Goal: Information Seeking & Learning: Find specific fact

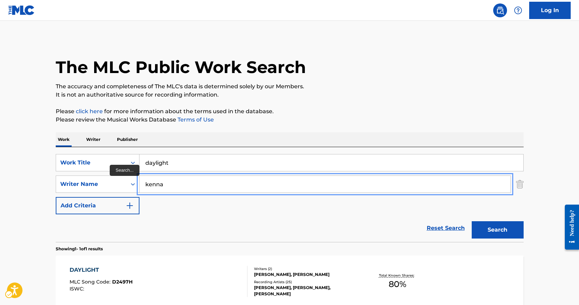
click at [153, 185] on input "kenna" at bounding box center [325, 184] width 371 height 17
type input "thicke"
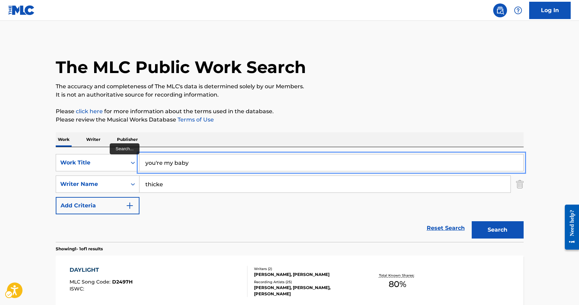
type input "you're my baby"
click at [472, 221] on button "Search" at bounding box center [498, 229] width 52 height 17
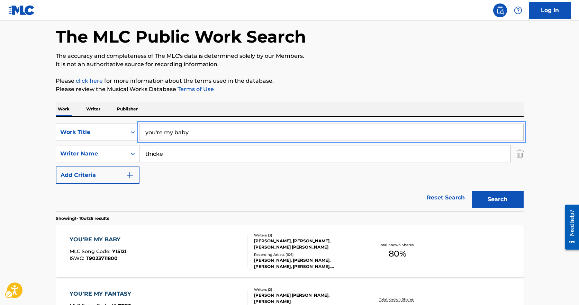
scroll to position [69, 0]
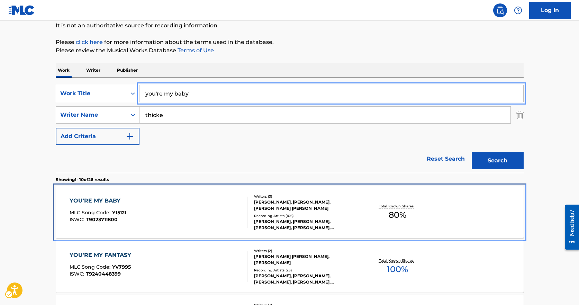
click at [180, 214] on div "YOU'RE MY BABY MLC Song Code : Y1512I ISWC : T9023711800" at bounding box center [159, 212] width 178 height 31
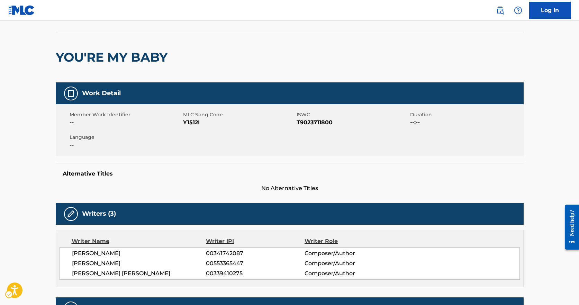
scroll to position [104, 0]
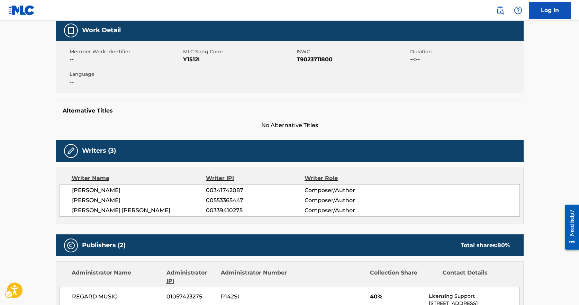
click at [192, 59] on span "MLC Song Code - Y1512I" at bounding box center [239, 59] width 112 height 8
copy span "Y1512I"
click at [497, 77] on div "Member Work Identifier -- MLC Song Code MLC Song Code - Y1512I ISWC ISWC - T902…" at bounding box center [290, 67] width 468 height 52
drag, startPoint x: 488, startPoint y: 84, endPoint x: 490, endPoint y: 90, distance: 6.0
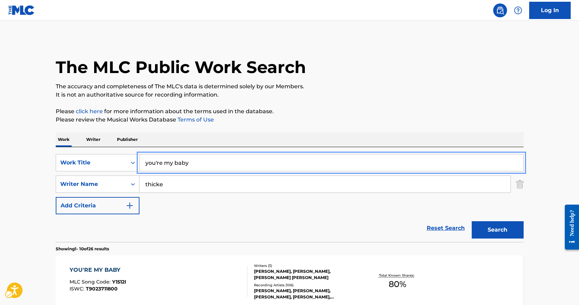
click at [181, 158] on input "you're my baby" at bounding box center [332, 162] width 384 height 17
type input "sidestep"
click at [472, 221] on button "Search" at bounding box center [498, 229] width 52 height 17
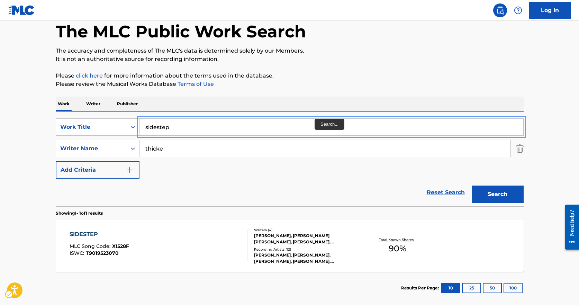
scroll to position [72, 0]
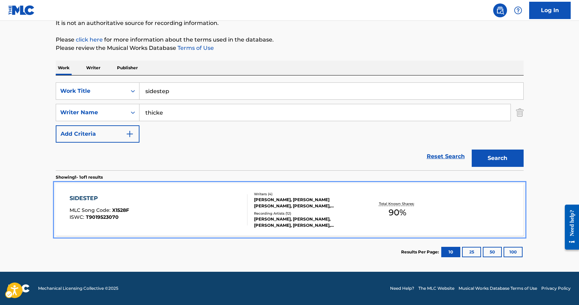
click at [215, 220] on div "SIDESTEP MLC Song Code : X1528F ISWC : T9019523070" at bounding box center [159, 209] width 178 height 31
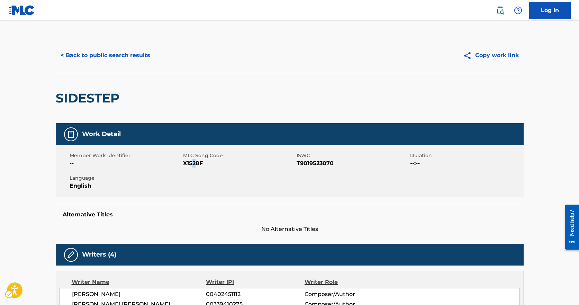
click at [194, 167] on span "MLC Song Code - X1528F" at bounding box center [239, 163] width 112 height 8
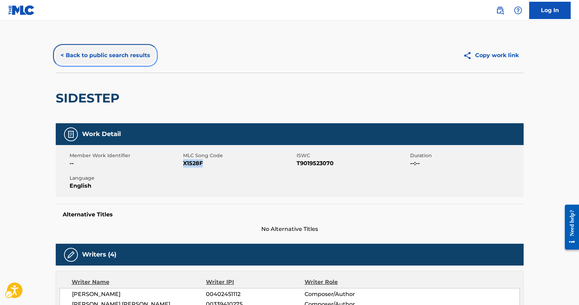
click at [128, 49] on button "< Back to public search results" at bounding box center [105, 55] width 99 height 17
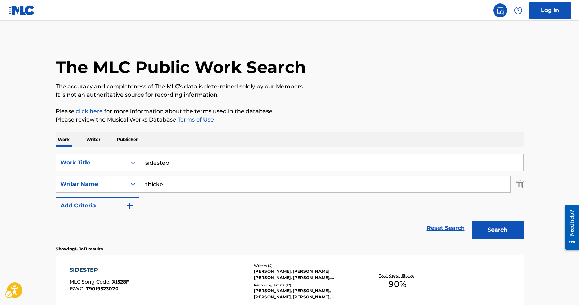
scroll to position [32, 0]
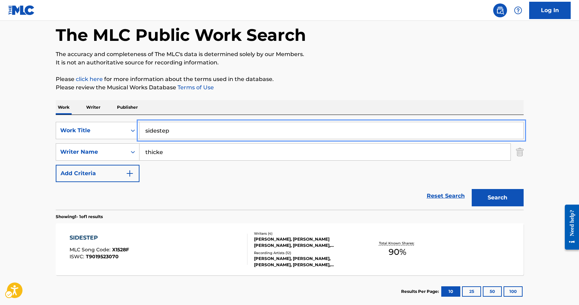
click at [178, 128] on input "sidestep" at bounding box center [332, 130] width 384 height 17
type input "magic"
click at [472, 189] on button "Search" at bounding box center [498, 197] width 52 height 17
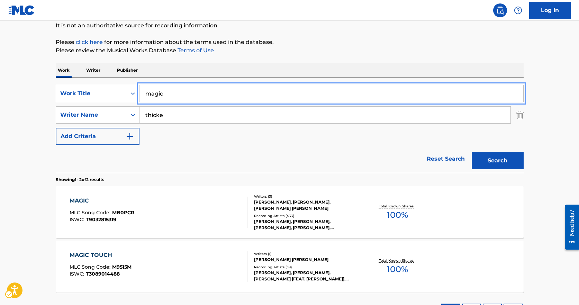
scroll to position [126, 0]
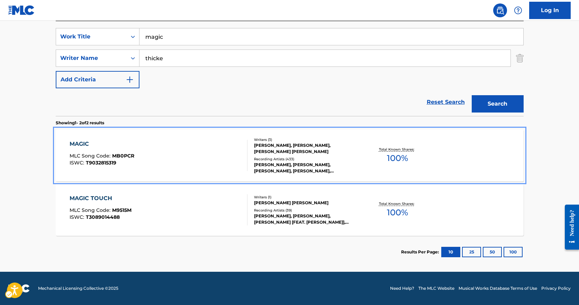
click at [170, 149] on div "MAGIC MLC Song Code : MB0PCR ISWC : T9032815319" at bounding box center [159, 155] width 178 height 31
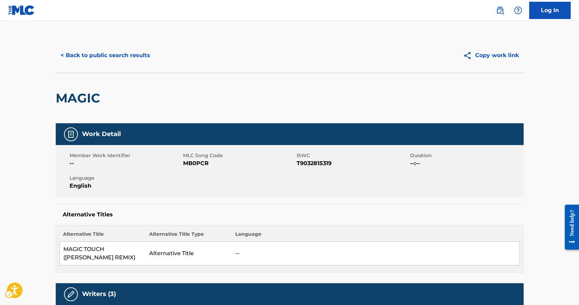
drag, startPoint x: 235, startPoint y: 155, endPoint x: 217, endPoint y: 156, distance: 17.3
click at [231, 155] on span "MLC Song Code" at bounding box center [239, 155] width 112 height 7
click at [194, 165] on span "MLC Song Code - MB0PCR" at bounding box center [239, 163] width 112 height 8
copy span "MB0PCR"
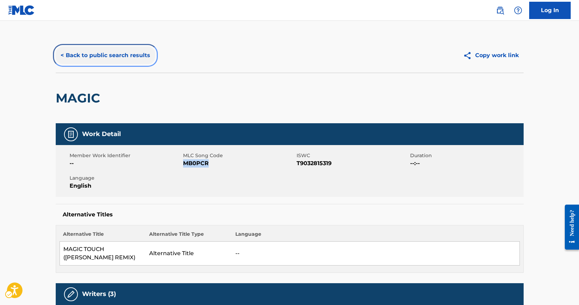
click at [132, 54] on button "< Back to public search results" at bounding box center [105, 55] width 99 height 17
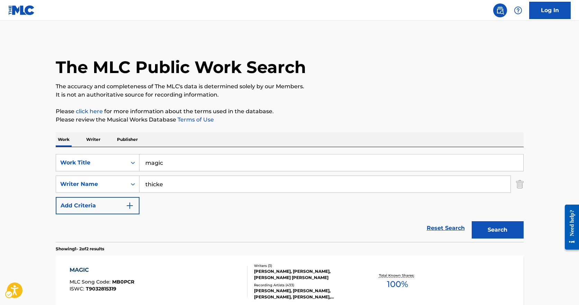
scroll to position [87, 0]
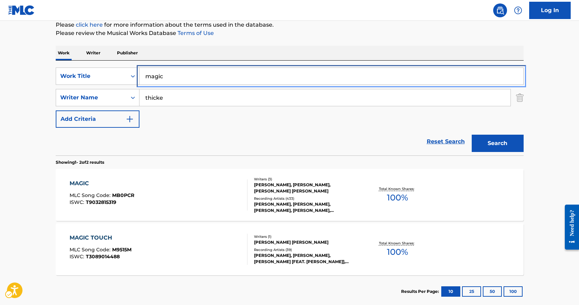
click at [162, 76] on input "magic" at bounding box center [332, 76] width 384 height 17
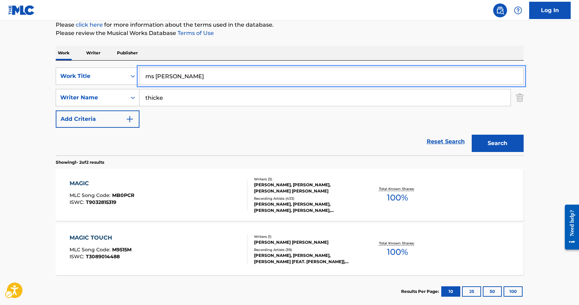
type input "ms harmony"
click at [472, 135] on button "Search" at bounding box center [498, 143] width 52 height 17
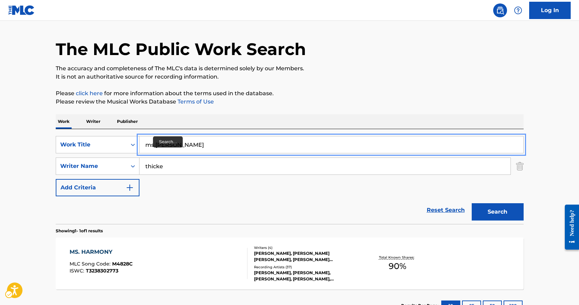
scroll to position [72, 0]
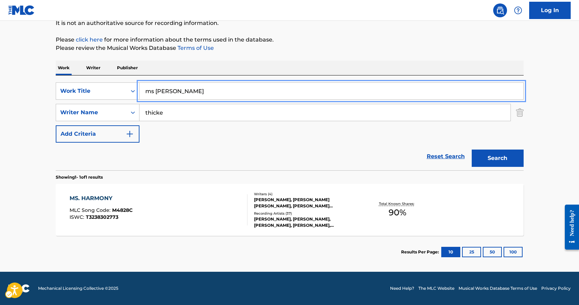
click at [198, 246] on section "Results Per Page: 10 25 50 100" at bounding box center [290, 252] width 468 height 33
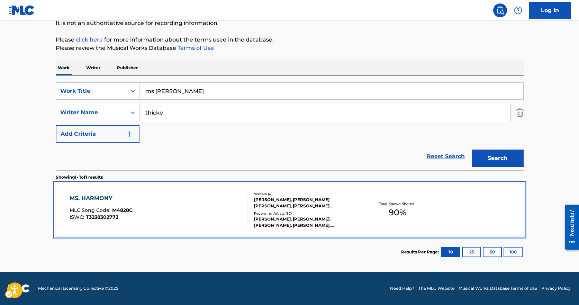
click at [200, 229] on div "MS. HARMONY MLC Song Code : M4828C ISWC : T3238302773 Writers ( 4 ) PAULA PATTO…" at bounding box center [290, 210] width 468 height 52
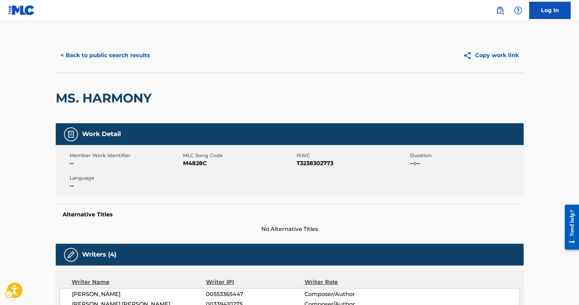
click at [188, 155] on span "MLC Song Code" at bounding box center [239, 155] width 112 height 7
click at [198, 168] on div "Member Work Identifier -- MLC Song Code MLC Song Code - M4828C ISWC ISWC - T323…" at bounding box center [290, 171] width 468 height 52
click at [198, 167] on span "MLC Song Code - M4828C" at bounding box center [239, 163] width 112 height 8
copy span "M4828C"
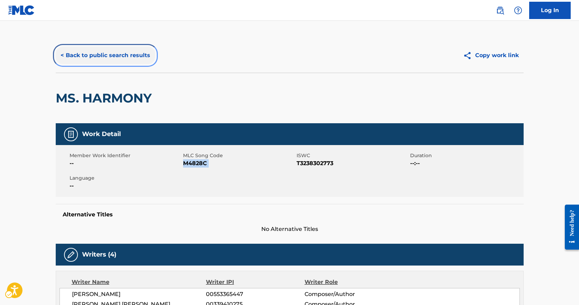
click at [96, 57] on button "< Back to public search results" at bounding box center [105, 55] width 99 height 17
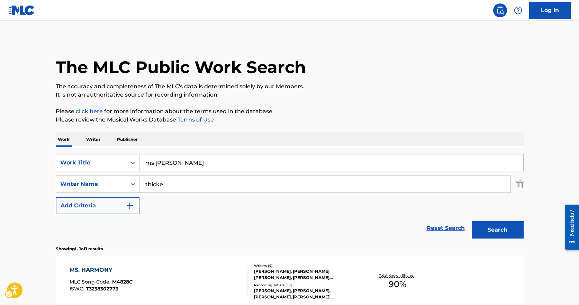
scroll to position [32, 0]
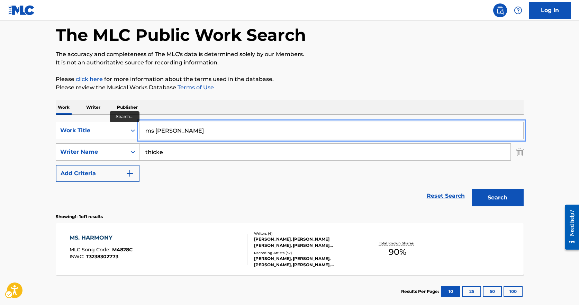
click at [177, 131] on input "ms harmony" at bounding box center [332, 130] width 384 height 17
type input "dreamworld"
click at [472, 189] on button "Search" at bounding box center [498, 197] width 52 height 17
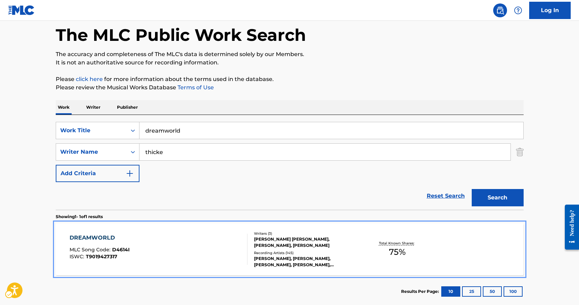
click at [239, 253] on div "DREAMWORLD MLC Song Code : D4614I ISWC : T9019427317" at bounding box center [159, 249] width 178 height 31
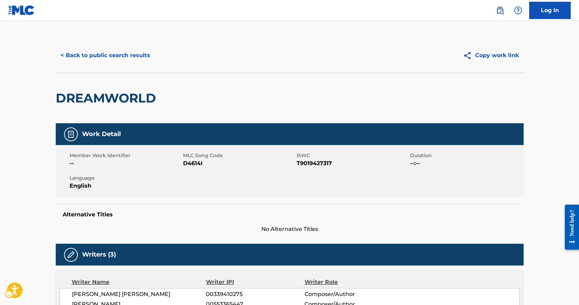
click at [196, 162] on span "MLC Song Code - D4614I" at bounding box center [239, 163] width 112 height 8
copy span "D4614I"
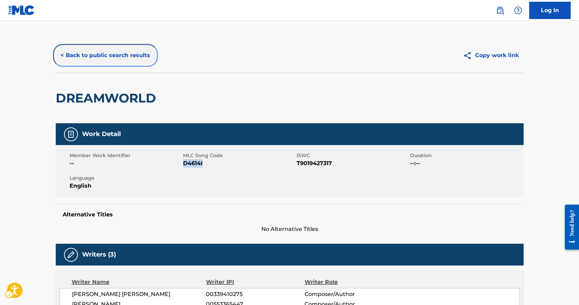
click at [105, 59] on button "< Back to public search results" at bounding box center [105, 55] width 99 height 17
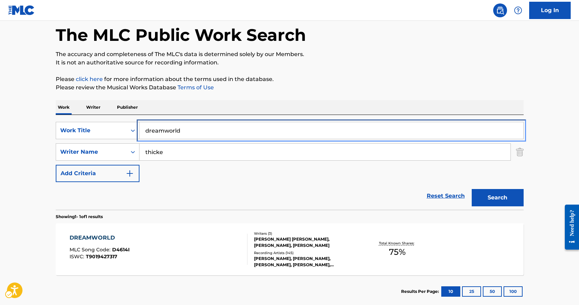
click at [168, 134] on input "dreamworld" at bounding box center [332, 130] width 384 height 17
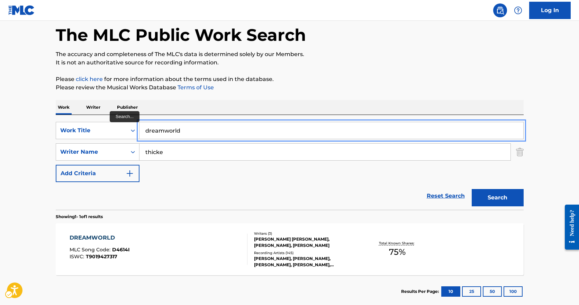
click at [168, 131] on input "dreamworld" at bounding box center [332, 130] width 384 height 17
type input "loverman"
click at [472, 189] on button "Search" at bounding box center [498, 197] width 52 height 17
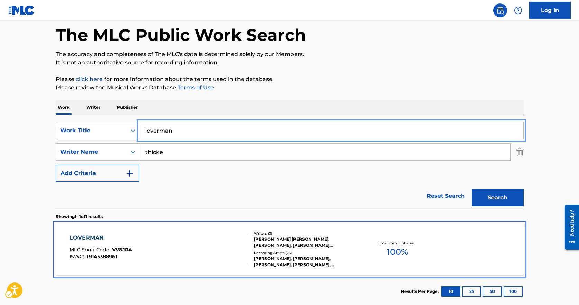
click at [167, 265] on div "LOVERMAN MLC Song Code : VV8JR4 ISWC : T9145388961 Writers ( 3 ) ROBIN ALAN THI…" at bounding box center [290, 249] width 468 height 52
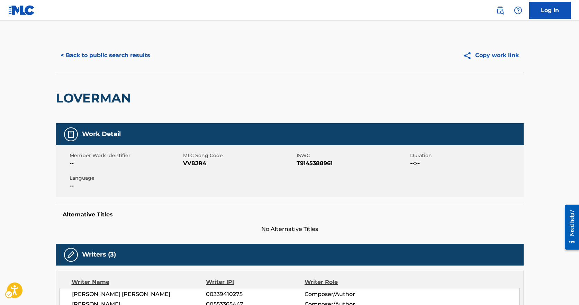
click at [193, 164] on span "MLC Song Code - VV8JR4" at bounding box center [239, 163] width 112 height 8
copy span "VV8JR4"
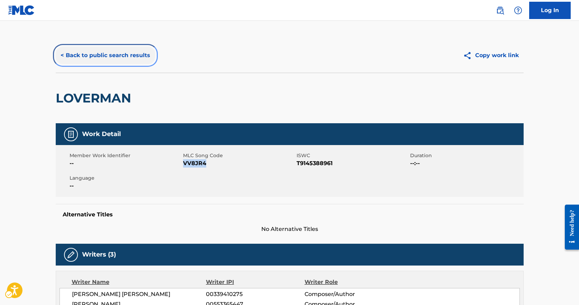
click at [109, 48] on button "< Back to public search results" at bounding box center [105, 55] width 99 height 17
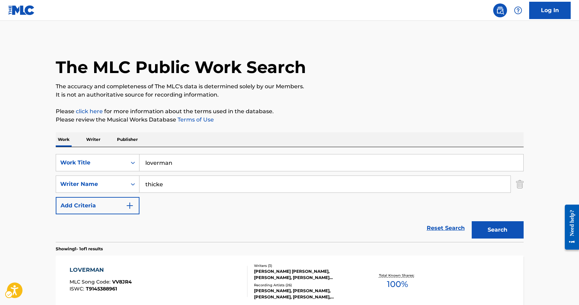
scroll to position [32, 0]
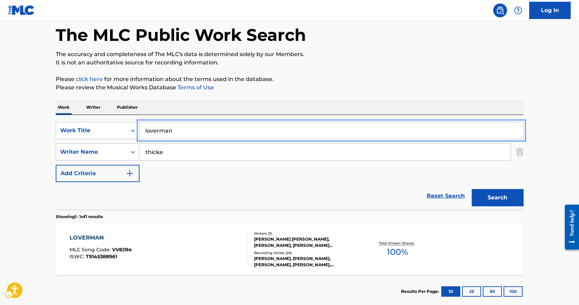
click at [202, 136] on input "loverman" at bounding box center [332, 130] width 384 height 17
click at [202, 135] on input "loverman" at bounding box center [332, 130] width 384 height 17
type input "hard on my love"
click at [472, 189] on button "Search" at bounding box center [498, 197] width 52 height 17
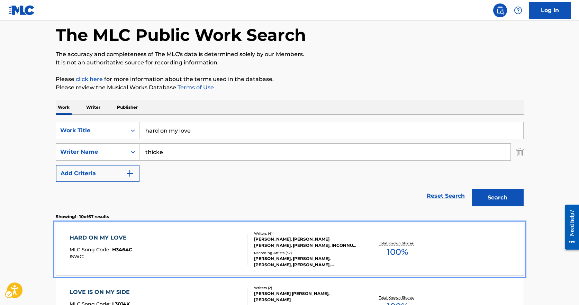
click at [168, 249] on div "HARD ON MY LOVE MLC Song Code : H3464C ISWC :" at bounding box center [159, 249] width 178 height 31
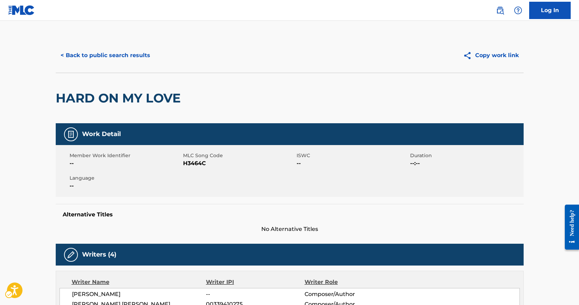
click at [197, 172] on div "Member Work Identifier -- MLC Song Code MLC Song Code - H3464C ISWC -- Duration…" at bounding box center [290, 171] width 468 height 52
click at [198, 162] on span "MLC Song Code - H3464C" at bounding box center [239, 163] width 112 height 8
copy span "H3464C"
click at [121, 43] on div "< Back to public search results Copy work link" at bounding box center [290, 55] width 468 height 35
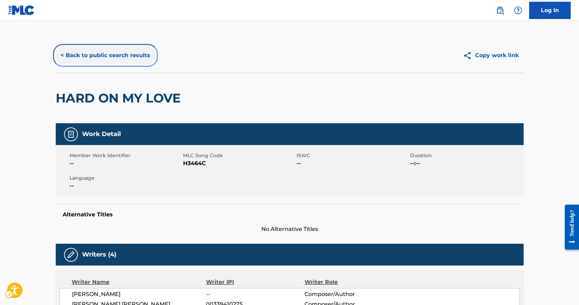
click at [131, 56] on button "< Back to public search results" at bounding box center [105, 55] width 99 height 17
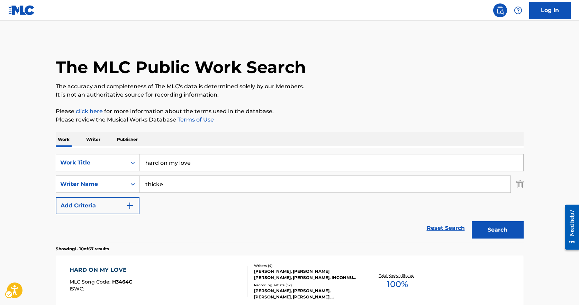
scroll to position [32, 0]
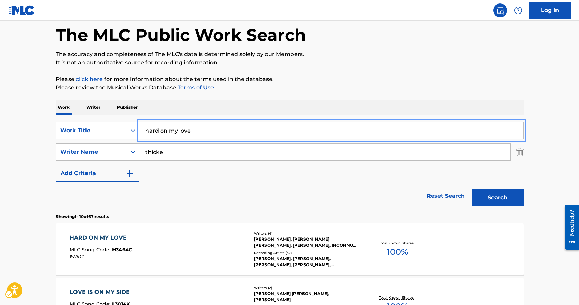
click at [177, 131] on input "hard on my love" at bounding box center [332, 130] width 384 height 17
type input "sweetest love"
click at [472, 189] on button "Search" at bounding box center [498, 197] width 52 height 17
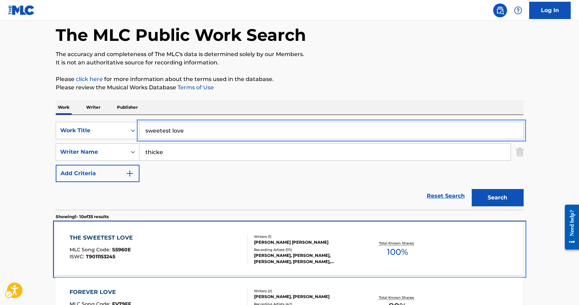
click at [190, 235] on div "THE SWEETEST LOVE MLC Song Code : S5960E ISWC : T9011153245" at bounding box center [159, 249] width 178 height 31
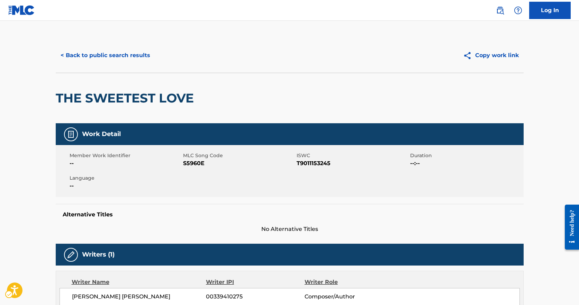
click at [186, 165] on span "MLC Song Code - S5960E" at bounding box center [239, 163] width 112 height 8
copy span "S5960E"
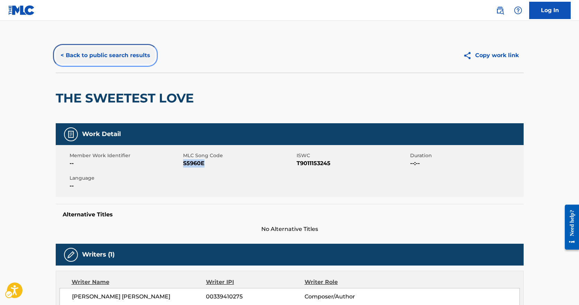
click at [137, 55] on button "< Back to public search results" at bounding box center [105, 55] width 99 height 17
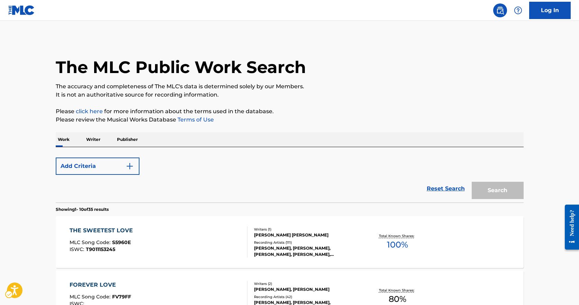
scroll to position [32, 0]
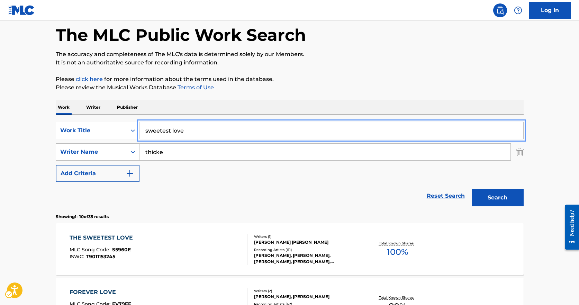
click at [200, 134] on input "sweetest love" at bounding box center [332, 130] width 384 height 17
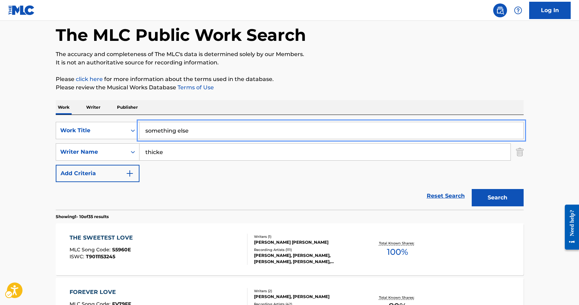
type input "something else"
click at [472, 189] on button "Search" at bounding box center [498, 197] width 52 height 17
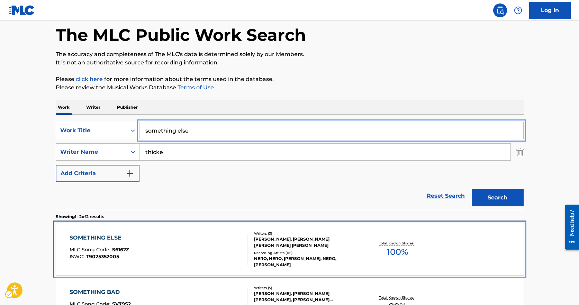
click at [196, 261] on div "SOMETHING ELSE MLC Song Code : S6162Z ISWC : T9025352005" at bounding box center [159, 249] width 178 height 31
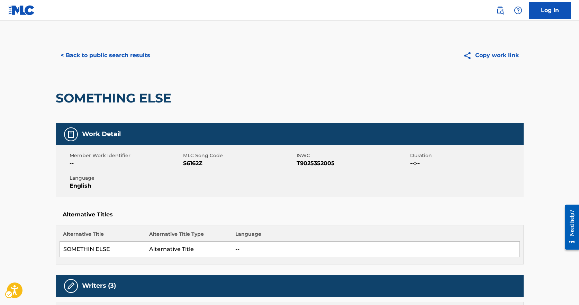
click at [192, 155] on span "MLC Song Code" at bounding box center [239, 155] width 112 height 7
click at [193, 166] on span "MLC Song Code - S6162Z" at bounding box center [239, 163] width 112 height 8
click at [193, 165] on span "MLC Song Code - S6162Z" at bounding box center [239, 163] width 112 height 8
click at [189, 158] on span "MLC Song Code" at bounding box center [239, 155] width 112 height 7
click at [189, 159] on span "MLC Song Code" at bounding box center [239, 155] width 112 height 7
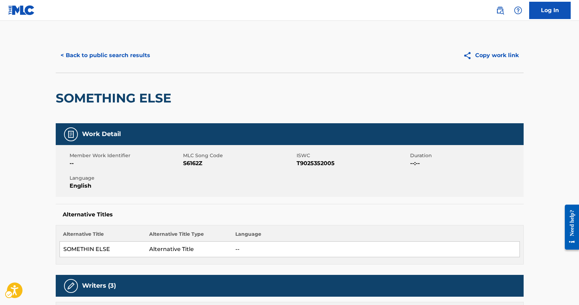
click at [192, 163] on span "MLC Song Code - S6162Z" at bounding box center [239, 163] width 112 height 8
copy span "S6162Z"
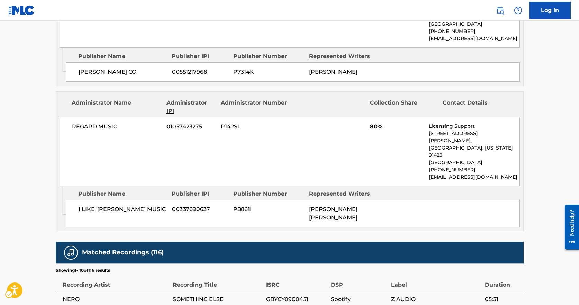
scroll to position [767, 0]
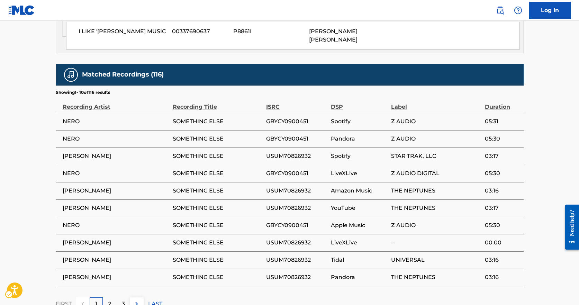
click at [116, 148] on td "[PERSON_NAME]" at bounding box center [114, 156] width 117 height 17
drag, startPoint x: 165, startPoint y: 105, endPoint x: 169, endPoint y: 99, distance: 7.5
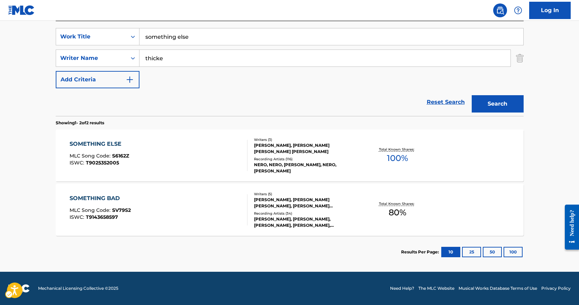
scroll to position [32, 0]
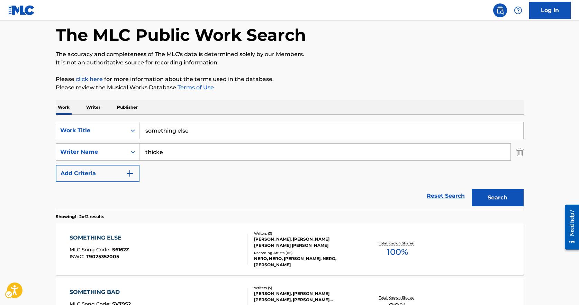
click at [215, 142] on div "SearchWithCriteria5289737b-9206-4817-8956-3e299c470647 Work Title something els…" at bounding box center [290, 152] width 468 height 60
click at [211, 119] on div "SearchWithCriteria5289737b-9206-4817-8956-3e299c470647 Work Title something els…" at bounding box center [290, 162] width 468 height 95
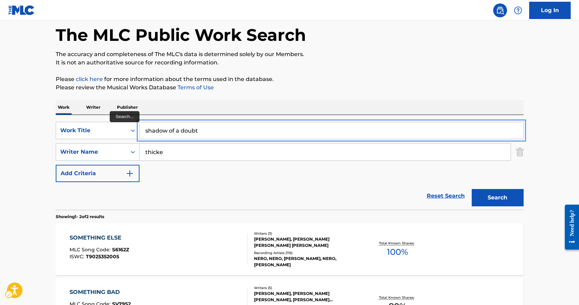
type input "shadow of a doubt"
click at [472, 189] on button "Search" at bounding box center [498, 197] width 52 height 17
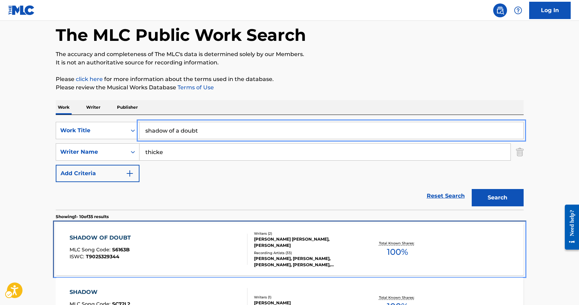
click at [170, 239] on div "SHADOW OF DOUBT MLC Song Code : S6163B ISWC : T9025329344" at bounding box center [159, 249] width 178 height 31
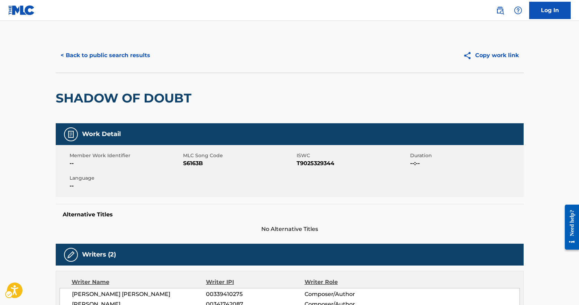
drag, startPoint x: 198, startPoint y: 150, endPoint x: 201, endPoint y: 161, distance: 11.3
click at [198, 152] on div "Member Work Identifier -- MLC Song Code MLC Song Code - S6163B ISWC ISWC - T902…" at bounding box center [290, 171] width 468 height 52
click at [201, 161] on span "MLC Song Code - S6163B" at bounding box center [239, 163] width 112 height 8
copy span "S6163B"
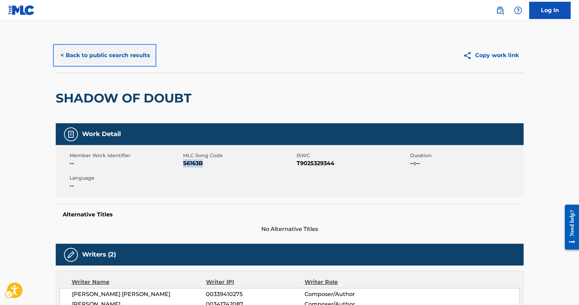
click at [91, 53] on button "< Back to public search results" at bounding box center [105, 55] width 99 height 17
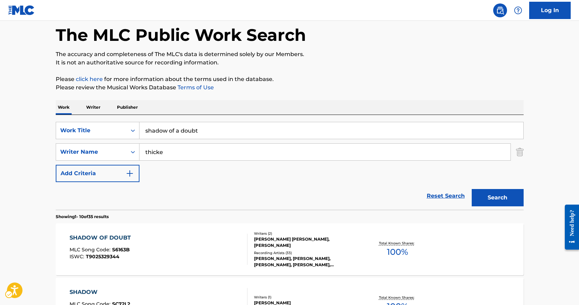
click at [221, 142] on div "SearchWithCriteria5289737b-9206-4817-8956-3e299c470647 Work Title shadow of a d…" at bounding box center [290, 152] width 468 height 60
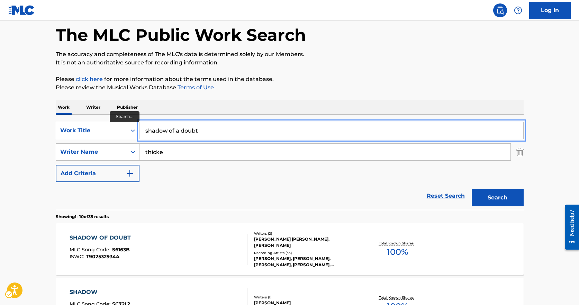
click at [220, 138] on input "shadow of a doubt" at bounding box center [332, 130] width 384 height 17
type input "cry no more"
click at [472, 189] on button "Search" at bounding box center [498, 197] width 52 height 17
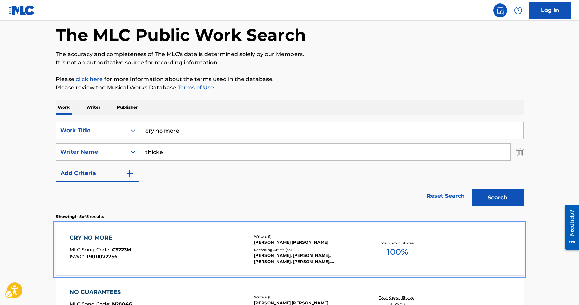
click at [201, 269] on div "CRY NO MORE MLC Song Code : C5223M ISWC : T9011072756 Writers ( 1 ) ROBIN ALAN …" at bounding box center [290, 249] width 468 height 52
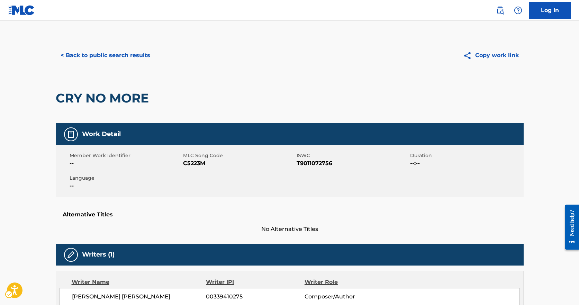
click at [199, 160] on span "MLC Song Code - C5223M" at bounding box center [239, 163] width 112 height 8
copy span "C5223M"
drag, startPoint x: 93, startPoint y: 40, endPoint x: 97, endPoint y: 60, distance: 20.1
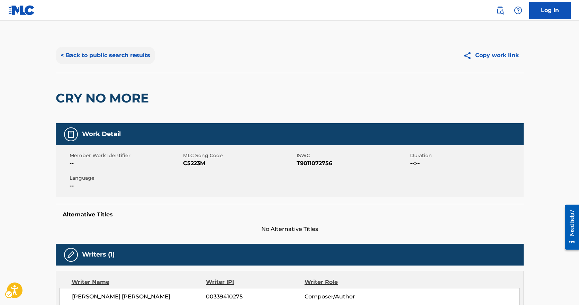
click at [93, 43] on div "< Back to public search results Copy work link" at bounding box center [290, 55] width 468 height 35
click at [97, 60] on button "< Back to public search results" at bounding box center [105, 55] width 99 height 17
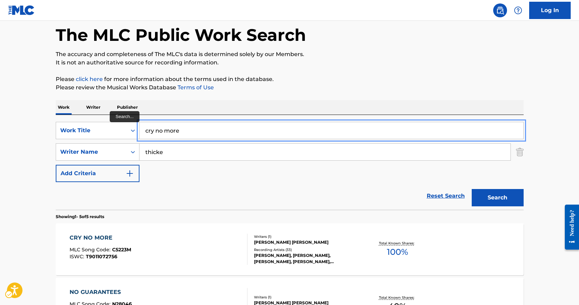
click at [176, 130] on input "cry no more" at bounding box center [332, 130] width 384 height 17
type input "tie my hands"
click at [472, 189] on button "Search" at bounding box center [498, 197] width 52 height 17
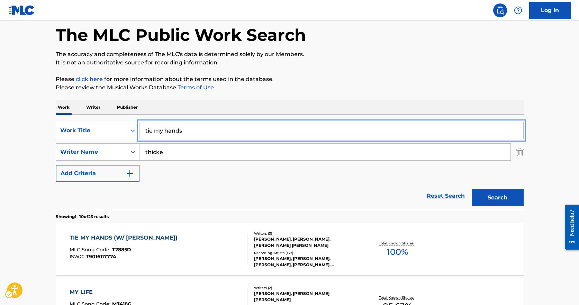
scroll to position [171, 0]
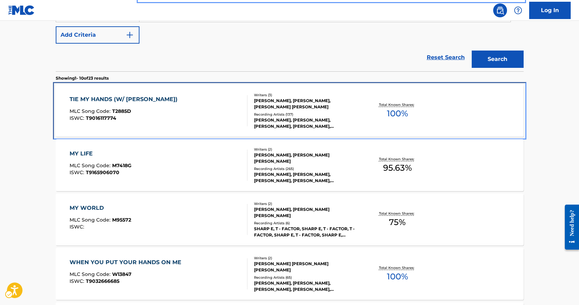
click at [183, 116] on div "TIE MY HANDS (W/ LIL WAYNE) MLC Song Code : T2885D ISWC : T9016117774" at bounding box center [159, 110] width 178 height 31
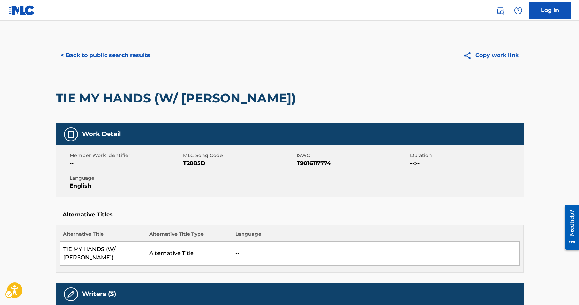
click at [188, 171] on div "Member Work Identifier -- MLC Song Code MLC Song Code - T2885D ISWC ISWC - T901…" at bounding box center [290, 171] width 468 height 52
click at [189, 168] on div "Member Work Identifier -- MLC Song Code MLC Song Code - T2885D ISWC ISWC - T901…" at bounding box center [290, 171] width 468 height 52
click at [192, 167] on span "MLC Song Code - T2885D" at bounding box center [239, 163] width 112 height 8
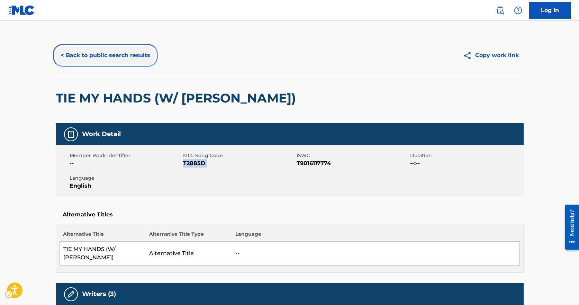
click at [128, 61] on button "< Back to public search results" at bounding box center [105, 55] width 99 height 17
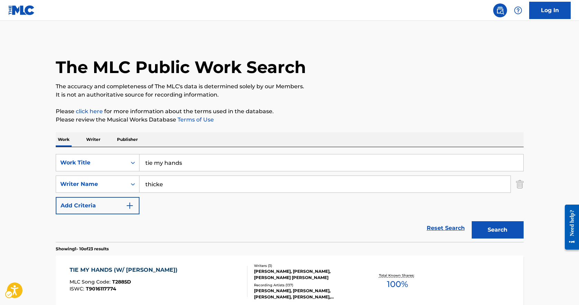
click at [194, 173] on div "SearchWithCriteria5289737b-9206-4817-8956-3e299c470647 Work Title tie my hands …" at bounding box center [290, 184] width 468 height 60
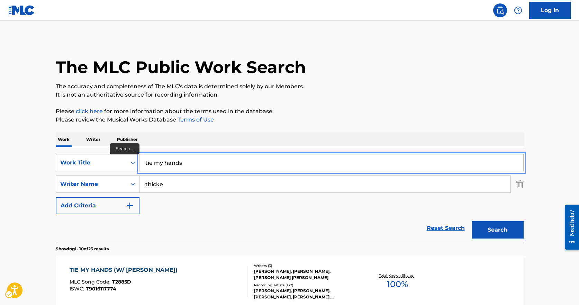
click at [195, 162] on input "tie my hands" at bounding box center [332, 162] width 384 height 17
click at [195, 164] on input "tie my hands" at bounding box center [332, 162] width 384 height 17
type input "everybodys a star"
click at [472, 221] on button "Search" at bounding box center [498, 229] width 52 height 17
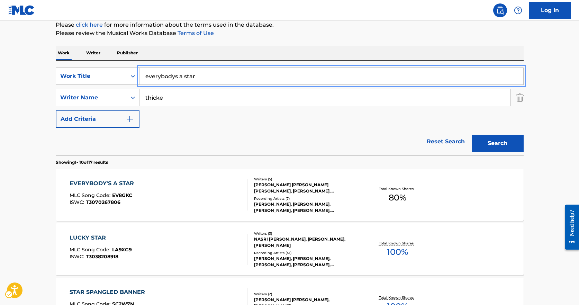
scroll to position [139, 0]
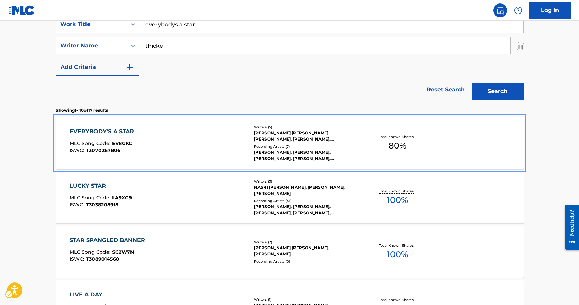
click at [191, 134] on div "EVERYBODY'S A STAR MLC Song Code : EV8GKC ISWC : T3070267806" at bounding box center [159, 142] width 178 height 31
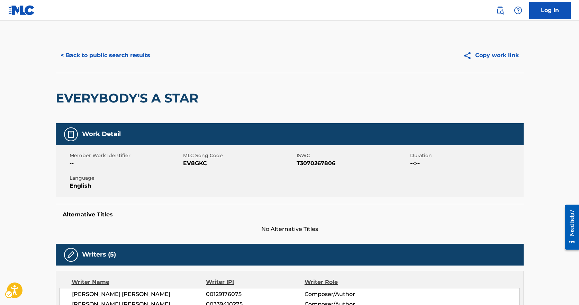
click at [189, 166] on span "MLC Song Code - EV8GKC" at bounding box center [239, 163] width 112 height 8
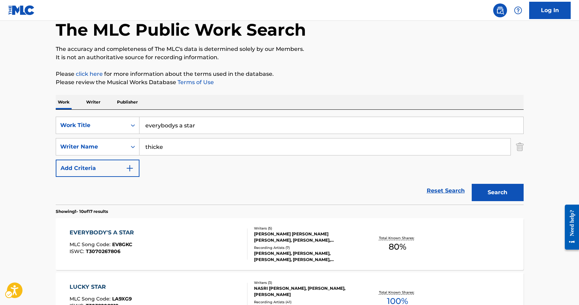
scroll to position [35, 0]
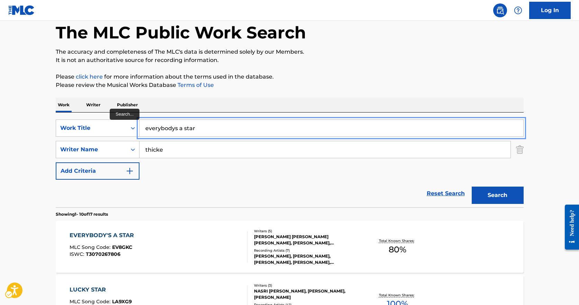
click at [187, 125] on input "everybodys a star" at bounding box center [332, 128] width 384 height 17
type input "ebb and flow"
click at [472, 187] on button "Search" at bounding box center [498, 195] width 52 height 17
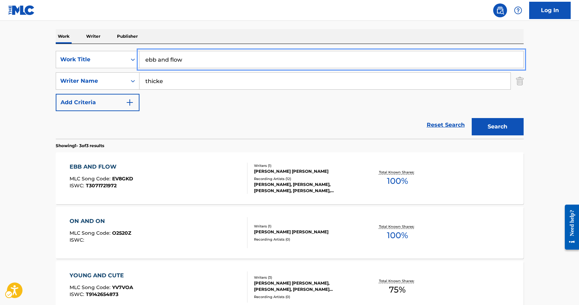
scroll to position [104, 0]
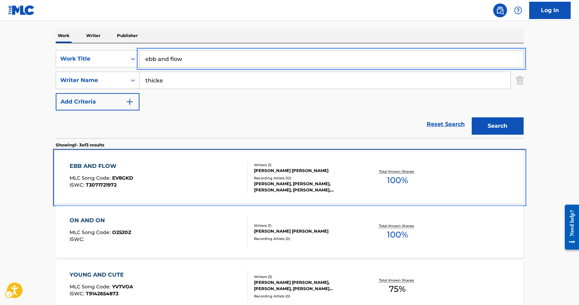
click at [240, 174] on div "EBB AND FLOW MLC Song Code : EV8GKD ISWC : T3071721972" at bounding box center [159, 177] width 178 height 31
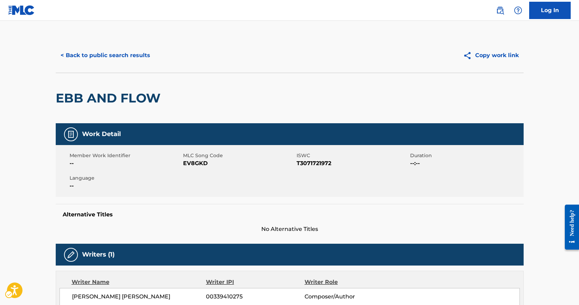
click at [189, 163] on span "MLC Song Code - EV8GKD" at bounding box center [239, 163] width 112 height 8
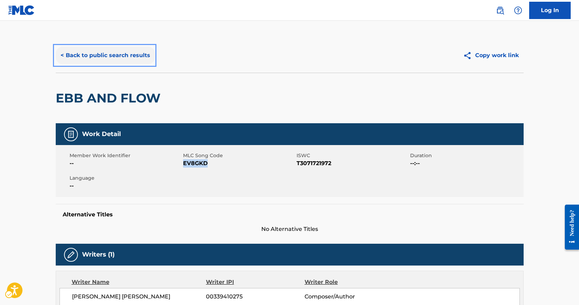
click at [91, 51] on button "< Back to public search results" at bounding box center [105, 55] width 99 height 17
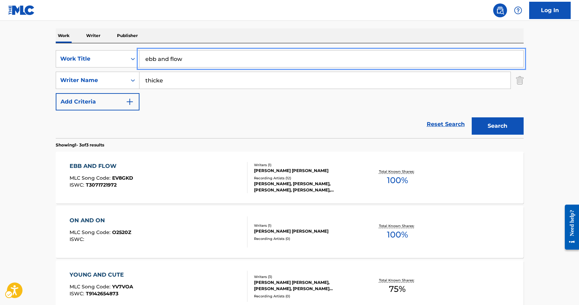
click at [185, 54] on input "ebb and flow" at bounding box center [332, 59] width 384 height 17
type input "im coming home"
click at [472, 117] on button "Search" at bounding box center [498, 125] width 52 height 17
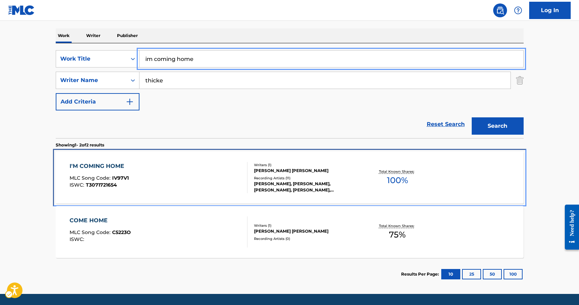
click at [242, 163] on div at bounding box center [245, 177] width 6 height 31
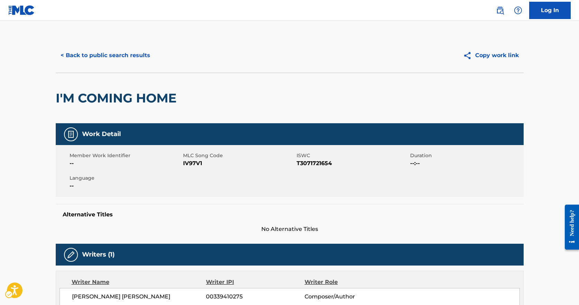
click at [203, 163] on span "MLC Song Code - IV97V1" at bounding box center [239, 163] width 112 height 8
click at [199, 163] on span "MLC Song Code - IV97V1" at bounding box center [239, 163] width 112 height 8
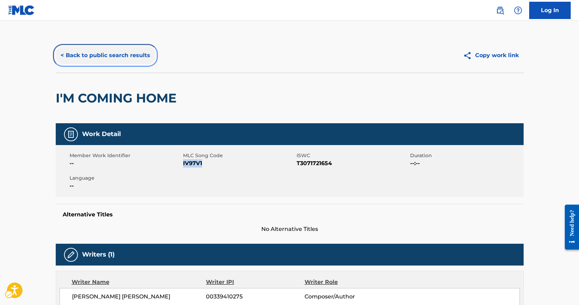
click at [135, 57] on button "< Back to public search results" at bounding box center [105, 55] width 99 height 17
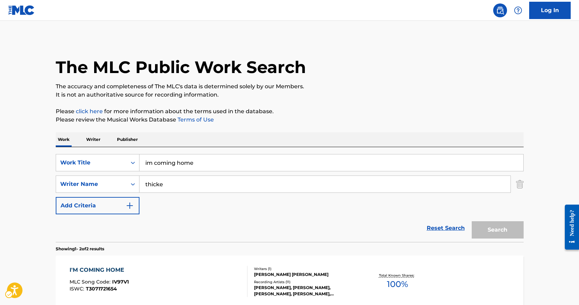
scroll to position [87, 0]
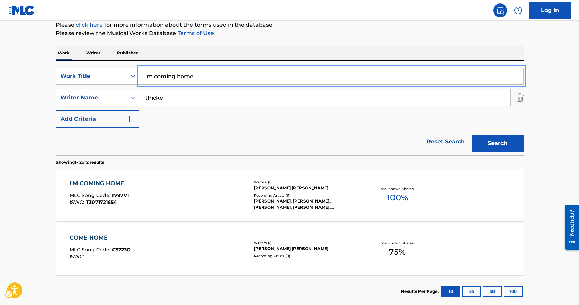
click at [188, 72] on input "im coming home" at bounding box center [332, 76] width 384 height 17
click at [187, 71] on input "im coming home" at bounding box center [332, 76] width 384 height 17
click at [472, 135] on button "Search" at bounding box center [498, 143] width 52 height 17
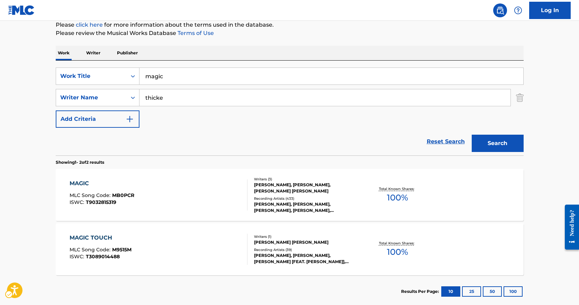
click at [192, 66] on div "SearchWithCriteria5289737b-9206-4817-8956-3e299c470647 Work Title magic SearchW…" at bounding box center [290, 108] width 468 height 95
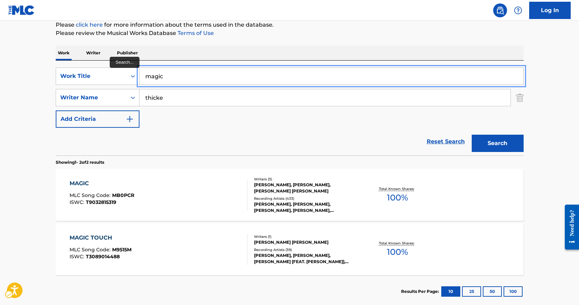
click at [197, 73] on input "magic" at bounding box center [332, 76] width 384 height 17
type input "magic remix"
click at [472, 135] on button "Search" at bounding box center [498, 143] width 52 height 17
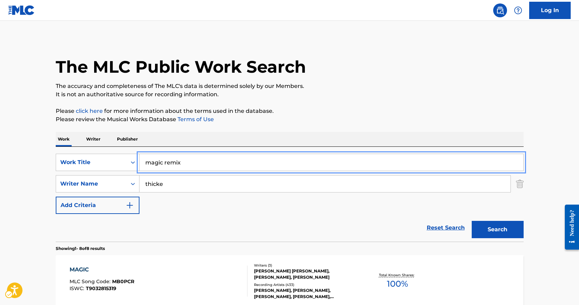
scroll to position [0, 0]
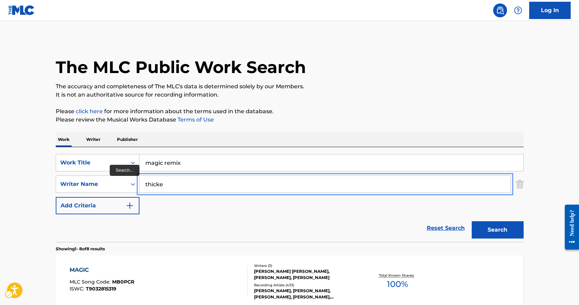
click at [181, 177] on input "thicke" at bounding box center [325, 184] width 371 height 17
paste input "Charles Jamal Smith"
type input "Charles Jamal Smith"
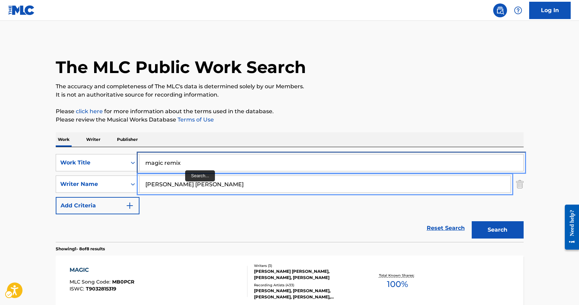
click at [188, 168] on input "magic remix" at bounding box center [332, 162] width 384 height 17
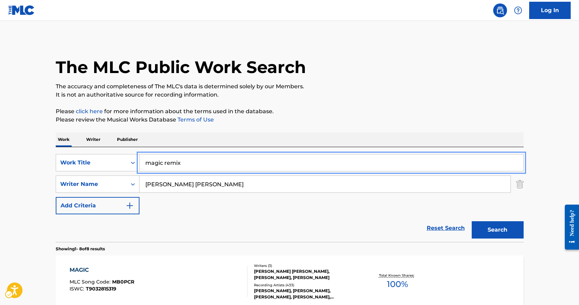
click at [188, 168] on input "magic remix" at bounding box center [332, 162] width 384 height 17
type input "bang"
click at [472, 221] on button "Search" at bounding box center [498, 229] width 52 height 17
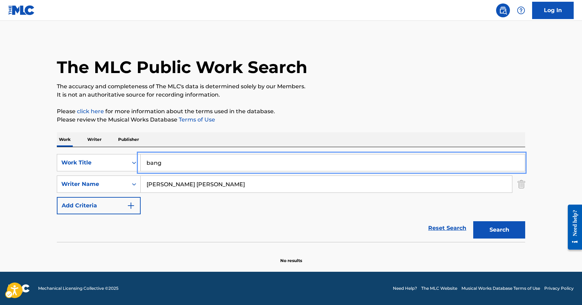
click at [198, 218] on div "Reset Search Search" at bounding box center [291, 228] width 468 height 28
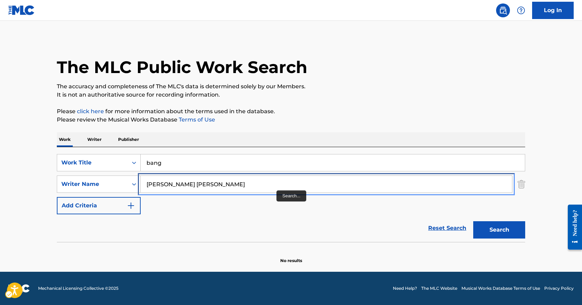
click at [267, 184] on input "Charles Jamal Smith" at bounding box center [326, 184] width 371 height 17
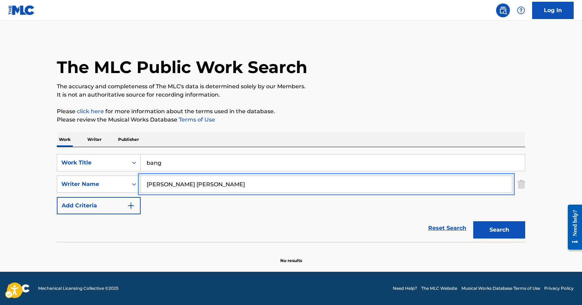
click at [267, 184] on input "Charles Jamal Smith" at bounding box center [326, 184] width 371 height 17
drag, startPoint x: 267, startPoint y: 184, endPoint x: 42, endPoint y: 182, distance: 225.1
click at [42, 182] on main "The MLC Public Work Search The accuracy and completeness of The MLC's data is d…" at bounding box center [291, 146] width 582 height 251
click at [473, 221] on button "Search" at bounding box center [499, 229] width 52 height 17
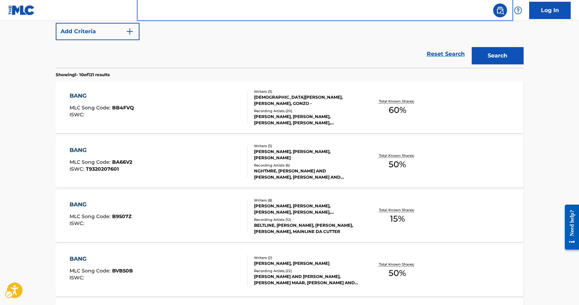
scroll to position [139, 0]
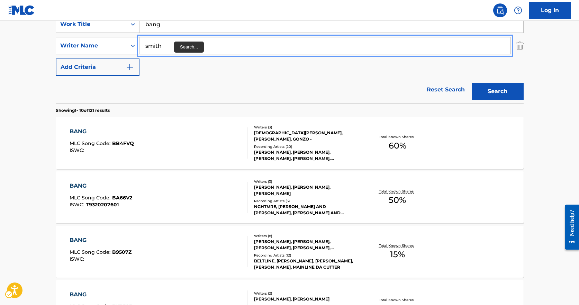
click at [174, 47] on input "smith" at bounding box center [325, 45] width 371 height 17
paste input "Ryeisha BerrainMaya Arulpragasam"
click at [472, 83] on button "Search" at bounding box center [498, 91] width 52 height 17
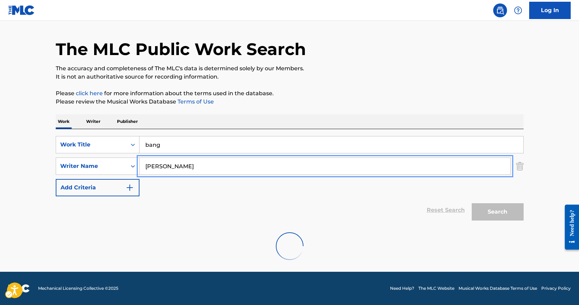
scroll to position [0, 0]
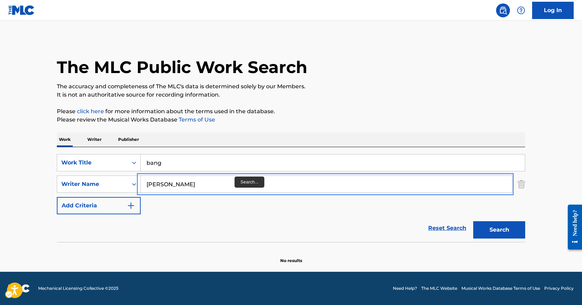
click at [473, 221] on button "Search" at bounding box center [499, 229] width 52 height 17
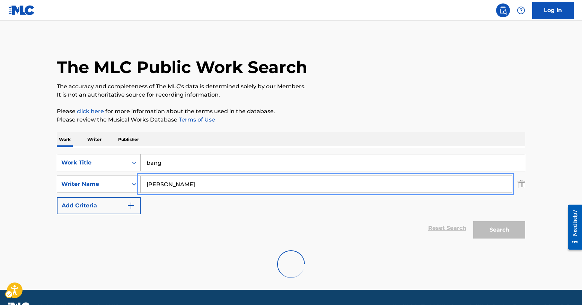
click at [473, 221] on button "Search" at bounding box center [499, 229] width 52 height 17
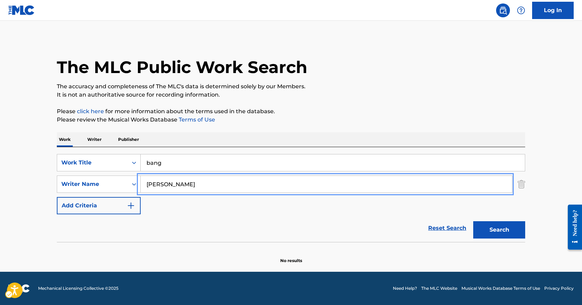
click at [237, 178] on input "Maya Arulpragasam" at bounding box center [326, 184] width 371 height 17
click at [473, 221] on button "Search" at bounding box center [499, 229] width 52 height 17
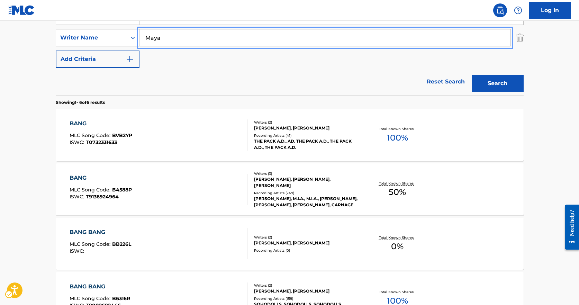
scroll to position [104, 0]
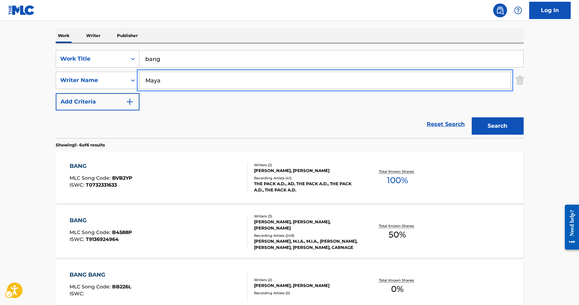
click at [201, 82] on input "Maya" at bounding box center [325, 80] width 371 height 17
paste input "Ryeisha BerrainMaya Arulpragasam"
type input "Ryeisha Berrain"
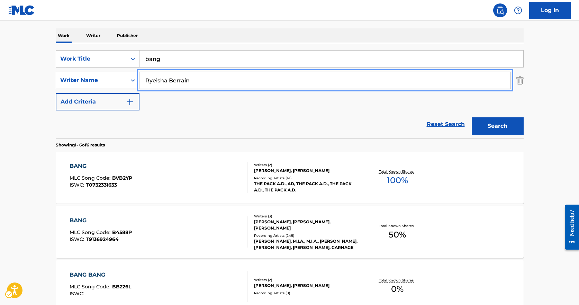
click at [472, 117] on button "Search" at bounding box center [498, 125] width 52 height 17
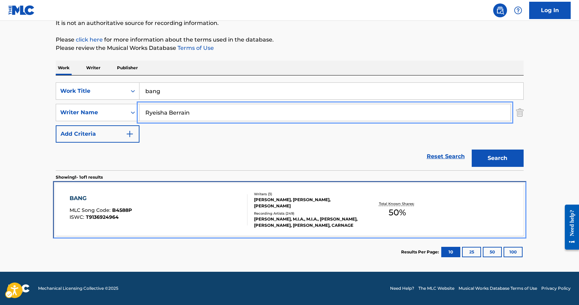
click at [218, 216] on div "BANG MLC Song Code : B4588P ISWC : T9136924964" at bounding box center [159, 209] width 178 height 31
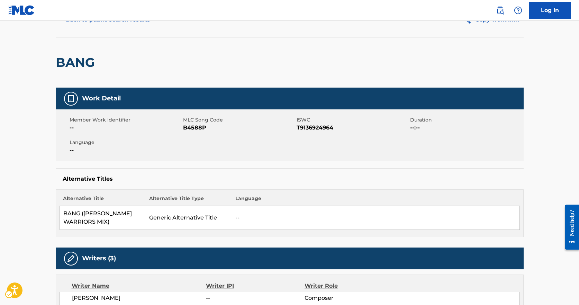
scroll to position [35, 0]
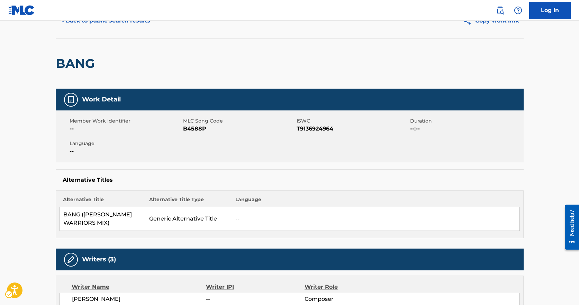
click at [189, 126] on span "MLC Song Code - B4588P" at bounding box center [239, 129] width 112 height 8
drag, startPoint x: 83, startPoint y: 98, endPoint x: 88, endPoint y: 95, distance: 6.4
click at [83, 98] on h5 "Work Detail" at bounding box center [101, 100] width 39 height 8
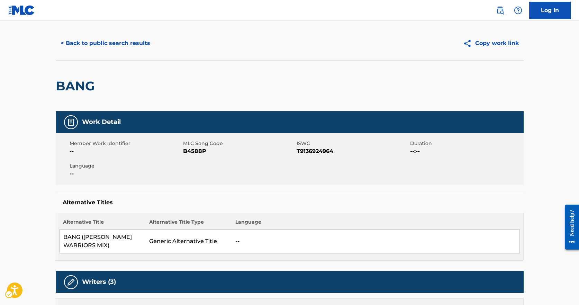
scroll to position [0, 0]
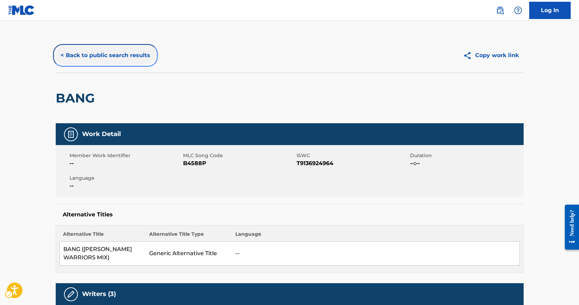
click at [105, 57] on button "< Back to public search results" at bounding box center [105, 55] width 99 height 17
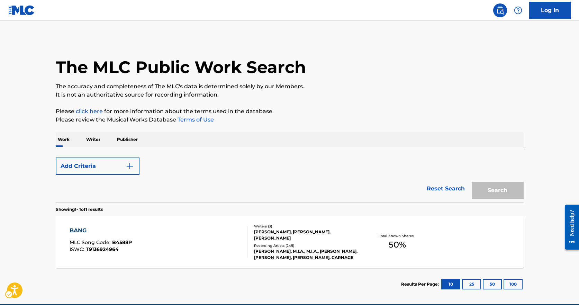
scroll to position [32, 0]
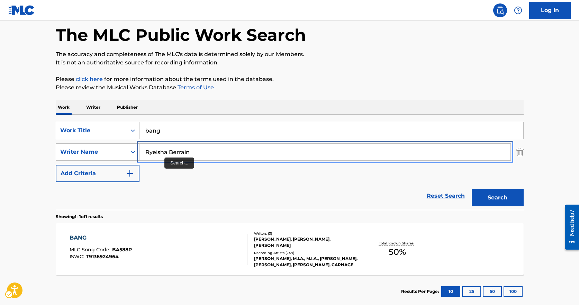
drag, startPoint x: 166, startPoint y: 149, endPoint x: 166, endPoint y: 141, distance: 7.6
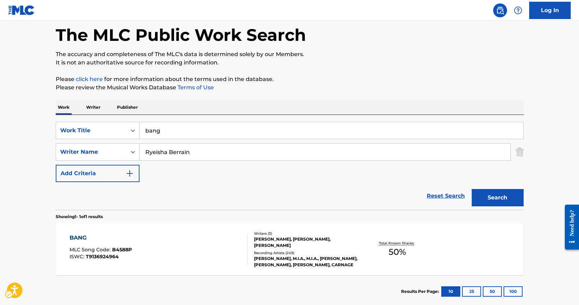
click at [166, 140] on div "SearchWithCriteria5289737b-9206-4817-8956-3e299c470647 Work Title bang SearchWi…" at bounding box center [290, 152] width 468 height 60
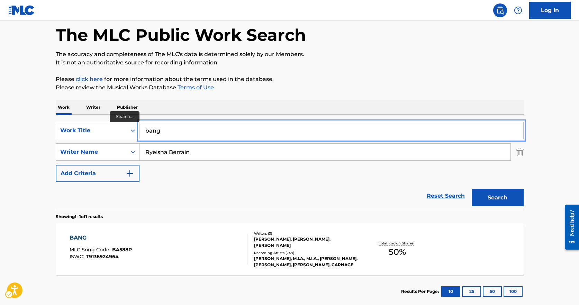
drag, startPoint x: 162, startPoint y: 138, endPoint x: 161, endPoint y: 132, distance: 6.3
click at [161, 132] on input "bang" at bounding box center [332, 130] width 384 height 17
type input "krazy"
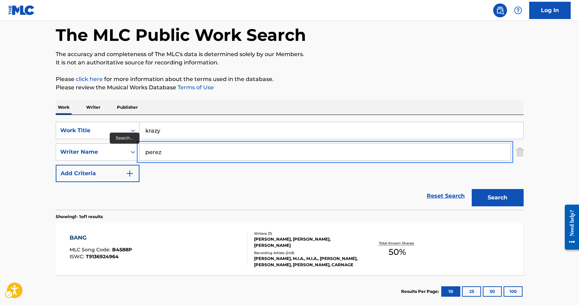
type input "perez"
click at [472, 189] on button "Search" at bounding box center [498, 197] width 52 height 17
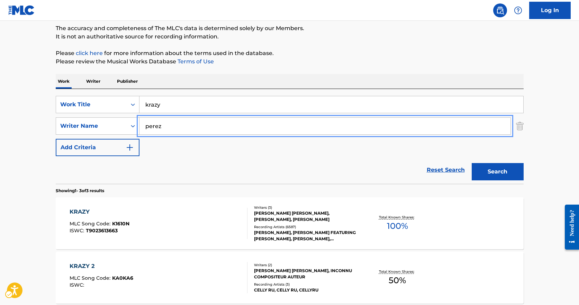
scroll to position [101, 0]
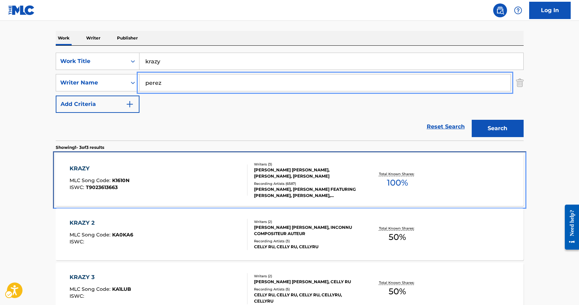
click at [212, 159] on div "KRAZY MLC Song Code : K1610N ISWC : T9023613663 Writers ( 3 ) ARMANDO CHRISTIAN…" at bounding box center [290, 180] width 468 height 52
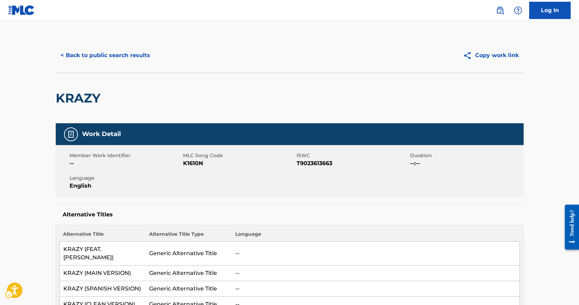
click at [186, 169] on div "Member Work Identifier -- MLC Song Code K1610N ISWC T9023613663 Duration --:-- …" at bounding box center [290, 171] width 468 height 52
click at [197, 160] on span "MLC Song Code - K1610N" at bounding box center [239, 163] width 112 height 8
click at [156, 57] on div "< Back to public search results" at bounding box center [173, 55] width 234 height 17
click at [146, 56] on button "< Back to public search results" at bounding box center [105, 55] width 99 height 17
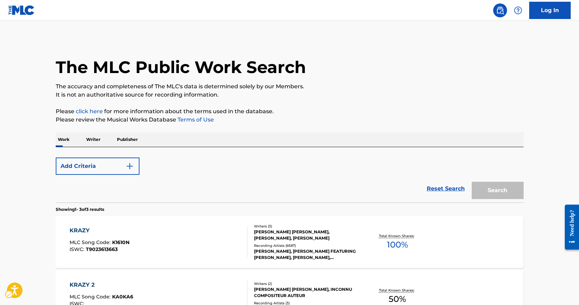
scroll to position [101, 0]
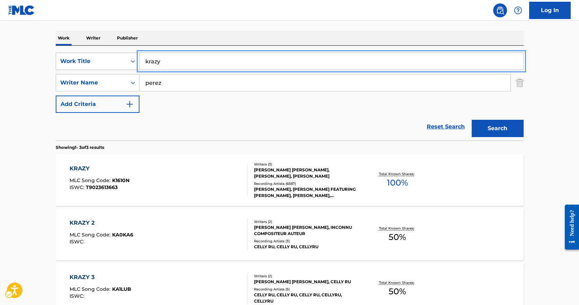
drag, startPoint x: 175, startPoint y: 66, endPoint x: 132, endPoint y: 64, distance: 43.7
type input "virtual diva"
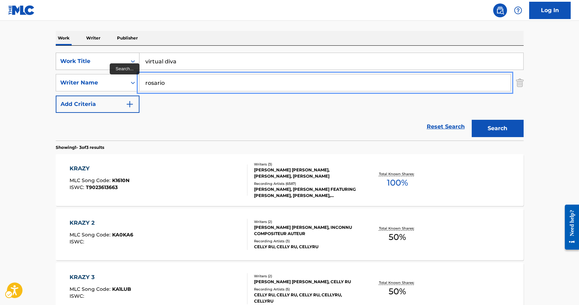
type input "rosario"
click at [472, 120] on button "Search" at bounding box center [498, 128] width 52 height 17
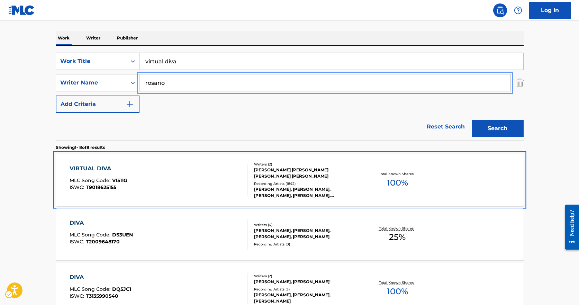
click at [213, 163] on div "VIRTUAL DIVA MLC Song Code : V1511G ISWC : T9018625155 Writers ( 2 ) ARMANDO JO…" at bounding box center [290, 180] width 468 height 52
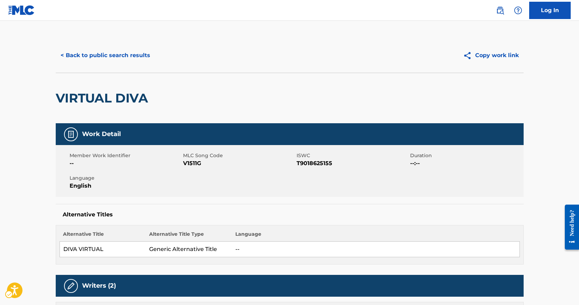
drag, startPoint x: 207, startPoint y: 174, endPoint x: 200, endPoint y: 38, distance: 135.6
click at [197, 167] on span "MLC Song Code - V1511G" at bounding box center [239, 163] width 112 height 8
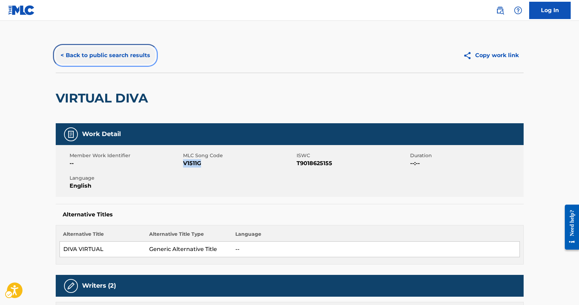
click at [124, 53] on button "< Back to public search results" at bounding box center [105, 55] width 99 height 17
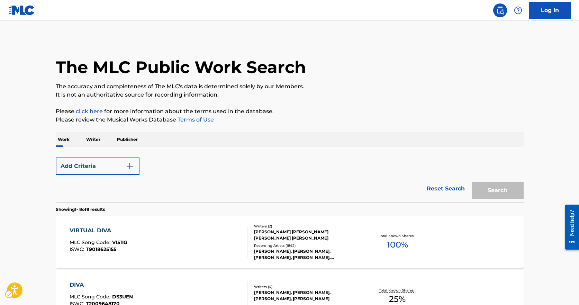
scroll to position [101, 0]
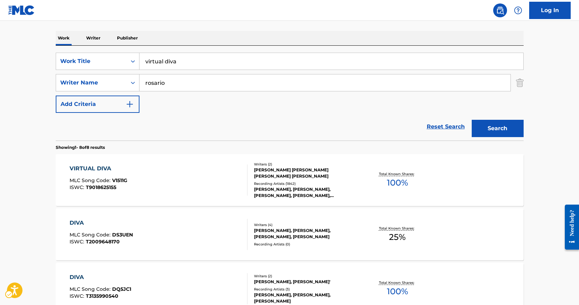
click at [190, 70] on div "SearchWithCriteria5289737b-9206-4817-8956-3e299c470647 Work Title virtual diva …" at bounding box center [290, 83] width 468 height 60
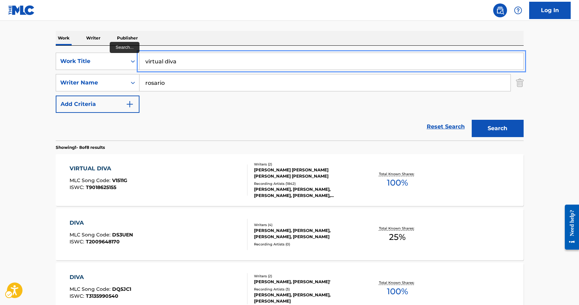
click at [189, 66] on input "virtual diva" at bounding box center [332, 61] width 384 height 17
type input "la isla bonita"
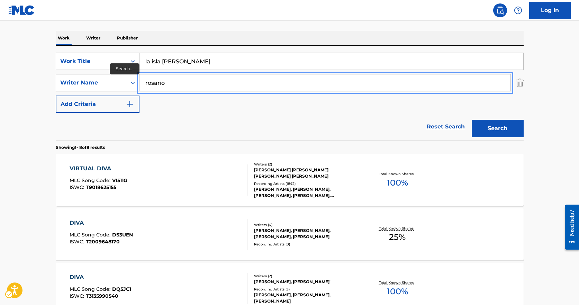
click at [232, 79] on input "rosario" at bounding box center [325, 82] width 371 height 17
click at [232, 78] on input "rosario" at bounding box center [325, 82] width 371 height 17
drag, startPoint x: 215, startPoint y: 80, endPoint x: 111, endPoint y: 83, distance: 104.6
click at [110, 84] on div "SearchWithCriteriaa2383593-7c3a-4210-b9ad-da94e82ba6d5 Writer Name rosario" at bounding box center [290, 82] width 468 height 17
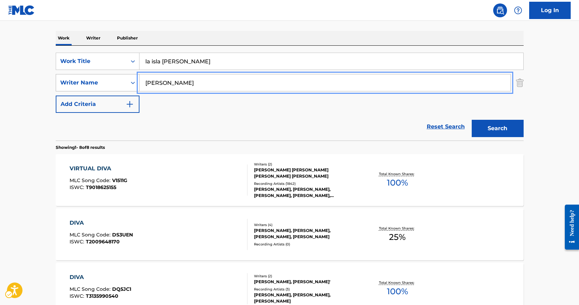
type input "leonard"
click at [472, 120] on button "Search" at bounding box center [498, 128] width 52 height 17
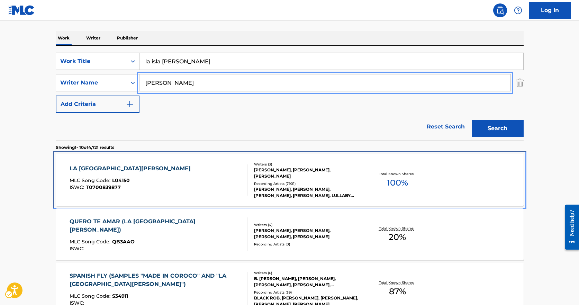
click at [198, 180] on div "LA ISLA BONITA MLC Song Code : L04150 ISWC : T0700839877" at bounding box center [159, 179] width 178 height 31
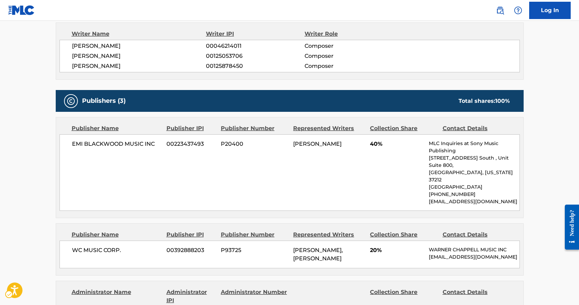
scroll to position [589, 0]
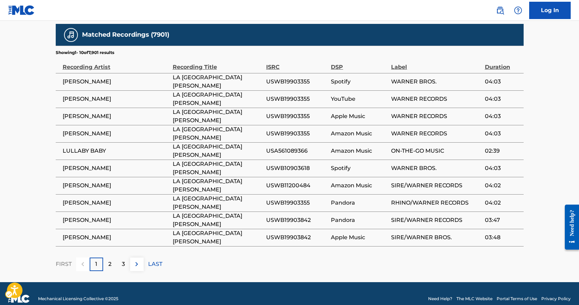
drag, startPoint x: 124, startPoint y: 221, endPoint x: 124, endPoint y: 206, distance: 14.5
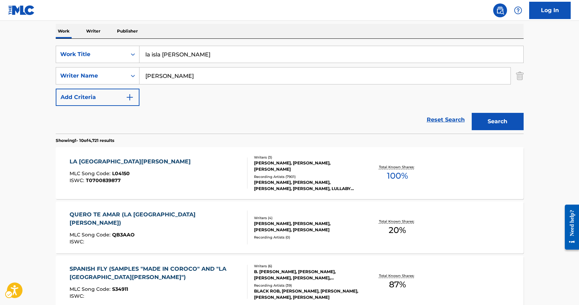
scroll to position [101, 0]
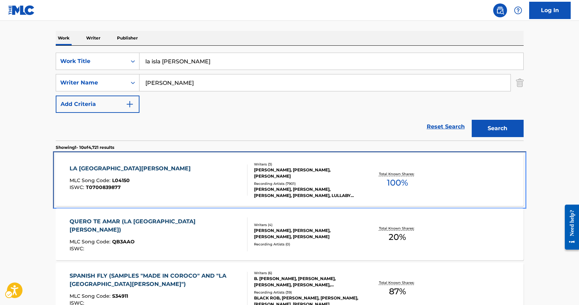
click at [169, 189] on div "LA ISLA BONITA MLC Song Code : L04150 ISWC : T0700839877" at bounding box center [159, 179] width 178 height 31
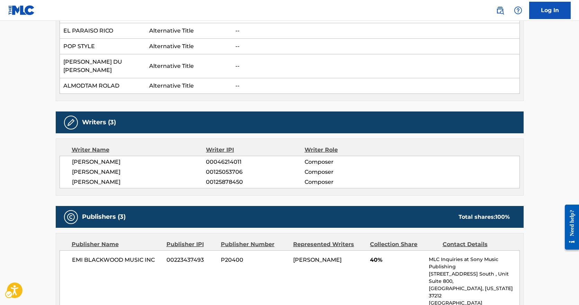
scroll to position [57, 0]
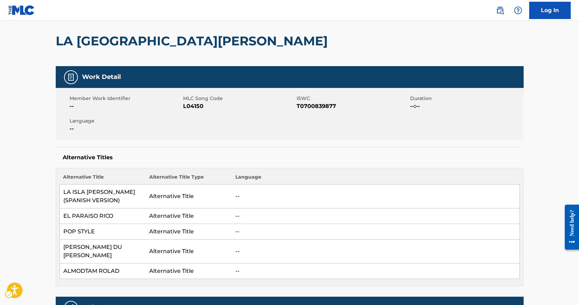
drag, startPoint x: 181, startPoint y: 176, endPoint x: 184, endPoint y: 91, distance: 84.5
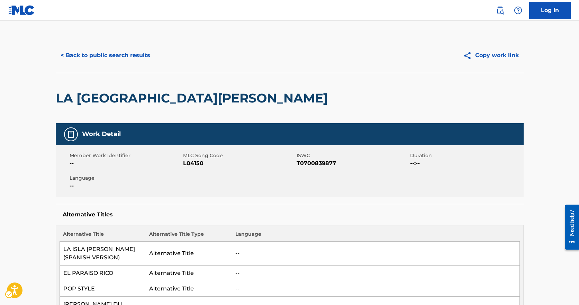
click at [191, 161] on span "MLC Song Code - L04150" at bounding box center [239, 163] width 112 height 8
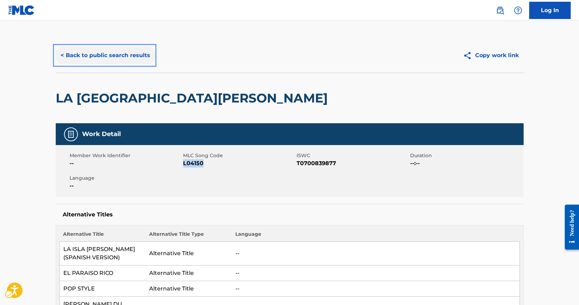
click at [80, 58] on button "< Back to public search results" at bounding box center [105, 55] width 99 height 17
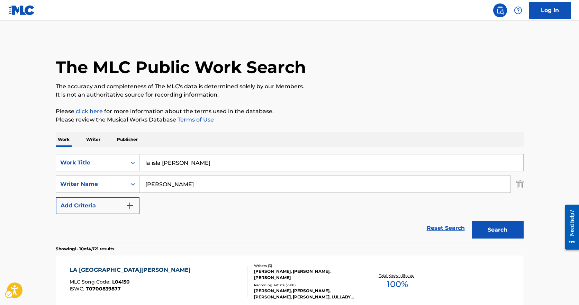
scroll to position [101, 0]
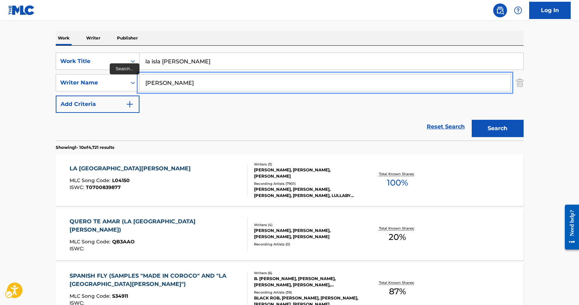
click at [182, 77] on input "leonard" at bounding box center [325, 82] width 371 height 17
click at [182, 76] on input "leonard" at bounding box center [325, 82] width 371 height 17
click at [187, 83] on input "leonard" at bounding box center [325, 82] width 371 height 17
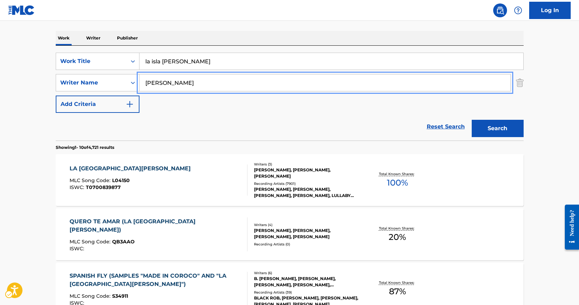
type input "wallach"
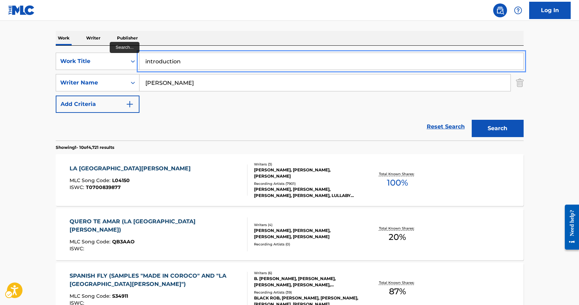
type input "introduction"
click at [472, 120] on button "Search" at bounding box center [498, 128] width 52 height 17
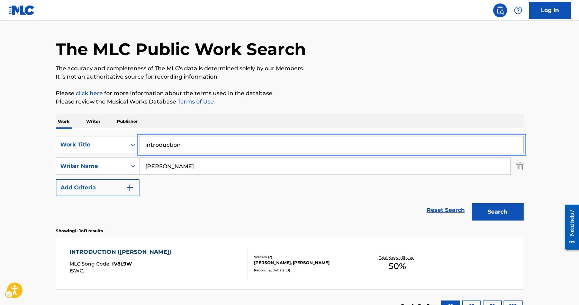
scroll to position [72, 0]
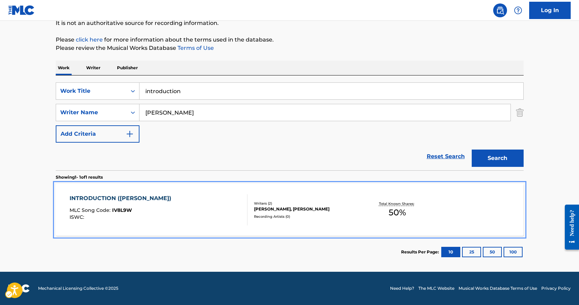
click at [218, 202] on div "INTRODUCTION (CHESTER FRENCH) MLC Song Code : IV8L9W ISWC :" at bounding box center [159, 209] width 178 height 31
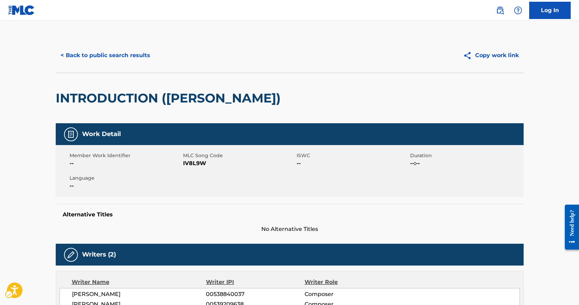
click at [184, 157] on span "MLC Song Code" at bounding box center [239, 155] width 112 height 7
click at [194, 163] on span "MLC Song Code - IV8L9W" at bounding box center [239, 163] width 112 height 8
click at [291, 183] on div "Member Work Identifier -- MLC Song Code MLC Song Code - IV8L9W ISWC -- Duration…" at bounding box center [290, 171] width 468 height 52
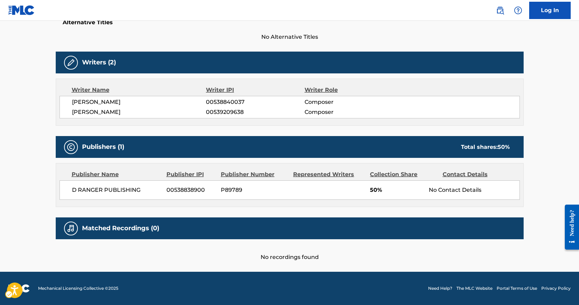
drag, startPoint x: 203, startPoint y: 205, endPoint x: 199, endPoint y: 210, distance: 6.4
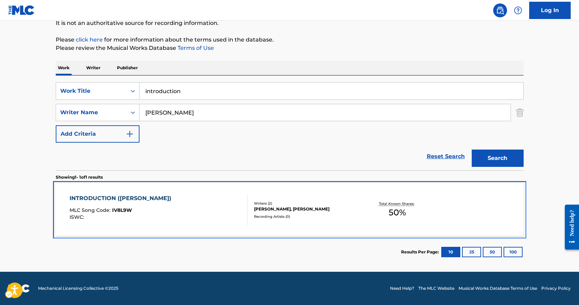
click at [183, 195] on div "INTRODUCTION (CHESTER FRENCH) MLC Song Code : IV8L9W ISWC :" at bounding box center [159, 209] width 178 height 31
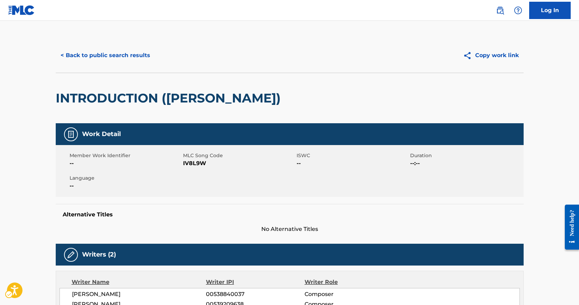
drag, startPoint x: 202, startPoint y: 211, endPoint x: 200, endPoint y: 206, distance: 5.1
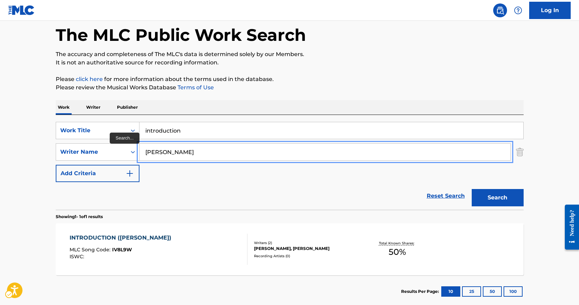
click at [175, 153] on input "wallach" at bounding box center [325, 152] width 371 height 17
click at [472, 189] on button "Search" at bounding box center [498, 197] width 52 height 17
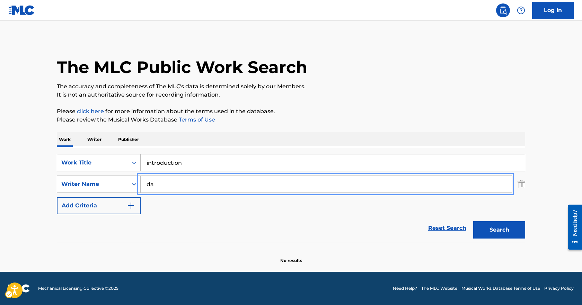
click at [473, 221] on button "Search" at bounding box center [499, 229] width 52 height 17
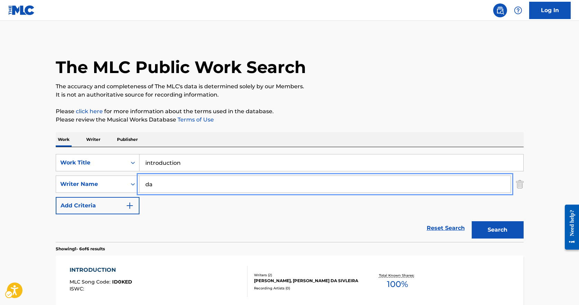
click at [232, 112] on p "Please click here | New Window for more information about the terms used in the…" at bounding box center [290, 111] width 468 height 8
click at [201, 192] on input "da" at bounding box center [325, 184] width 371 height 17
click at [472, 221] on button "Search" at bounding box center [498, 229] width 52 height 17
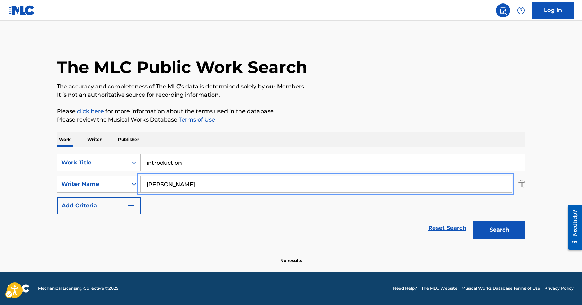
click at [473, 221] on button "Search" at bounding box center [499, 229] width 52 height 17
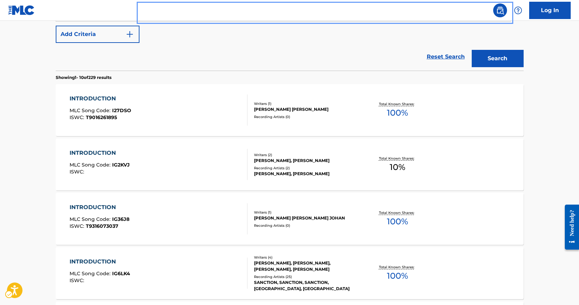
scroll to position [173, 0]
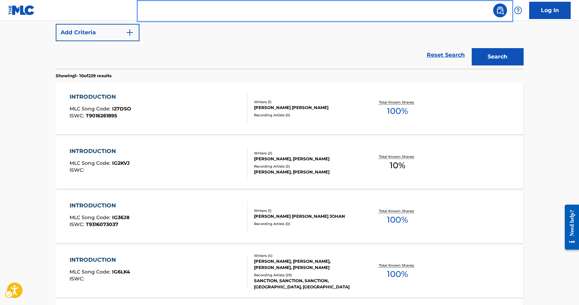
type input "david wallach"
click at [472, 48] on button "Search" at bounding box center [498, 56] width 52 height 17
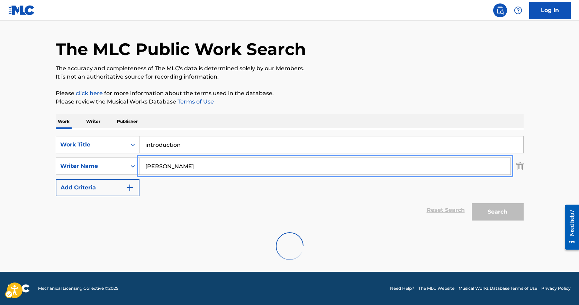
scroll to position [72, 0]
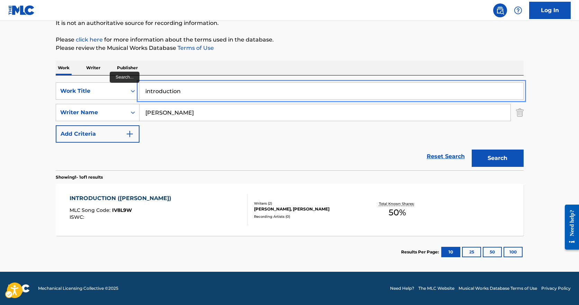
click at [190, 95] on input "introduction" at bounding box center [332, 91] width 384 height 17
click at [472, 150] on button "Search" at bounding box center [498, 158] width 52 height 17
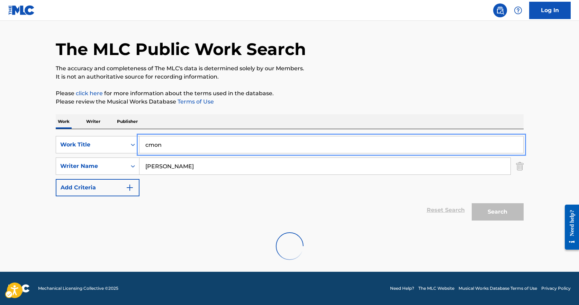
scroll to position [0, 0]
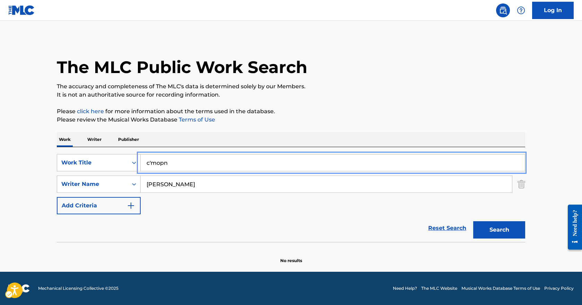
click at [473, 221] on button "Search" at bounding box center [499, 229] width 52 height 17
type input "c'mon"
click at [473, 221] on button "Search" at bounding box center [499, 229] width 52 height 17
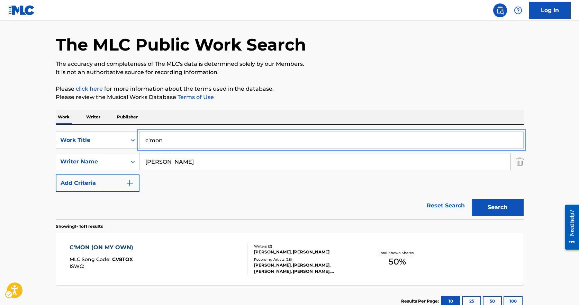
scroll to position [35, 0]
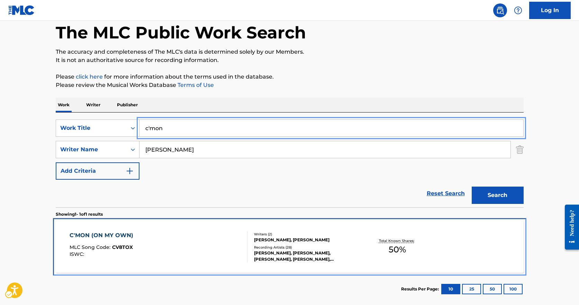
click at [242, 236] on div at bounding box center [245, 246] width 6 height 31
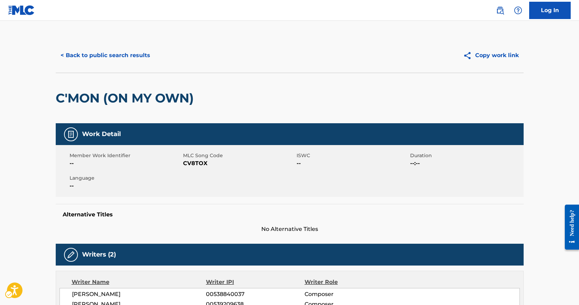
drag, startPoint x: 208, startPoint y: 170, endPoint x: 206, endPoint y: 166, distance: 5.0
click at [208, 168] on div "Member Work Identifier -- MLC Song Code CV8TOX ISWC -- Duration --:-- Language …" at bounding box center [290, 171] width 468 height 52
click at [199, 161] on span "MLC Song Code - CV8TOX" at bounding box center [239, 163] width 112 height 8
click at [184, 166] on span "MLC Song Code - CV8TOX" at bounding box center [239, 163] width 112 height 8
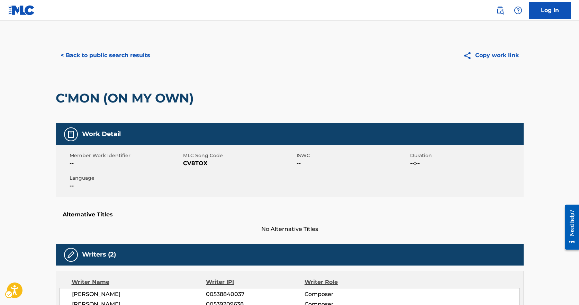
drag, startPoint x: 190, startPoint y: 205, endPoint x: 200, endPoint y: 191, distance: 16.9
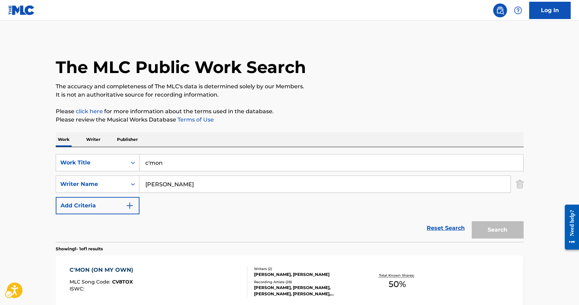
scroll to position [32, 0]
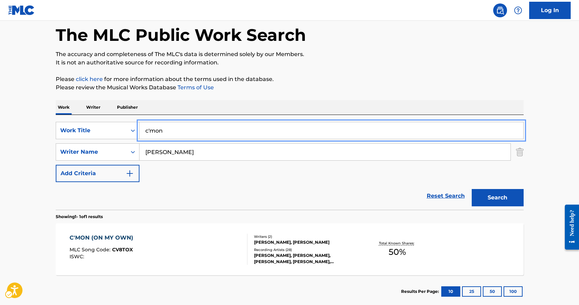
click at [194, 135] on input "c'mon" at bounding box center [332, 130] width 384 height 17
type input "bebe"
click at [472, 189] on button "Search" at bounding box center [498, 197] width 52 height 17
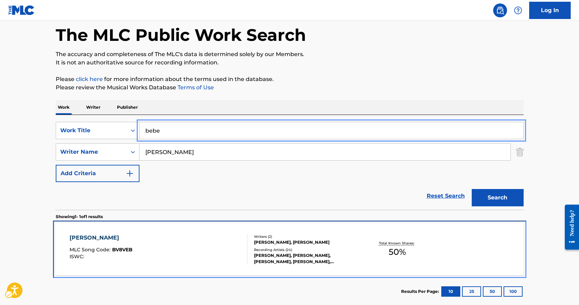
click at [206, 247] on div "BEBE BUELL MLC Song Code : BV8VEB ISWC :" at bounding box center [159, 249] width 178 height 31
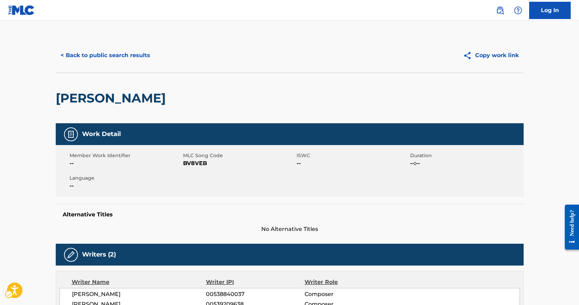
click at [189, 167] on span "MLC Song Code - BV8VEB" at bounding box center [239, 163] width 112 height 8
click at [188, 166] on span "MLC Song Code - BV8VEB" at bounding box center [239, 163] width 112 height 8
drag, startPoint x: 420, startPoint y: 215, endPoint x: 395, endPoint y: 211, distance: 25.3
click at [403, 213] on h5 "Alternative Titles" at bounding box center [290, 214] width 454 height 7
drag, startPoint x: 234, startPoint y: 241, endPoint x: 242, endPoint y: 202, distance: 40.1
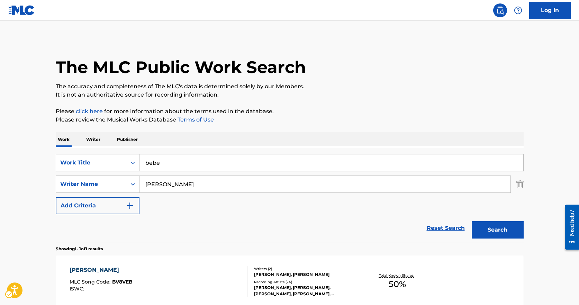
scroll to position [32, 0]
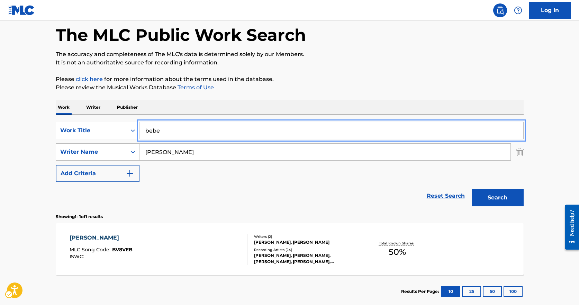
click at [203, 125] on input "bebe" at bounding box center [332, 130] width 384 height 17
type input "string interlude"
click at [472, 189] on button "Search" at bounding box center [498, 197] width 52 height 17
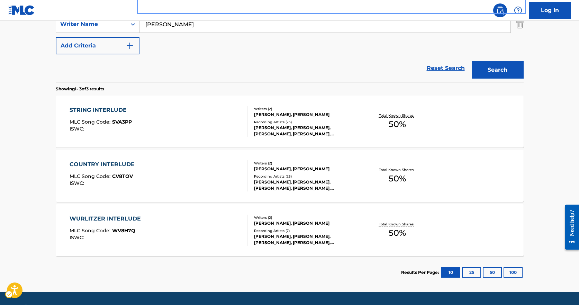
scroll to position [171, 0]
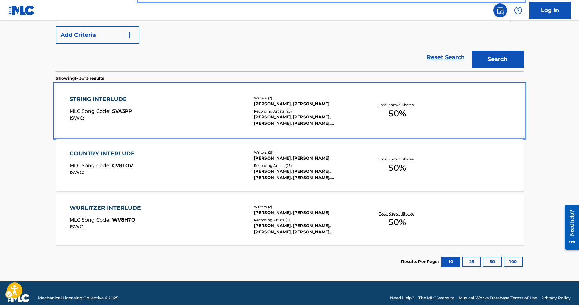
click at [156, 96] on div "STRING INTERLUDE MLC Song Code : SVA3PP ISWC :" at bounding box center [159, 110] width 178 height 31
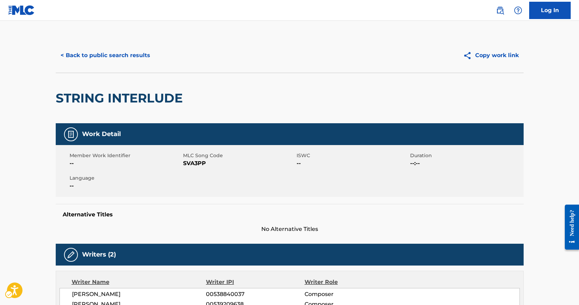
click at [181, 162] on div "Member Work Identifier --" at bounding box center [127, 160] width 114 height 16
click at [187, 161] on span "MLC Song Code - SVA3PP" at bounding box center [239, 163] width 112 height 8
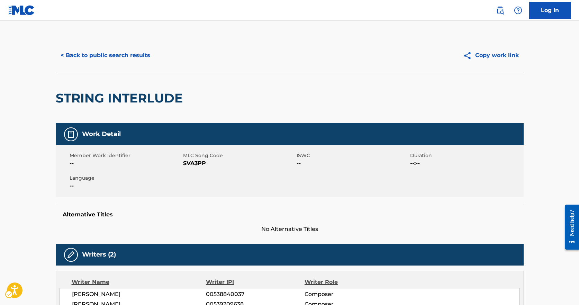
click at [187, 161] on span "MLC Song Code - SVA3PP" at bounding box center [239, 163] width 112 height 8
drag, startPoint x: 72, startPoint y: 118, endPoint x: 64, endPoint y: 117, distance: 8.7
click at [72, 118] on div "STRING INTERLUDE" at bounding box center [121, 98] width 131 height 50
drag, startPoint x: 68, startPoint y: 116, endPoint x: 68, endPoint y: 112, distance: 4.5
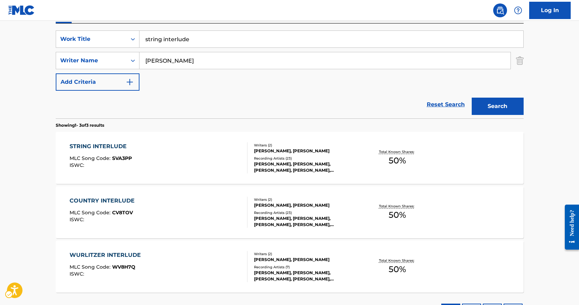
scroll to position [106, 0]
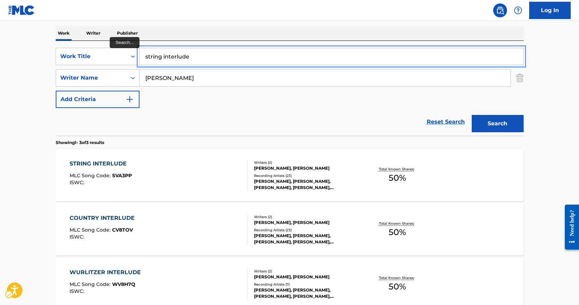
click at [199, 57] on input "string interlude" at bounding box center [332, 56] width 384 height 17
type input "jimmy"
click at [472, 115] on button "Search" at bounding box center [498, 123] width 52 height 17
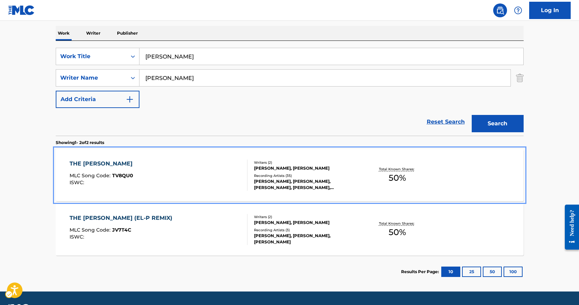
click at [181, 184] on div "THE JIMMY CHOOS MLC Song Code : TV8QU0 ISWC :" at bounding box center [159, 175] width 178 height 31
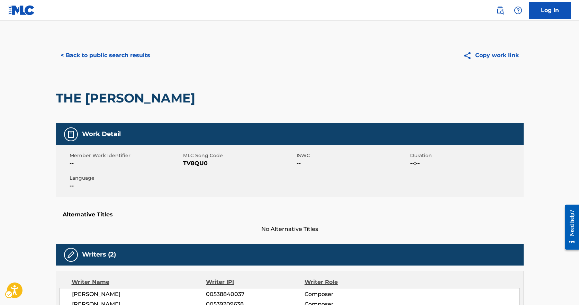
click at [190, 164] on span "MLC Song Code - TV8QU0" at bounding box center [239, 163] width 112 height 8
click at [188, 165] on span "MLC Song Code - TV8QU0" at bounding box center [239, 163] width 112 height 8
drag, startPoint x: 83, startPoint y: 99, endPoint x: 89, endPoint y: 97, distance: 6.2
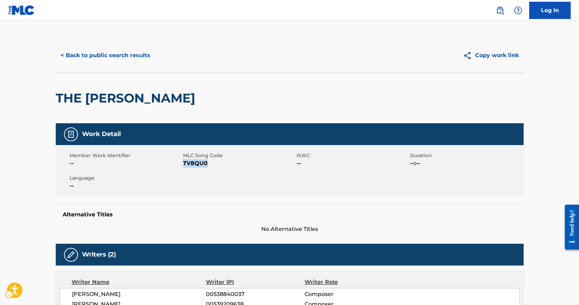
click at [83, 99] on h2 "THE JIMMY CHOOS" at bounding box center [127, 98] width 143 height 16
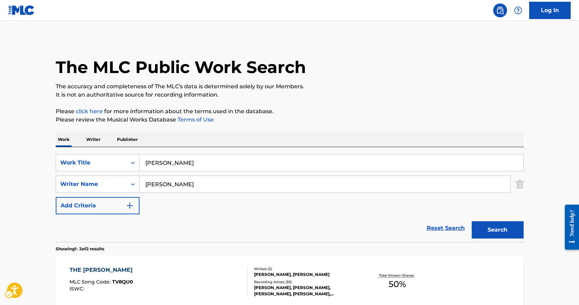
scroll to position [87, 0]
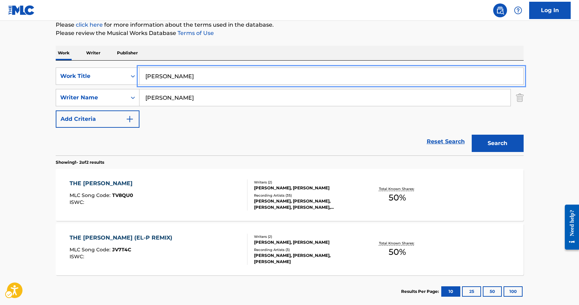
click at [156, 83] on input "jimmy" at bounding box center [332, 76] width 384 height 17
type input "time to unwind"
click at [472, 135] on button "Search" at bounding box center [498, 143] width 52 height 17
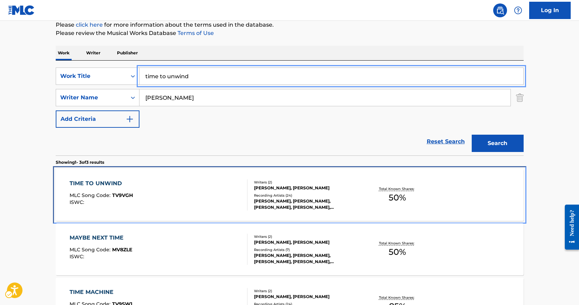
click at [160, 187] on div "TIME TO UNWIND MLC Song Code : TV9VGH ISWC :" at bounding box center [159, 194] width 178 height 31
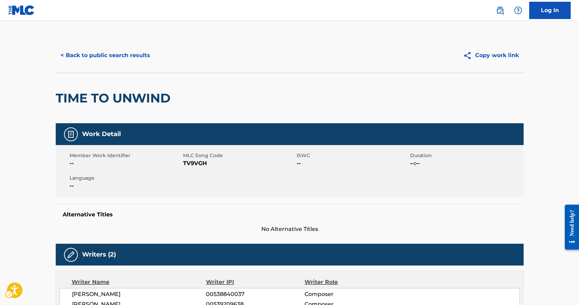
click at [186, 166] on span "MLC Song Code - TV9VGH" at bounding box center [239, 163] width 112 height 8
click at [209, 171] on div "Member Work Identifier -- MLC Song Code MLC Song Code - TV9VGH ISWC -- Duration…" at bounding box center [290, 171] width 468 height 52
drag, startPoint x: 207, startPoint y: 176, endPoint x: 207, endPoint y: 172, distance: 4.6
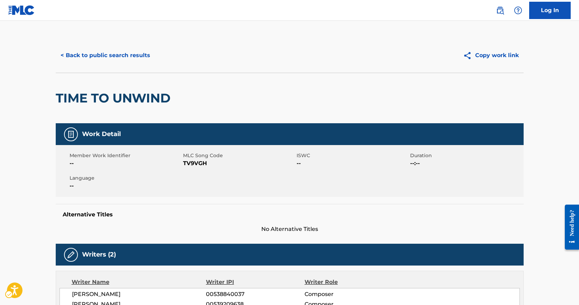
scroll to position [87, 0]
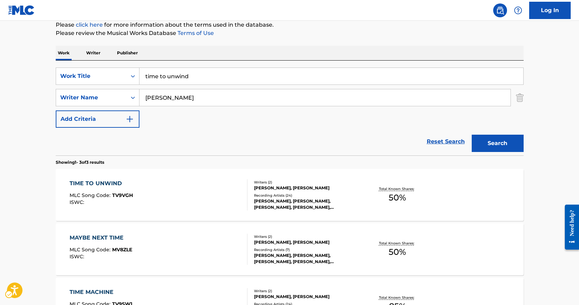
click at [199, 84] on div "time to unwind" at bounding box center [332, 76] width 384 height 17
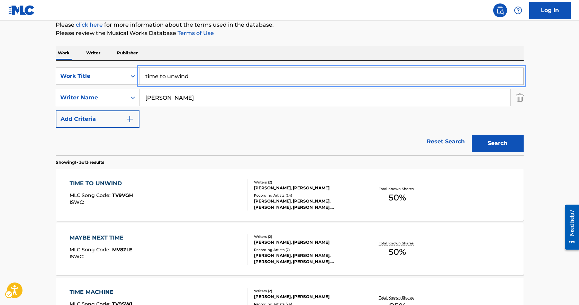
click at [199, 82] on input "time to unwind" at bounding box center [332, 76] width 384 height 17
click at [472, 135] on button "Search" at bounding box center [498, 143] width 52 height 17
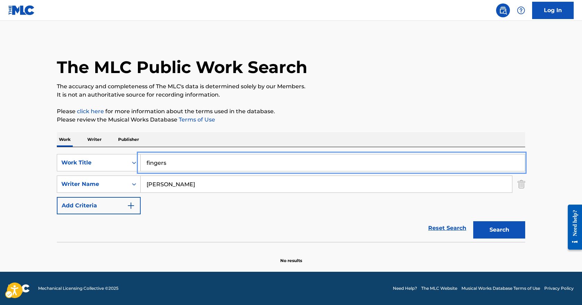
type input "fingers"
click at [473, 221] on button "Search" at bounding box center [499, 229] width 52 height 17
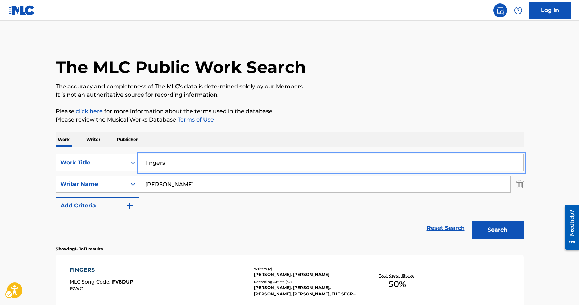
scroll to position [72, 0]
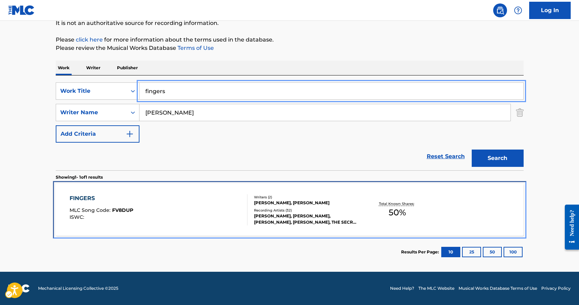
click at [174, 230] on div "FINGERS MLC Song Code : FV8DUP ISWC : Writers ( 2 ) DAVID WALLACH, MAXWELL DRUM…" at bounding box center [290, 210] width 468 height 52
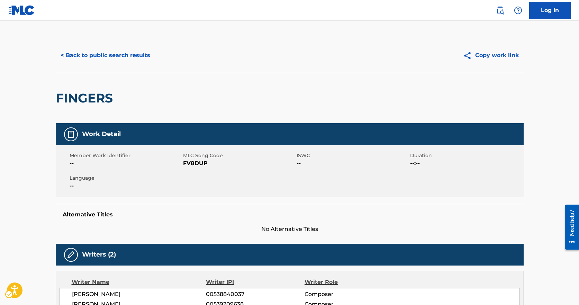
click at [191, 164] on span "MLC Song Code - FV8DUP" at bounding box center [239, 163] width 112 height 8
click at [191, 163] on span "MLC Song Code - FV8DUP" at bounding box center [239, 163] width 112 height 8
click at [185, 161] on span "MLC Song Code - FV8DUP" at bounding box center [239, 163] width 112 height 8
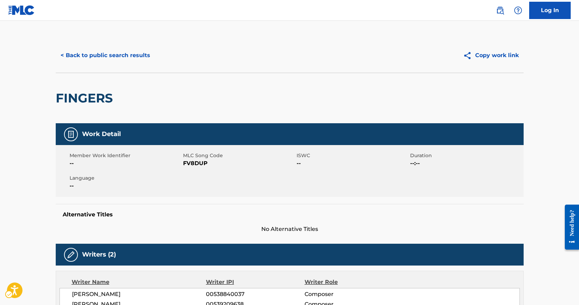
click at [144, 112] on div "FINGERS" at bounding box center [290, 98] width 468 height 51
drag, startPoint x: 192, startPoint y: 147, endPoint x: 190, endPoint y: 139, distance: 8.2
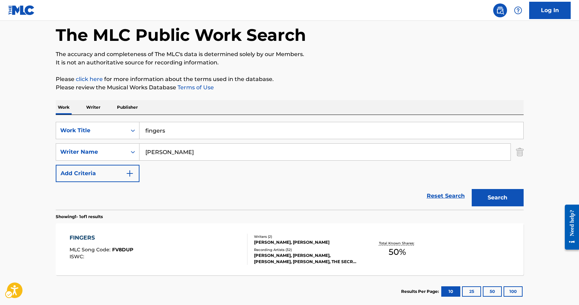
click at [183, 143] on div "david wallach" at bounding box center [326, 151] width 372 height 17
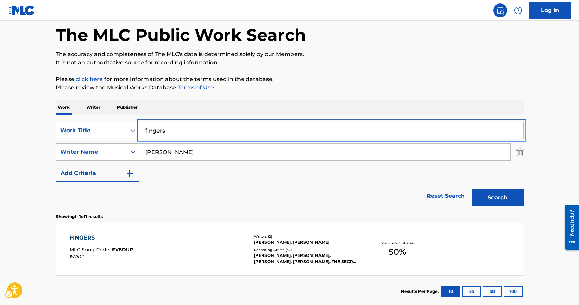
click at [179, 132] on input "fingers" at bounding box center [332, 130] width 384 height 17
click at [472, 189] on button "Search" at bounding box center [498, 197] width 52 height 17
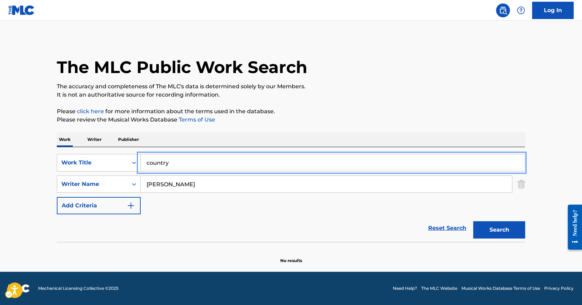
type input "country"
click at [473, 221] on button "Search" at bounding box center [499, 229] width 52 height 17
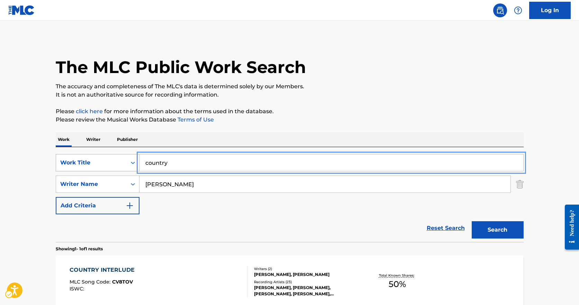
scroll to position [72, 0]
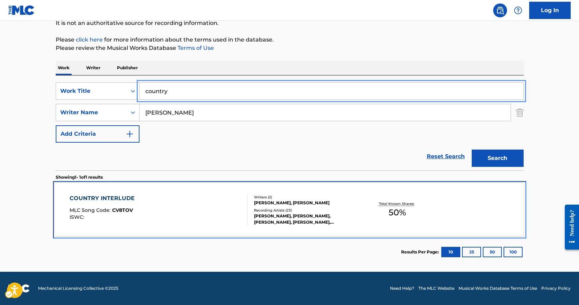
click at [163, 227] on div "COUNTRY INTERLUDE MLC Song Code : CV8TOV ISWC : Writers ( 2 ) DAVID WALLACH, MA…" at bounding box center [290, 210] width 468 height 52
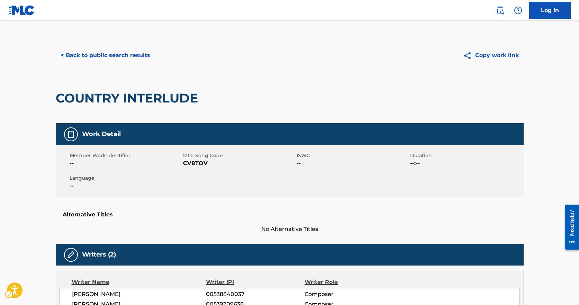
click at [198, 164] on span "CV8TOV" at bounding box center [239, 163] width 112 height 8
click at [198, 164] on span "MLC Song Code - CV8TOV" at bounding box center [239, 163] width 112 height 8
click at [151, 176] on span "Language" at bounding box center [126, 178] width 112 height 7
drag, startPoint x: 162, startPoint y: 204, endPoint x: 153, endPoint y: 181, distance: 25.2
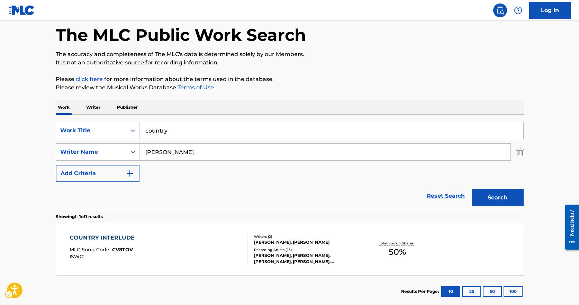
click at [201, 119] on div "SearchWithCriteria5289737b-9206-4817-8956-3e299c470647 Work Title country Searc…" at bounding box center [290, 162] width 468 height 95
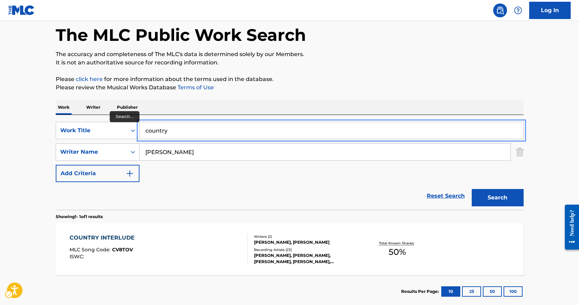
click at [201, 124] on input "country" at bounding box center [332, 130] width 384 height 17
type input "veil"
click at [472, 189] on button "Search" at bounding box center [498, 197] width 52 height 17
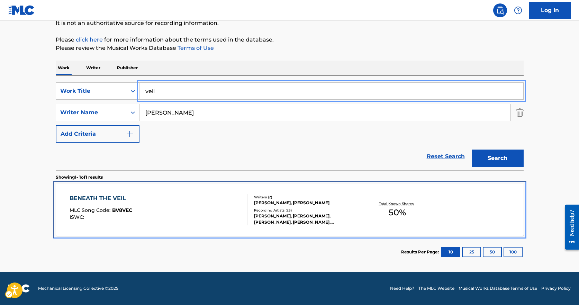
click at [192, 210] on div "BENEATH THE VEIL MLC Song Code : BV8VEC ISWC :" at bounding box center [159, 209] width 178 height 31
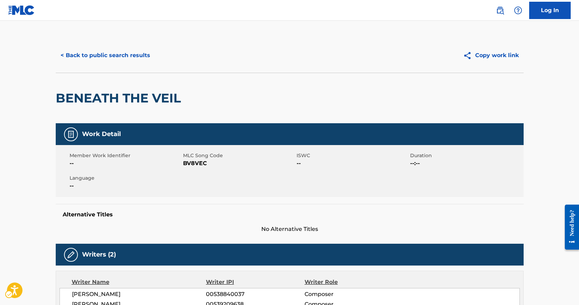
click at [190, 166] on span "MLC Song Code - BV8VEC" at bounding box center [239, 163] width 112 height 8
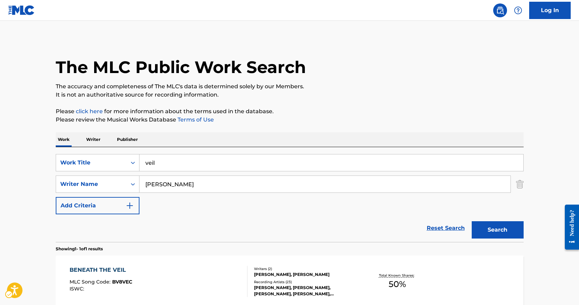
scroll to position [32, 0]
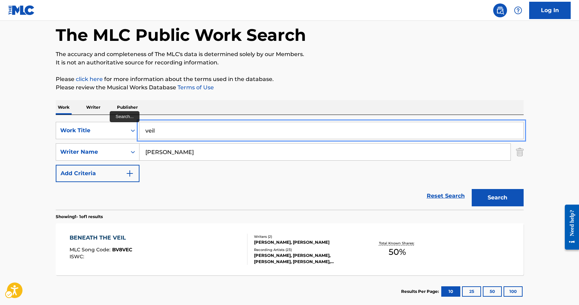
click at [182, 133] on input "veil" at bounding box center [332, 130] width 384 height 17
type input "neal"
click at [472, 189] on button "Search" at bounding box center [498, 197] width 52 height 17
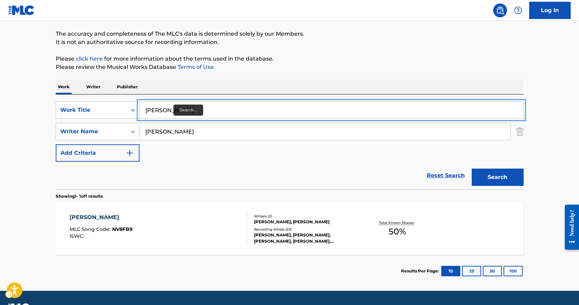
scroll to position [72, 0]
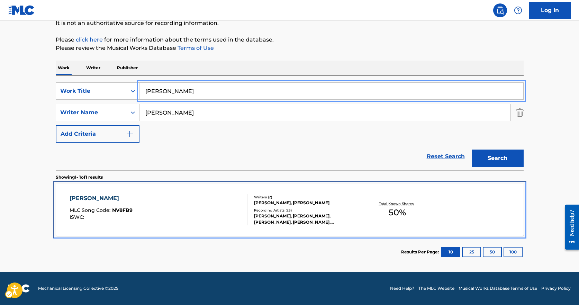
click at [159, 210] on div "NEAL MLC Song Code : NV8FB9 ISWC :" at bounding box center [159, 209] width 178 height 31
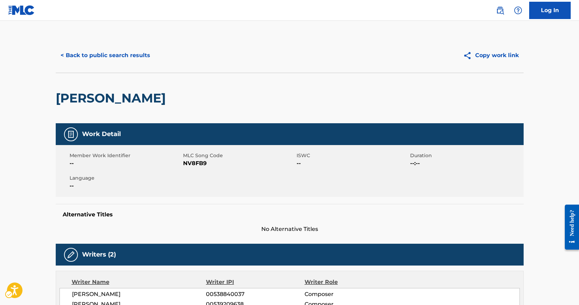
click at [180, 168] on div "Member Work Identifier -- MLC Song Code MLC Song Code - NV8FB9 ISWC -- Duration…" at bounding box center [290, 171] width 468 height 52
click at [187, 164] on span "MLC Song Code - NV8FB9" at bounding box center [239, 163] width 112 height 8
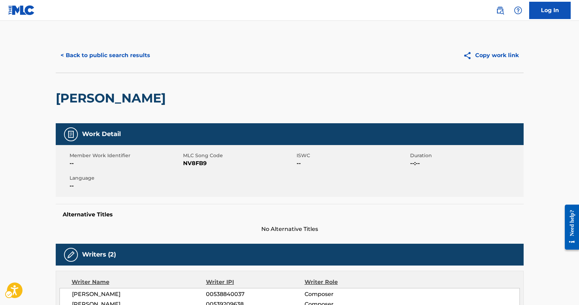
drag, startPoint x: 97, startPoint y: 150, endPoint x: 89, endPoint y: 136, distance: 16.6
click at [97, 150] on div "Member Work Identifier -- MLC Song Code MLC Song Code - NV8FB9 ISWC -- Duration…" at bounding box center [290, 171] width 468 height 52
drag, startPoint x: 102, startPoint y: 162, endPoint x: 104, endPoint y: 153, distance: 8.8
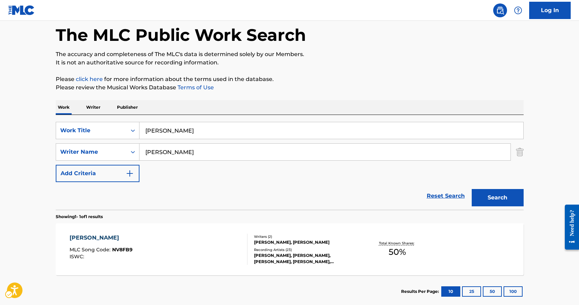
click at [178, 122] on div "SearchWithCriteria5289737b-9206-4817-8956-3e299c470647 Work Title neal SearchWi…" at bounding box center [290, 162] width 468 height 95
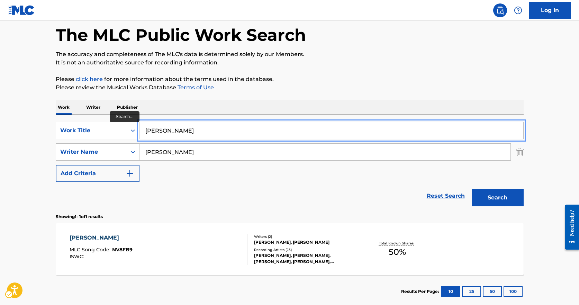
click at [175, 127] on input "neal" at bounding box center [332, 130] width 384 height 17
type input "not over you"
click at [472, 189] on button "Search" at bounding box center [498, 197] width 52 height 17
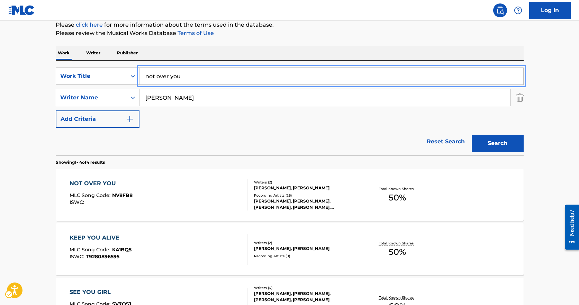
scroll to position [136, 0]
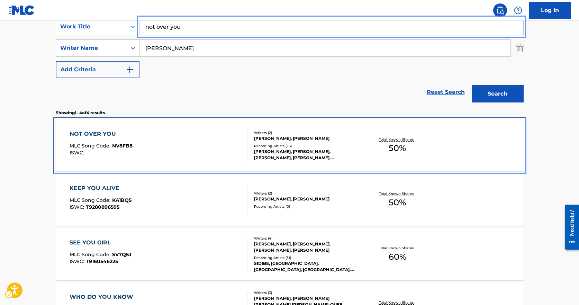
click at [177, 149] on div "NOT OVER YOU MLC Song Code : NV8FB8 ISWC :" at bounding box center [159, 145] width 178 height 31
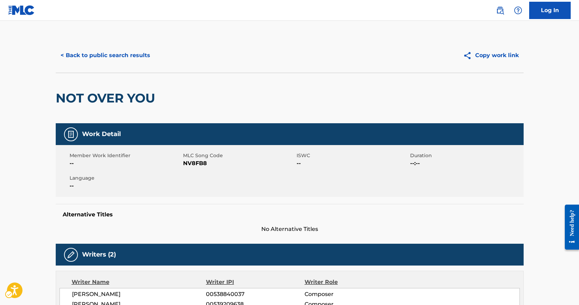
click at [188, 169] on div "Member Work Identifier -- MLC Song Code MLC Song Code - NV8FB8 ISWC -- Duration…" at bounding box center [290, 171] width 468 height 52
drag, startPoint x: 197, startPoint y: 162, endPoint x: 202, endPoint y: 159, distance: 5.2
click at [202, 159] on div "MLC Song Code MLC Song Code - NV8FB8" at bounding box center [240, 160] width 114 height 16
click at [202, 159] on span "MLC Song Code" at bounding box center [239, 155] width 112 height 7
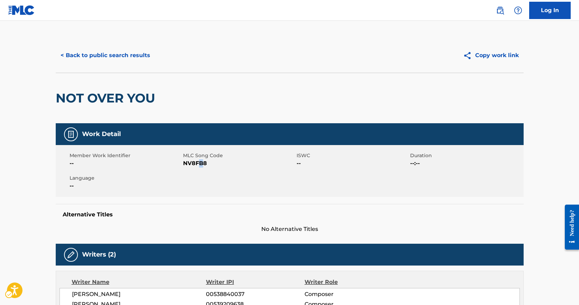
click at [199, 166] on span "MLC Song Code - NV8FB8" at bounding box center [239, 163] width 112 height 8
click at [197, 166] on span "MLC Song Code - NV8FB8" at bounding box center [239, 163] width 112 height 8
click at [195, 165] on span "MLC Song Code - NV8FB8" at bounding box center [239, 163] width 112 height 8
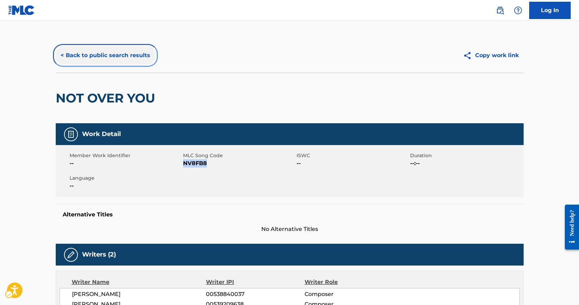
click at [82, 57] on button "< Back to public search results" at bounding box center [105, 55] width 99 height 17
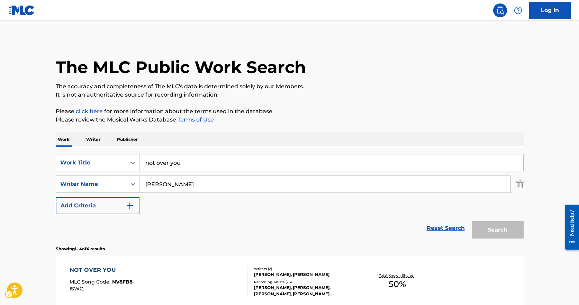
scroll to position [136, 0]
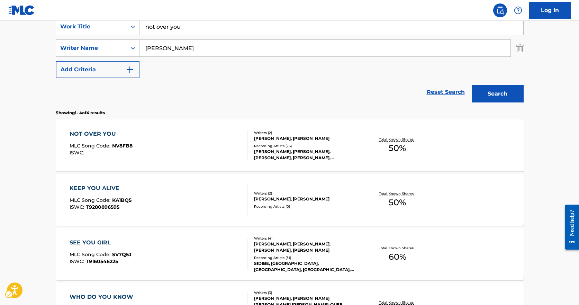
click at [237, 19] on nav "| Redirects to homepage Public Search Log In" at bounding box center [289, 10] width 579 height 21
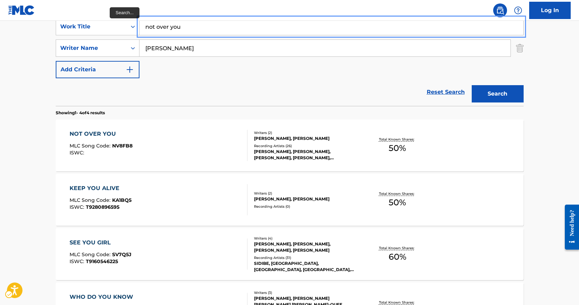
click at [236, 23] on input "not over you" at bounding box center [332, 26] width 384 height 17
type input "she loves everybody"
click at [472, 85] on button "Search" at bounding box center [498, 93] width 52 height 17
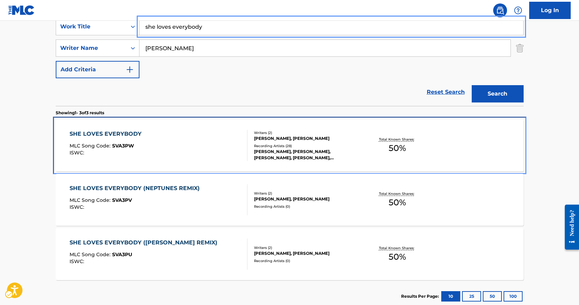
click at [184, 157] on div "SHE LOVES EVERYBODY MLC Song Code : SVA3PW ISWC :" at bounding box center [159, 145] width 178 height 31
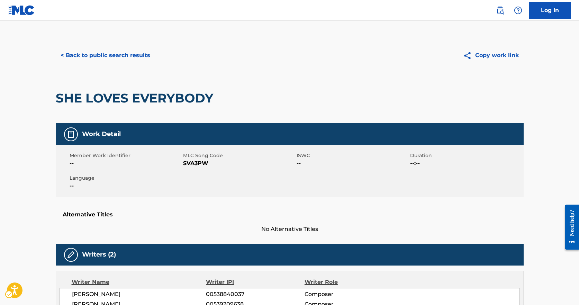
click at [184, 157] on span "MLC Song Code" at bounding box center [239, 155] width 112 height 7
click at [189, 163] on span "MLC Song Code - SVA3PW" at bounding box center [239, 163] width 112 height 8
drag, startPoint x: 284, startPoint y: 135, endPoint x: 275, endPoint y: 134, distance: 9.4
click at [283, 135] on div "Work Detail" at bounding box center [290, 134] width 468 height 22
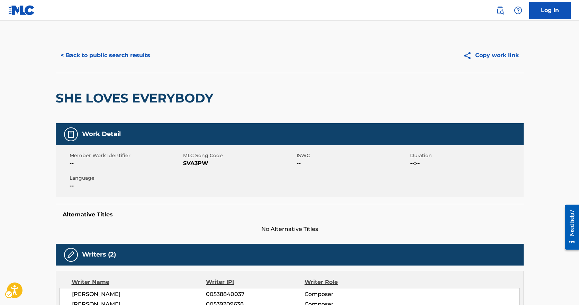
drag, startPoint x: 272, startPoint y: 145, endPoint x: 276, endPoint y: 137, distance: 8.8
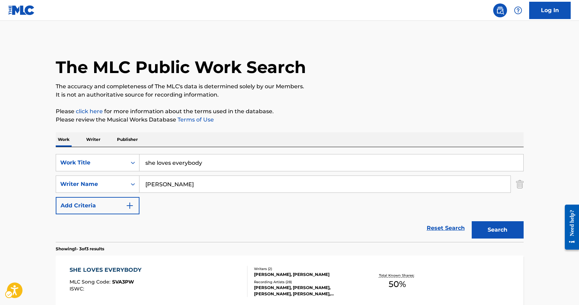
scroll to position [136, 0]
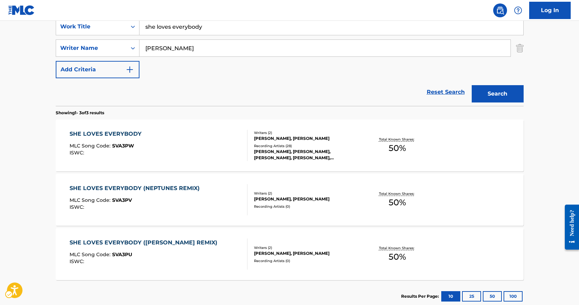
drag, startPoint x: 197, startPoint y: 16, endPoint x: 216, endPoint y: 30, distance: 24.0
click at [198, 16] on nav "| Redirects to homepage Public Search Log In" at bounding box center [289, 10] width 579 height 21
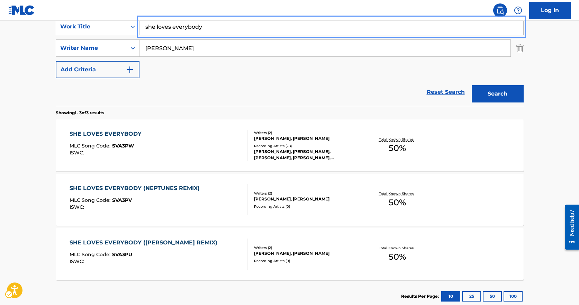
drag, startPoint x: 215, startPoint y: 32, endPoint x: 93, endPoint y: 20, distance: 122.8
type input "sleep"
click at [472, 85] on button "Search" at bounding box center [498, 93] width 52 height 17
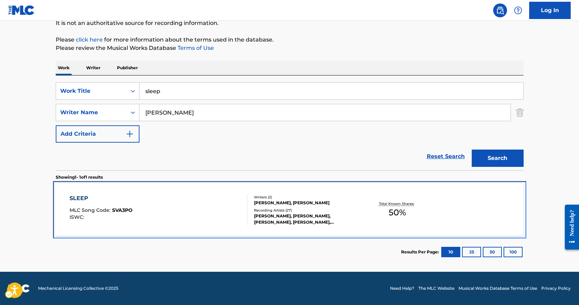
click at [181, 197] on div "SLEEP MLC Song Code : SVA3PO ISWC :" at bounding box center [159, 209] width 178 height 31
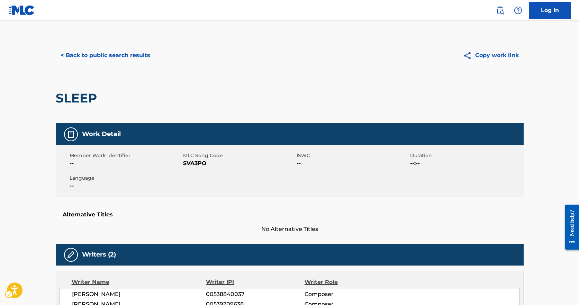
click at [193, 163] on span "MLC Song Code - SVA3PO" at bounding box center [239, 163] width 112 height 8
click at [115, 47] on button "< Back to public search results" at bounding box center [105, 55] width 99 height 17
click at [115, 49] on button "< Back to public search results" at bounding box center [105, 55] width 99 height 17
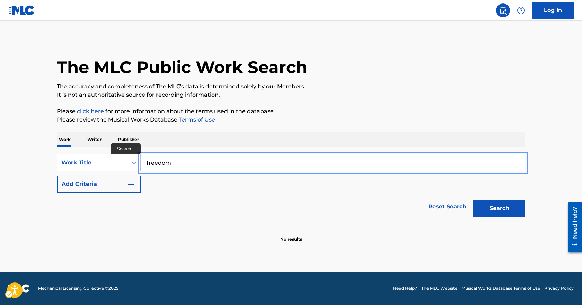
type input "freedom"
click at [57, 176] on button "Add Criteria" at bounding box center [99, 184] width 84 height 17
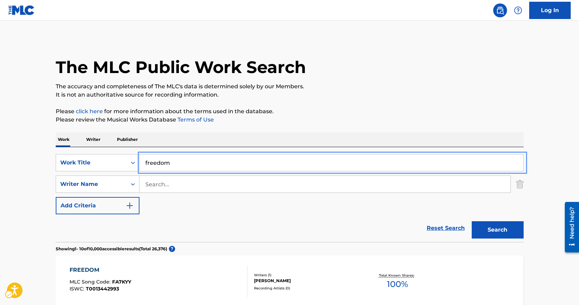
click at [222, 152] on div "SearchWithCriteria17c8ba11-b080-4b1a-a173-13c064a93d5e Work Title freedom Searc…" at bounding box center [290, 194] width 468 height 95
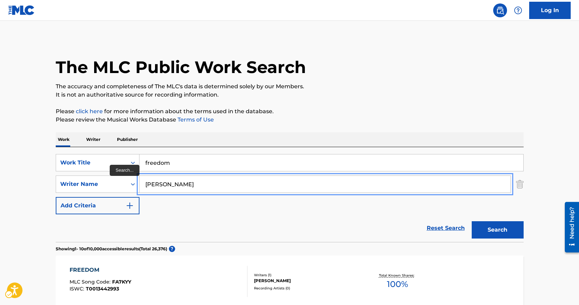
click at [56, 197] on button "Add Criteria" at bounding box center [98, 205] width 84 height 17
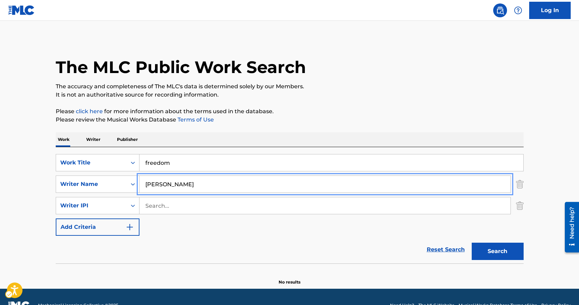
click at [201, 289] on footer "| Redirects to homepage Mechanical Licensing Collective © 2025 contact - Need H…" at bounding box center [289, 305] width 579 height 33
click at [190, 179] on input "[PERSON_NAME]" at bounding box center [325, 184] width 371 height 17
type input "[PERSON_NAME]"
click at [56, 219] on button "Add Criteria" at bounding box center [98, 227] width 84 height 17
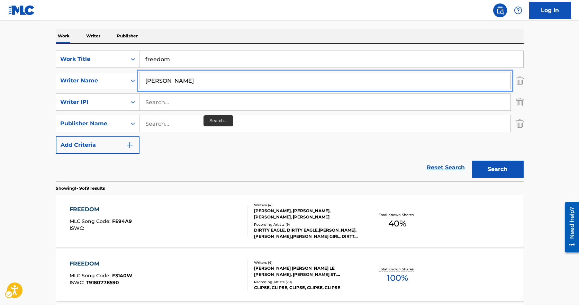
scroll to position [104, 0]
click at [519, 98] on img "Search Form" at bounding box center [520, 101] width 8 height 17
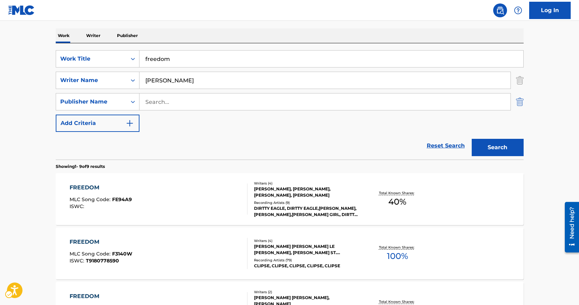
click at [519, 100] on img "Search Form" at bounding box center [520, 101] width 8 height 17
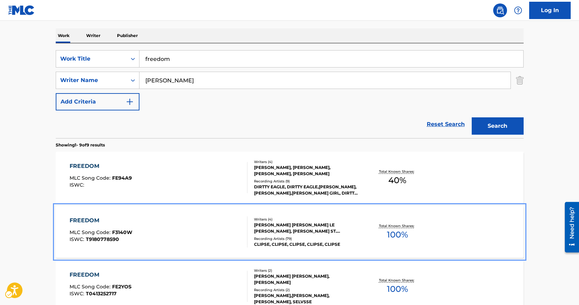
click at [175, 215] on div "FREEDOM MLC Song Code : F3140W ISWC : T9180778590 Writers ( 4 ) [PERSON_NAME] […" at bounding box center [290, 232] width 468 height 52
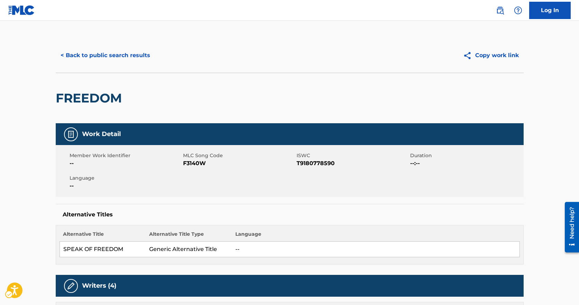
drag, startPoint x: 196, startPoint y: 169, endPoint x: 195, endPoint y: -5, distance: 173.8
click at [198, 163] on span "MLC Song Code - F3140W" at bounding box center [239, 163] width 112 height 8
copy span "F3140W"
click at [327, 190] on div "Member Work Identifier -- MLC Song Code MLC Song Code - F3140W ISWC ISWC - T918…" at bounding box center [290, 171] width 468 height 52
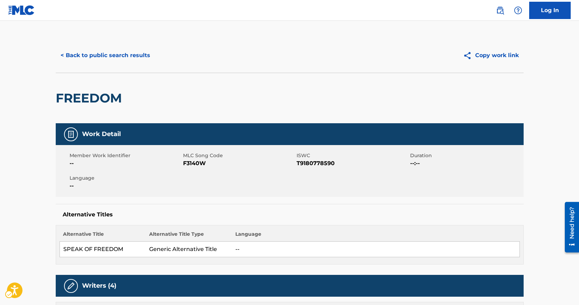
drag, startPoint x: 331, startPoint y: 217, endPoint x: 305, endPoint y: 97, distance: 123.0
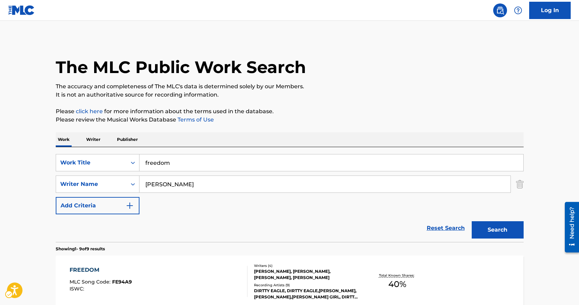
scroll to position [104, 0]
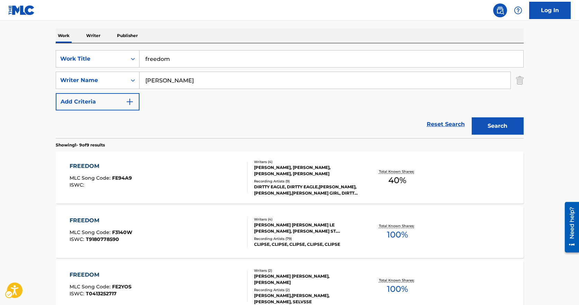
click at [177, 121] on div "Reset Search | Submit Search" at bounding box center [290, 124] width 468 height 28
drag, startPoint x: 195, startPoint y: 47, endPoint x: 193, endPoint y: 53, distance: 6.5
click at [194, 46] on div "SearchWithCriteria17c8ba11-b080-4b1a-a173-13c064a93d5e Work Title freedom Searc…" at bounding box center [290, 90] width 468 height 95
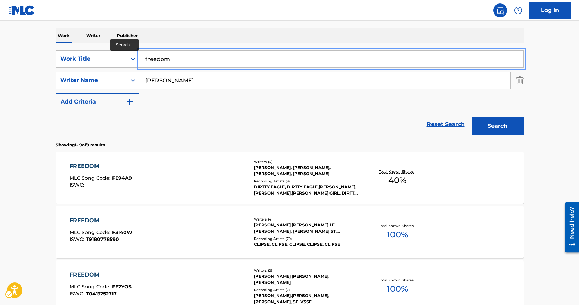
click at [193, 54] on input "freedom" at bounding box center [332, 59] width 384 height 17
type input "kinda like a big deal"
click at [472, 117] on button "Search" at bounding box center [498, 125] width 52 height 17
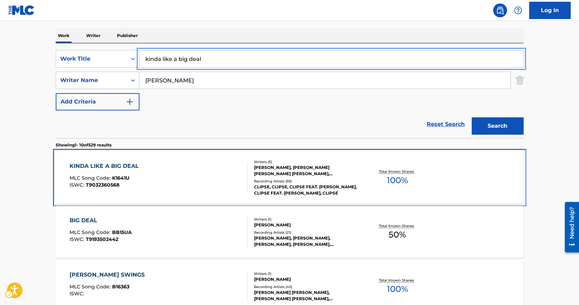
click at [204, 169] on div "KINDA LIKE A BIG DEAL MLC Song Code : K1641U ISWC : T9032360568" at bounding box center [159, 177] width 178 height 31
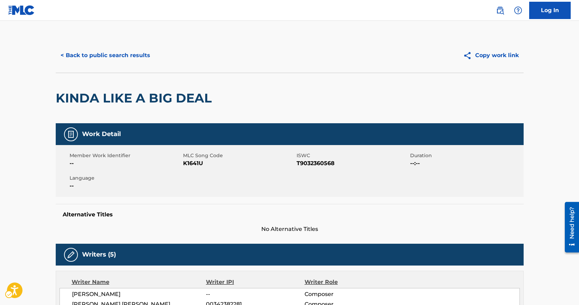
click at [204, 167] on span "K1641U" at bounding box center [239, 163] width 112 height 8
click at [204, 167] on span "MLC Song Code - K1641U" at bounding box center [239, 163] width 112 height 8
click at [203, 166] on span "MLC Song Code - K1641U" at bounding box center [239, 163] width 112 height 8
click at [193, 162] on span "MLC Song Code - K1641U" at bounding box center [239, 163] width 112 height 8
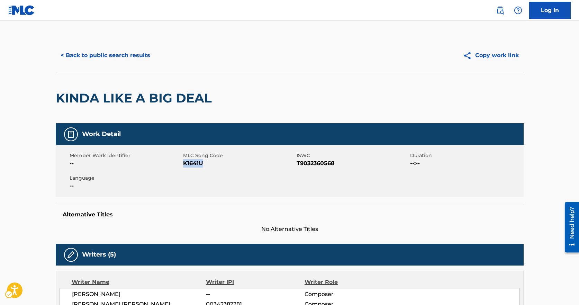
click at [193, 162] on span "MLC Song Code - K1641U" at bounding box center [239, 163] width 112 height 8
copy span "K1641U"
click at [164, 113] on div "KINDA LIKE A BIG DEAL" at bounding box center [136, 98] width 160 height 50
drag, startPoint x: 172, startPoint y: 137, endPoint x: 169, endPoint y: 145, distance: 8.3
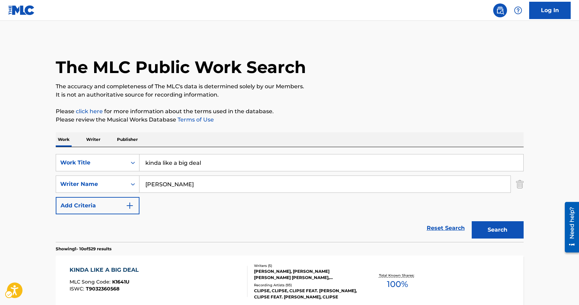
scroll to position [104, 0]
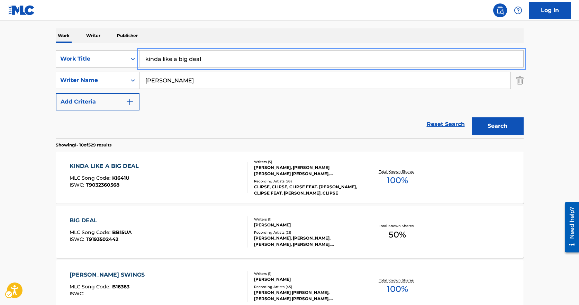
drag, startPoint x: 212, startPoint y: 60, endPoint x: 71, endPoint y: 46, distance: 142.3
type input "there was a murder"
click at [472, 117] on button "Search" at bounding box center [498, 125] width 52 height 17
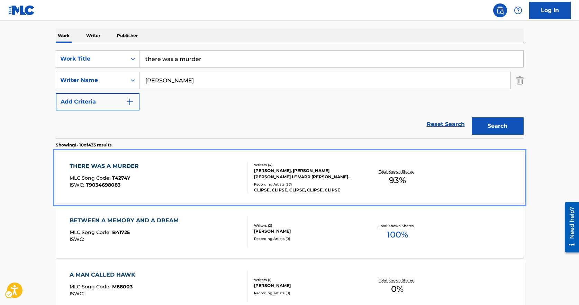
click at [242, 181] on div at bounding box center [245, 177] width 6 height 31
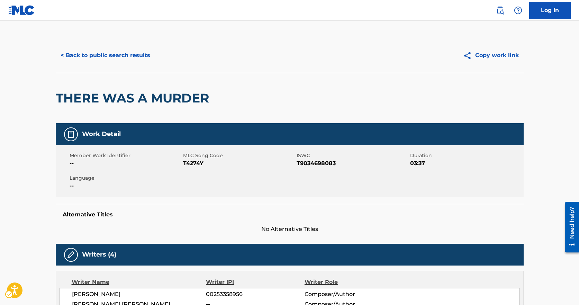
click at [198, 167] on span "MLC Song Code - T4274Y" at bounding box center [239, 163] width 112 height 8
click at [197, 167] on span "MLC Song Code - T4274Y" at bounding box center [239, 163] width 112 height 8
copy span "T4274Y"
drag, startPoint x: 165, startPoint y: 128, endPoint x: 175, endPoint y: 134, distance: 12.1
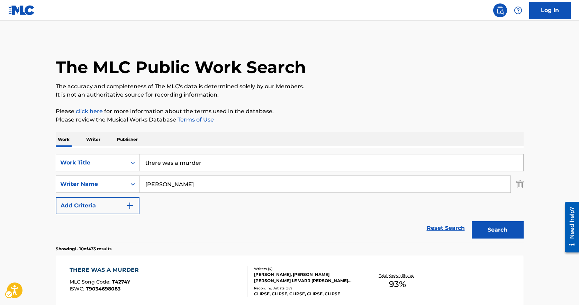
scroll to position [104, 0]
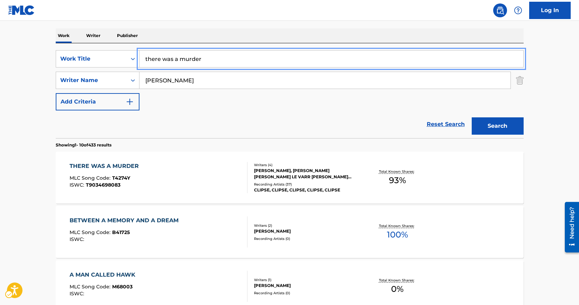
drag, startPoint x: 209, startPoint y: 61, endPoint x: 89, endPoint y: 47, distance: 120.3
type input "never will it stop"
click at [472, 117] on button "Search" at bounding box center [498, 125] width 52 height 17
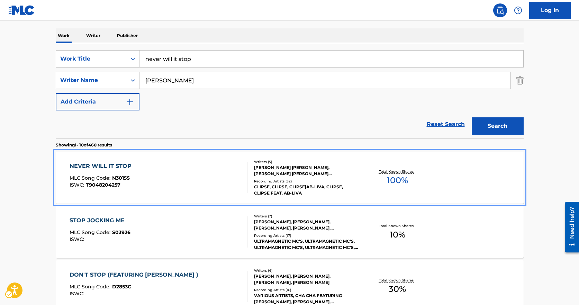
click at [168, 162] on div "NEVER WILL IT STOP MLC Song Code : N3015S ISWC : T9048204257 Writers ( 5 ) [PER…" at bounding box center [290, 178] width 468 height 52
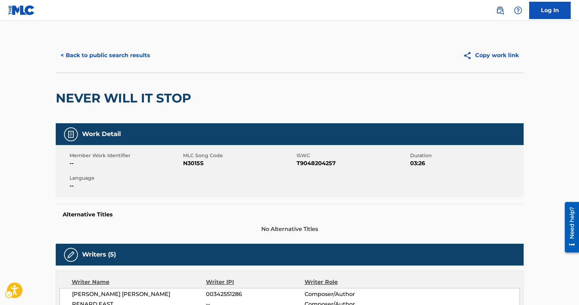
click at [185, 165] on span "MLC Song Code - N3015S" at bounding box center [239, 163] width 112 height 8
click at [187, 165] on span "MLC Song Code - N3015S" at bounding box center [239, 163] width 112 height 8
copy span "N3015S"
click at [220, 120] on div "NEVER WILL IT STOP" at bounding box center [290, 98] width 468 height 51
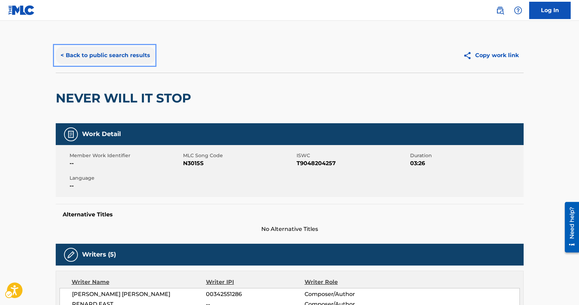
click at [76, 50] on button "< Back to public search results" at bounding box center [105, 55] width 99 height 17
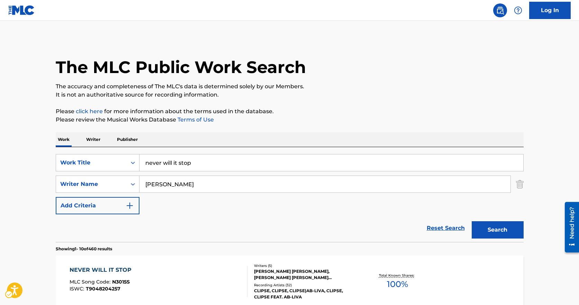
scroll to position [104, 0]
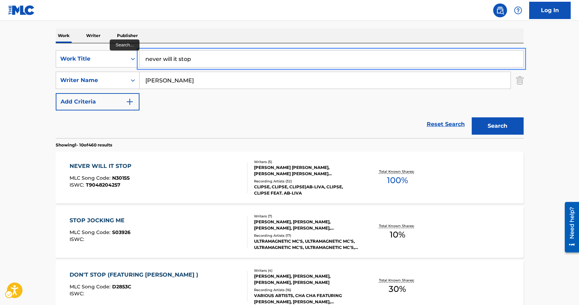
drag, startPoint x: 204, startPoint y: 55, endPoint x: 202, endPoint y: 58, distance: 3.7
click at [204, 57] on input "never will it stop" at bounding box center [332, 59] width 384 height 17
click at [202, 58] on input "never will it stop" at bounding box center [332, 59] width 384 height 17
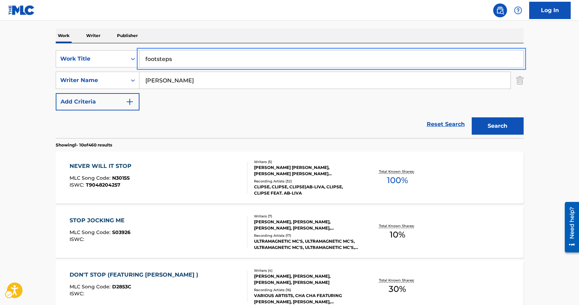
type input "footsteps"
click at [472, 117] on button "Search" at bounding box center [498, 125] width 52 height 17
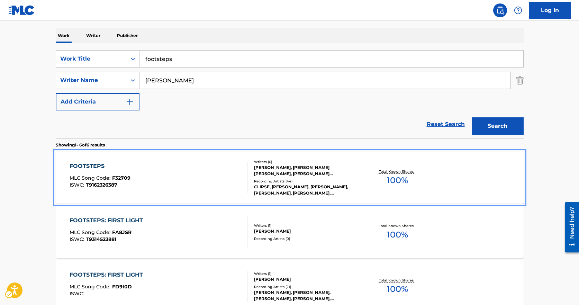
click at [154, 174] on div "FOOTSTEPS MLC Song Code : F32709 ISWC : T9162326387" at bounding box center [159, 177] width 178 height 31
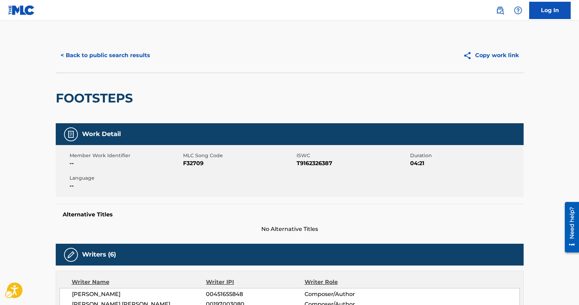
click at [192, 162] on span "MLC Song Code - F32709" at bounding box center [239, 163] width 112 height 8
copy span "F32709"
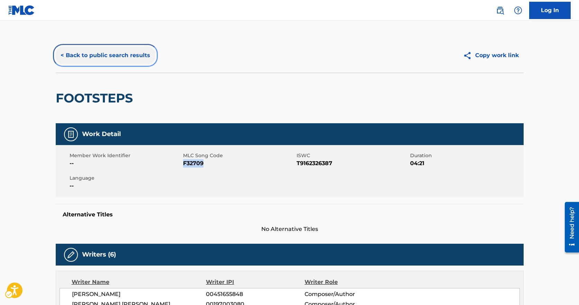
click at [140, 56] on button "< Back to public search results" at bounding box center [105, 55] width 99 height 17
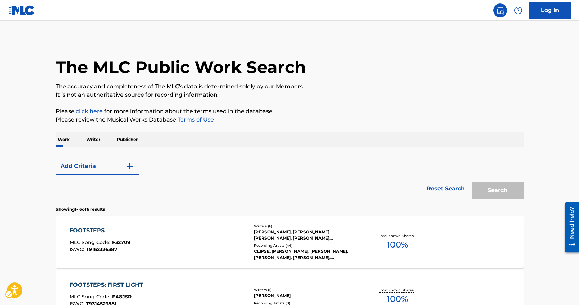
scroll to position [104, 0]
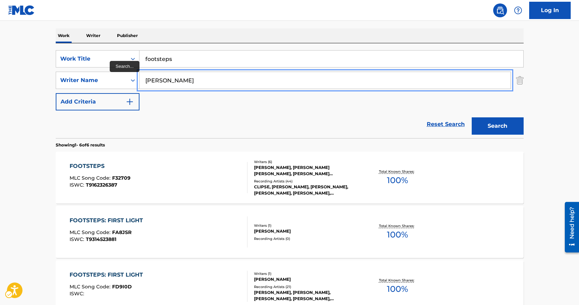
click at [179, 77] on input "[PERSON_NAME]" at bounding box center [325, 80] width 371 height 17
type input "thicke"
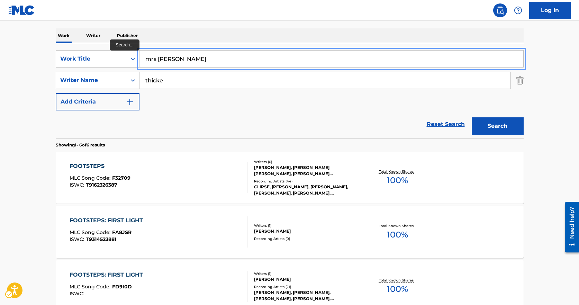
type input "mrs [PERSON_NAME]"
click at [472, 117] on button "Search" at bounding box center [498, 125] width 52 height 17
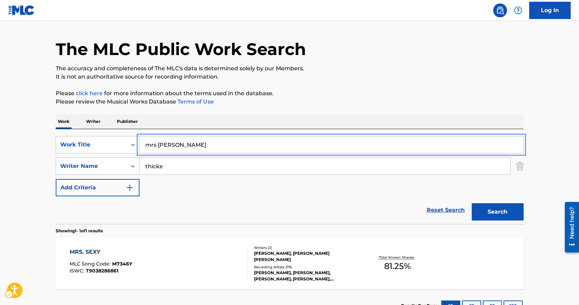
scroll to position [72, 0]
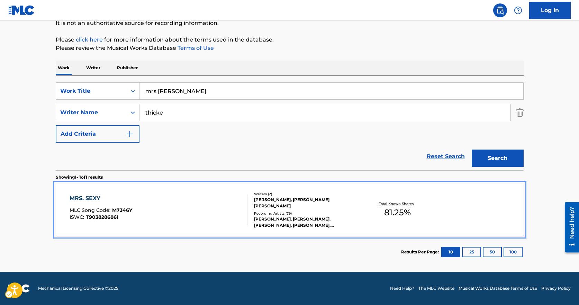
click at [197, 213] on div "MRS. SEXY MLC Song Code : M7346Y ISWC : T9038286861" at bounding box center [159, 209] width 178 height 31
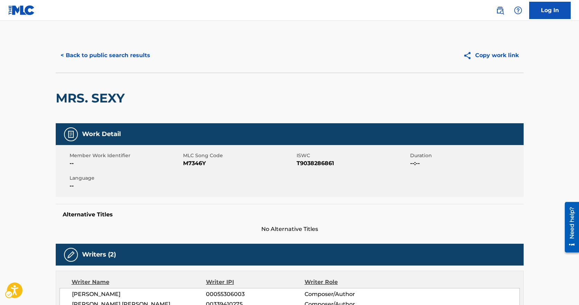
click at [199, 169] on div "Member Work Identifier -- MLC Song Code MLC Song Code - M7346Y ISWC ISWC - T903…" at bounding box center [290, 171] width 468 height 52
click at [198, 167] on span "MLC Song Code - M7346Y" at bounding box center [239, 163] width 112 height 8
click at [197, 167] on span "MLC Song Code - M7346Y" at bounding box center [239, 163] width 112 height 8
click at [194, 161] on span "MLC Song Code - M7346Y" at bounding box center [239, 163] width 112 height 8
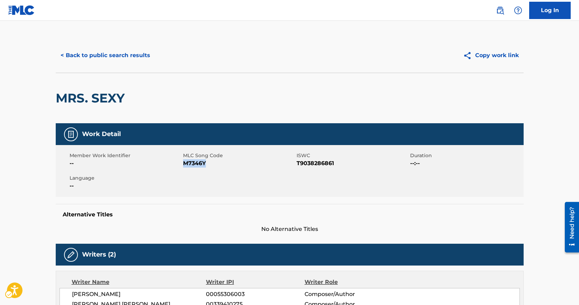
copy span "M7346Y"
drag, startPoint x: 165, startPoint y: 145, endPoint x: 161, endPoint y: 137, distance: 8.2
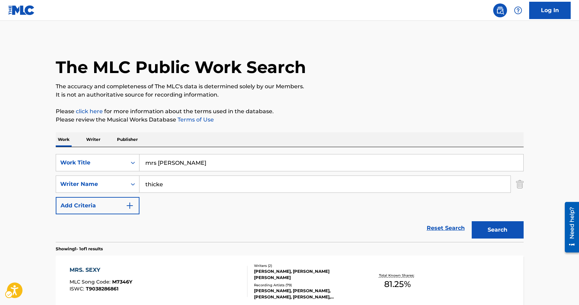
scroll to position [32, 0]
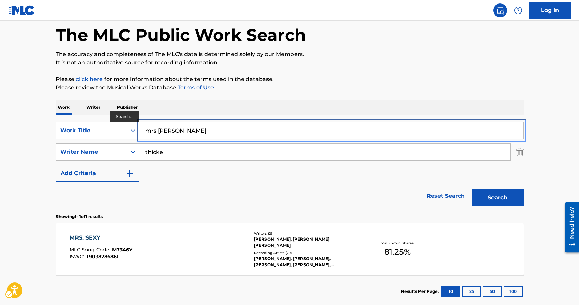
click at [184, 131] on input "mrs [PERSON_NAME]" at bounding box center [332, 130] width 384 height 17
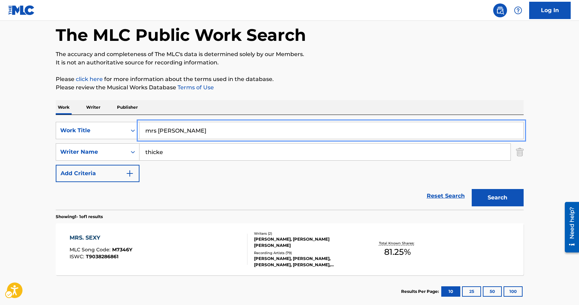
click at [184, 131] on input "mrs [PERSON_NAME]" at bounding box center [332, 130] width 384 height 17
type input "[MEDICAL_DATA]"
click at [472, 189] on button "Search" at bounding box center [498, 197] width 52 height 17
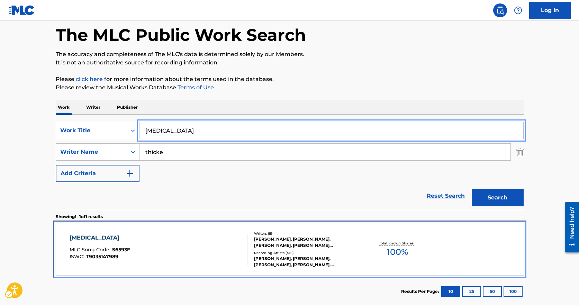
click at [214, 235] on div "[MEDICAL_DATA] MLC Song Code : S6593F ISWC : T9035147989" at bounding box center [159, 249] width 178 height 31
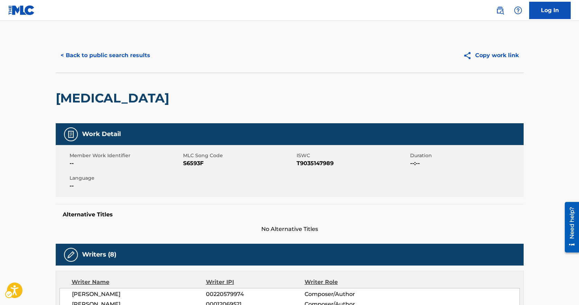
click at [203, 159] on span "MLC Song Code" at bounding box center [239, 155] width 112 height 7
click at [203, 159] on div "MLC Song Code MLC Song Code - S6593F" at bounding box center [240, 160] width 114 height 16
click at [201, 162] on span "MLC Song Code - S6593F" at bounding box center [239, 163] width 112 height 8
drag, startPoint x: 224, startPoint y: 81, endPoint x: 216, endPoint y: 78, distance: 8.1
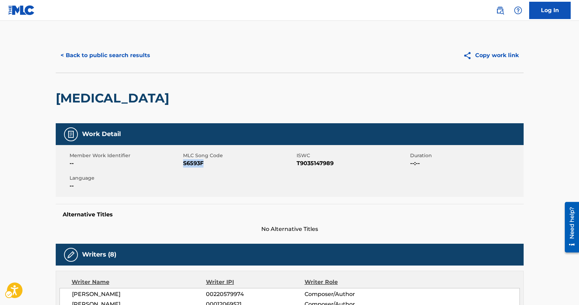
click at [220, 80] on div "[MEDICAL_DATA]" at bounding box center [290, 98] width 468 height 51
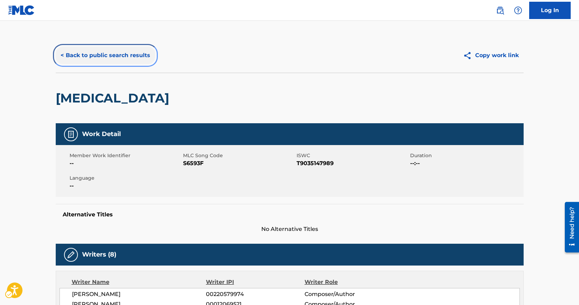
click at [149, 51] on button "< Back to public search results" at bounding box center [105, 55] width 99 height 17
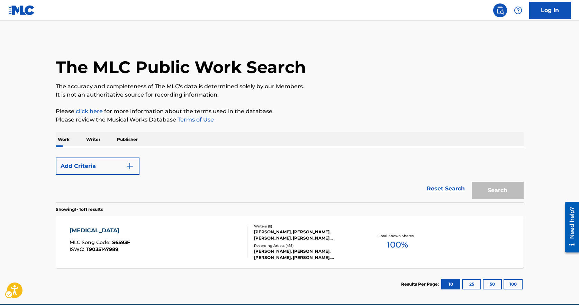
scroll to position [32, 0]
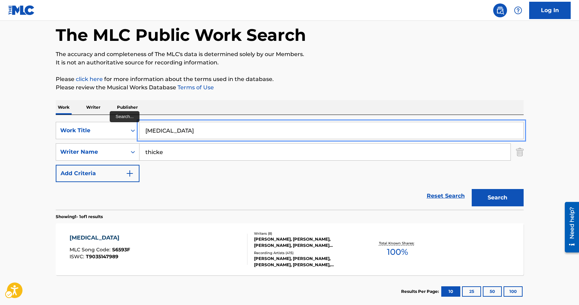
click at [209, 123] on input "[MEDICAL_DATA]" at bounding box center [332, 130] width 384 height 17
click at [208, 123] on input "[MEDICAL_DATA]" at bounding box center [332, 130] width 384 height 17
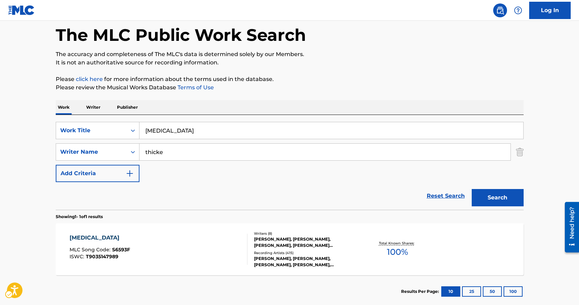
click at [200, 121] on div "SearchWithCriteria17c8ba11-b080-4b1a-a173-13c064a93d5e Work Title [MEDICAL_DATA…" at bounding box center [290, 162] width 468 height 95
click at [202, 140] on div "SearchWithCriteria17c8ba11-b080-4b1a-a173-13c064a93d5e Work Title [MEDICAL_DATA…" at bounding box center [290, 152] width 468 height 60
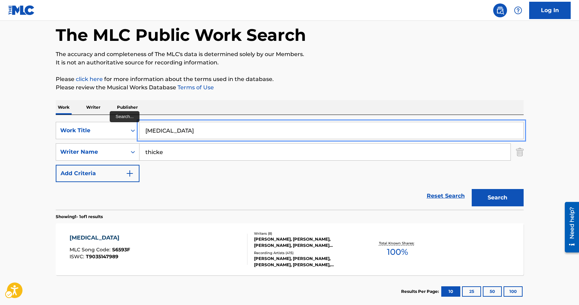
click at [201, 132] on input "[MEDICAL_DATA]" at bounding box center [332, 130] width 384 height 17
click at [201, 133] on input "[MEDICAL_DATA]" at bounding box center [332, 130] width 384 height 17
type input "meiple"
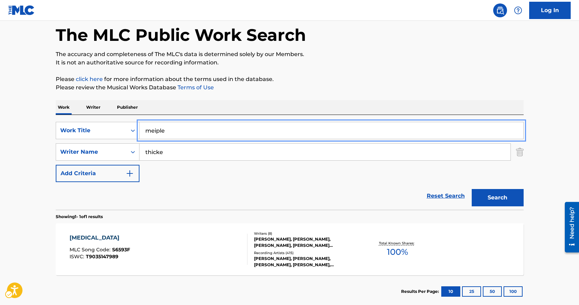
click at [472, 189] on button "Search" at bounding box center [498, 197] width 52 height 17
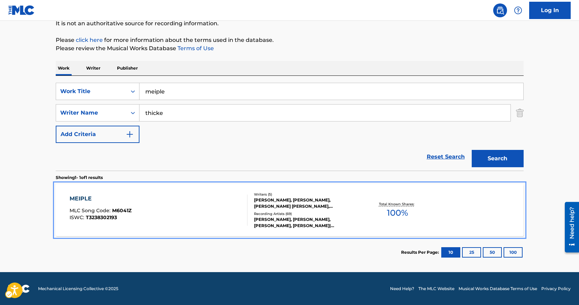
scroll to position [72, 0]
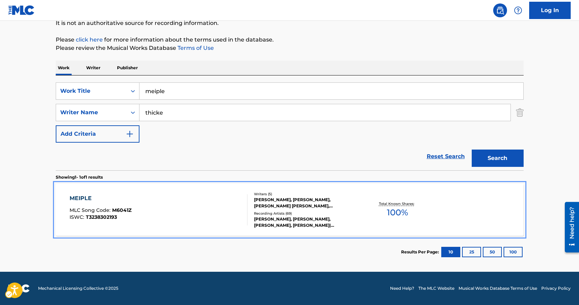
click at [228, 224] on div "MEIPLE MLC Song Code : M6041Z ISWC : T3238302193" at bounding box center [159, 209] width 178 height 31
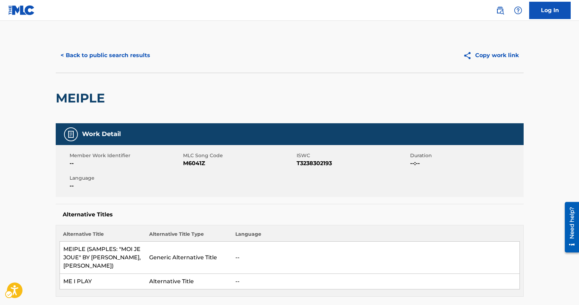
drag, startPoint x: 210, startPoint y: 170, endPoint x: 207, endPoint y: 166, distance: 4.5
click at [208, 167] on div "Member Work Identifier -- MLC Song Code M6041Z ISWC T3238302193 Duration --:-- …" at bounding box center [290, 171] width 468 height 52
click at [207, 166] on span "MLC Song Code - M6041Z" at bounding box center [239, 163] width 112 height 8
click at [201, 164] on span "MLC Song Code - M6041Z" at bounding box center [239, 163] width 112 height 8
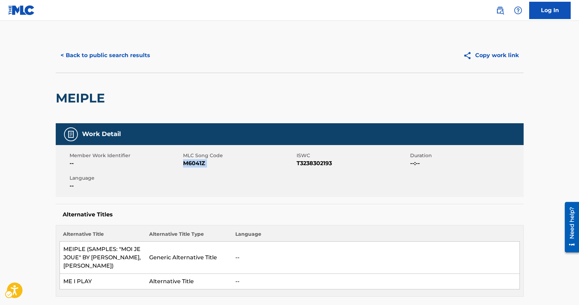
click at [201, 164] on span "MLC Song Code - M6041Z" at bounding box center [239, 163] width 112 height 8
copy span "M6041Z"
drag, startPoint x: 229, startPoint y: 72, endPoint x: 188, endPoint y: 77, distance: 41.1
click at [213, 72] on div "< Back to public search results Copy work link" at bounding box center [290, 55] width 468 height 35
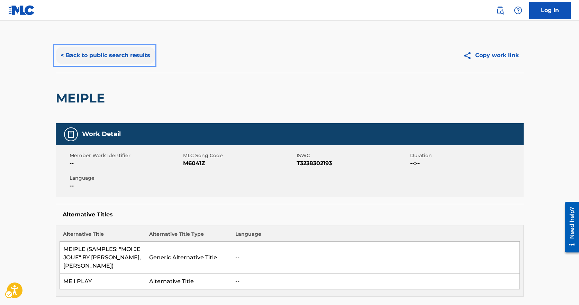
click at [138, 56] on button "< Back to public search results" at bounding box center [105, 55] width 99 height 17
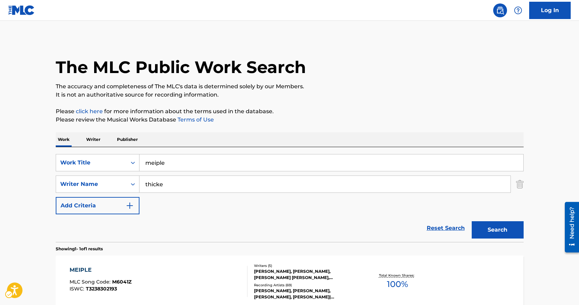
scroll to position [32, 0]
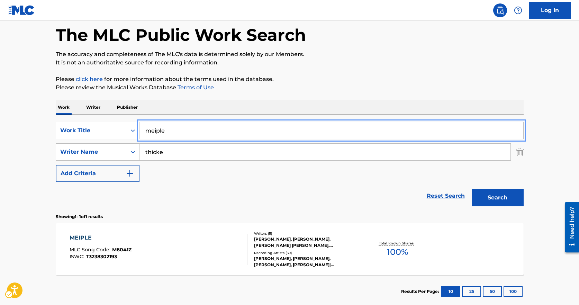
click at [177, 135] on input "meiple" at bounding box center [332, 130] width 384 height 17
type input "make u love me"
click at [472, 189] on button "Search" at bounding box center [498, 197] width 52 height 17
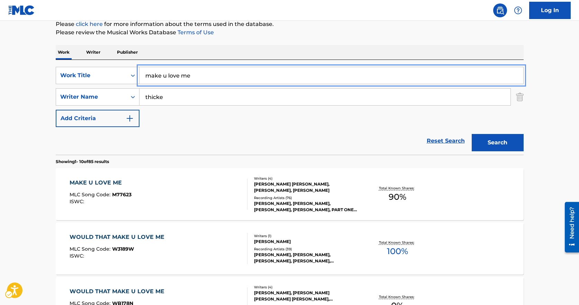
scroll to position [171, 0]
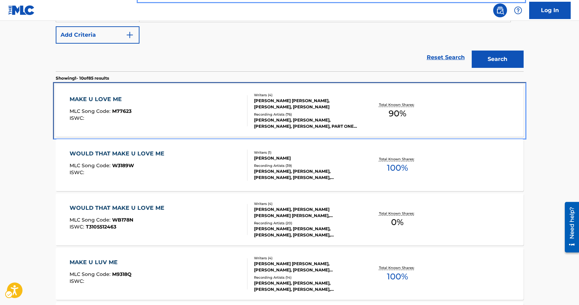
click at [157, 115] on div "MAKE U LOVE ME MLC Song Code : M77623 ISWC :" at bounding box center [159, 110] width 178 height 31
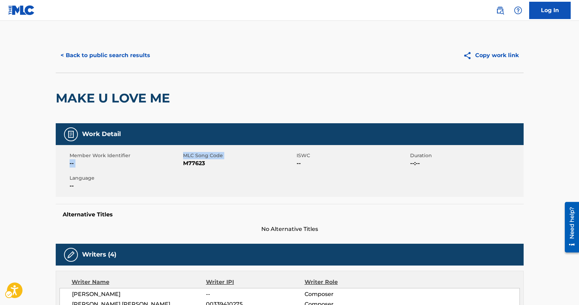
click at [187, 160] on div "Member Work Identifier -- MLC Song Code M77623 ISWC -- Duration --:-- Language …" at bounding box center [290, 171] width 468 height 52
click at [188, 160] on span "MLC Song Code - M77623" at bounding box center [239, 163] width 112 height 8
click at [63, 121] on div "MAKE U LOVE ME" at bounding box center [115, 98] width 118 height 50
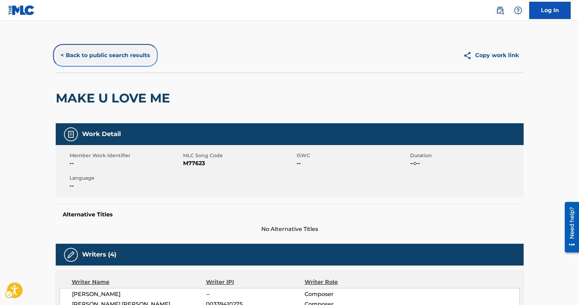
click at [102, 48] on button "< Back to public search results" at bounding box center [105, 55] width 99 height 17
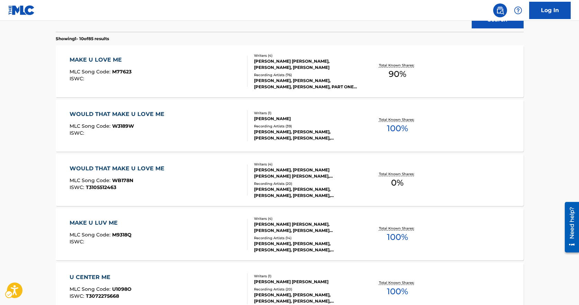
scroll to position [106, 0]
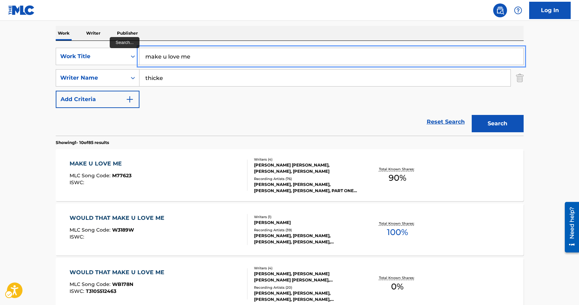
click at [162, 52] on input "make u love me" at bounding box center [332, 56] width 384 height 17
type input "u"
type input "its in the mornin"
click at [472, 115] on button "Search" at bounding box center [498, 123] width 52 height 17
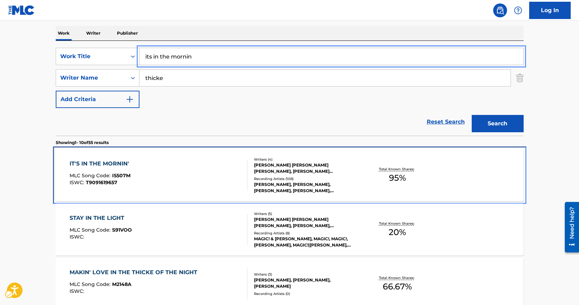
click at [151, 176] on div "IT'S IN THE MORNIN' MLC Song Code : I5507M ISWC : T9091619657" at bounding box center [159, 175] width 178 height 31
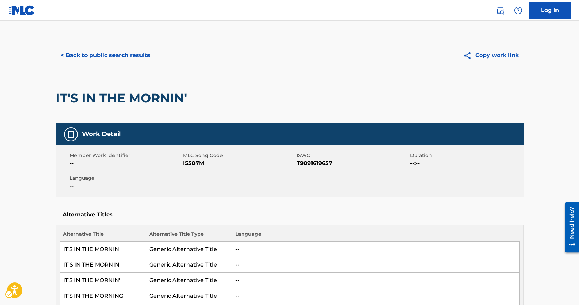
click at [193, 162] on span "MLC Song Code - I5507M" at bounding box center [239, 163] width 112 height 8
click at [193, 160] on span "MLC Song Code - I5507M" at bounding box center [239, 163] width 112 height 8
copy span "I5507M"
drag, startPoint x: 123, startPoint y: 103, endPoint x: 115, endPoint y: 88, distance: 17.7
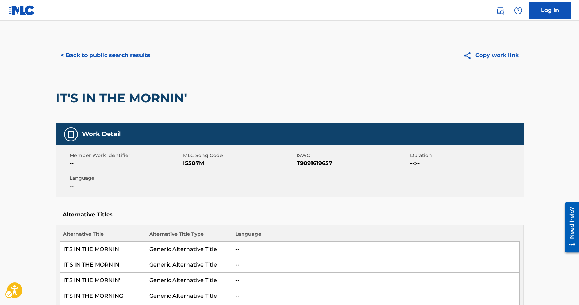
click at [123, 103] on h2 "IT'S IN THE MORNIN'" at bounding box center [123, 98] width 135 height 16
click at [62, 45] on div "< Back to public search results Copy work link" at bounding box center [290, 55] width 468 height 35
click at [82, 59] on button "< Back to public search results" at bounding box center [105, 55] width 99 height 17
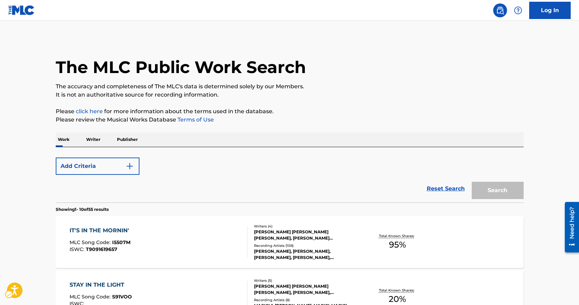
scroll to position [106, 0]
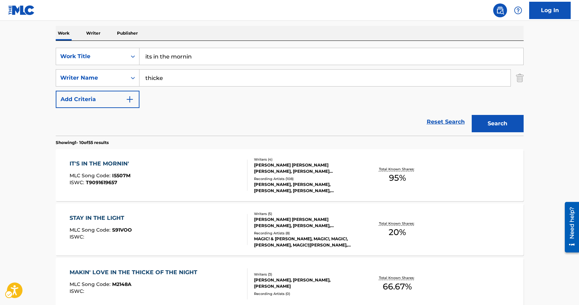
click at [195, 65] on div "SearchWithCriteria17c8ba11-b080-4b1a-a173-13c064a93d5e Work Title its in the mo…" at bounding box center [290, 78] width 468 height 60
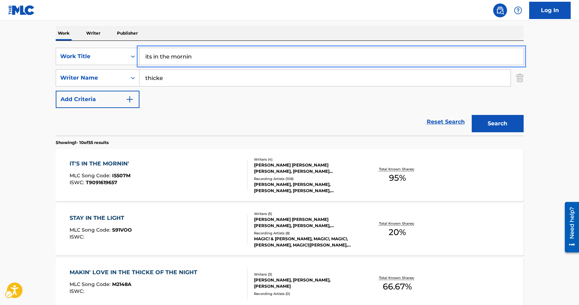
drag, startPoint x: 202, startPoint y: 58, endPoint x: 117, endPoint y: 45, distance: 85.8
type input "shakin it 4"
click at [472, 115] on button "Search" at bounding box center [498, 123] width 52 height 17
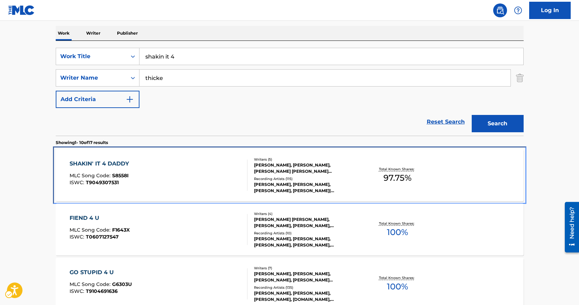
click at [153, 157] on div "SHAKIN' IT 4 DADDY MLC Song Code : S8558I ISWC : T9049307531 Writers ( 5 ) [PER…" at bounding box center [290, 175] width 468 height 52
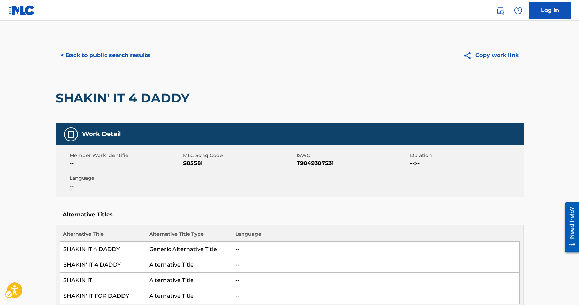
click at [200, 164] on span "MLC Song Code - S8558I" at bounding box center [239, 163] width 112 height 8
copy span "S8558I"
click at [116, 65] on div "< Back to public search results Copy work link" at bounding box center [290, 55] width 468 height 35
click at [110, 53] on button "< Back to public search results" at bounding box center [105, 55] width 99 height 17
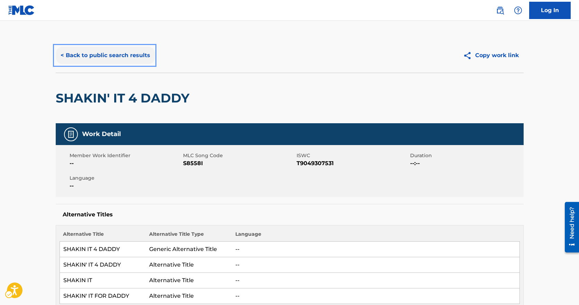
scroll to position [106, 0]
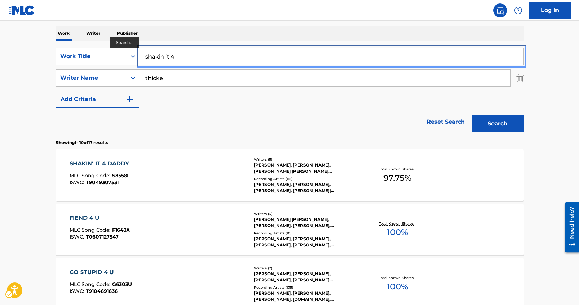
click at [197, 54] on input "shakin it 4" at bounding box center [332, 56] width 384 height 17
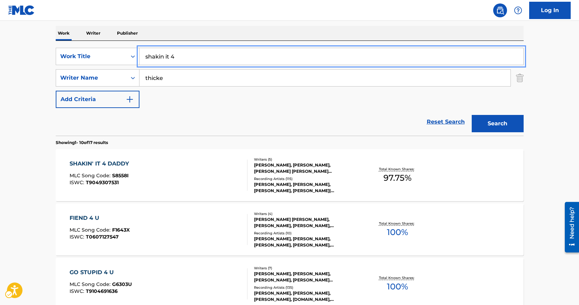
click at [197, 54] on input "shakin it 4" at bounding box center [332, 56] width 384 height 17
type input "elevatas"
click at [472, 115] on button "Search" at bounding box center [498, 123] width 52 height 17
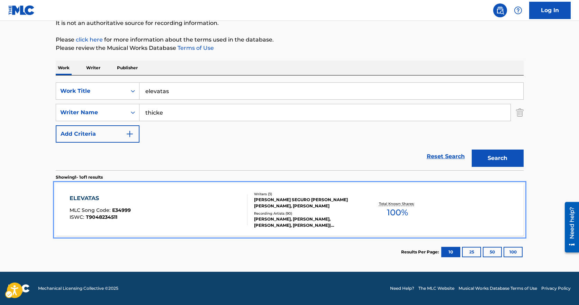
click at [199, 193] on div "ELEVATAS MLC Song Code : E34999 ISWC : T9048234511 Writers ( 3 ) [PERSON_NAME] …" at bounding box center [290, 210] width 468 height 52
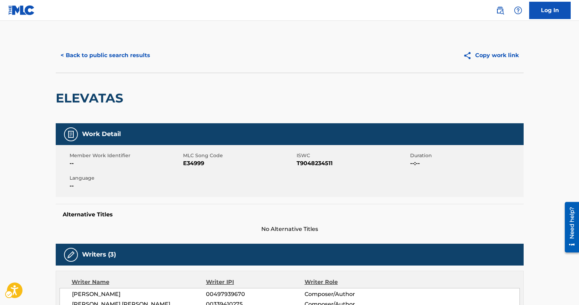
click at [196, 170] on div "Member Work Identifier -- MLC Song Code MLC Song Code - E34999 ISWC ISWC - T904…" at bounding box center [290, 171] width 468 height 52
click at [195, 165] on span "MLC Song Code - E34999" at bounding box center [239, 163] width 112 height 8
copy span "E34999"
click at [441, 151] on div "Member Work Identifier -- MLC Song Code MLC Song Code - E34999 ISWC ISWC - T904…" at bounding box center [290, 171] width 468 height 52
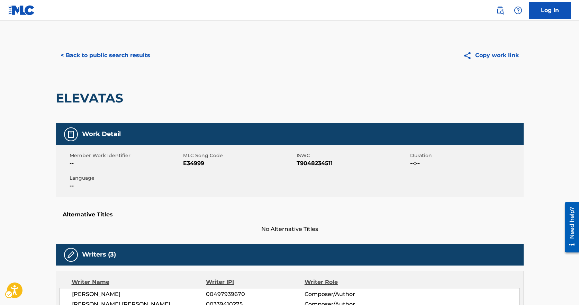
drag, startPoint x: 313, startPoint y: 123, endPoint x: 303, endPoint y: 113, distance: 14.7
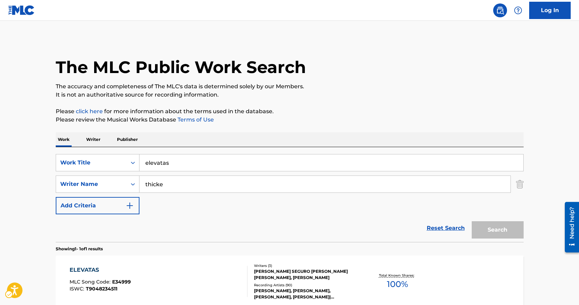
scroll to position [32, 0]
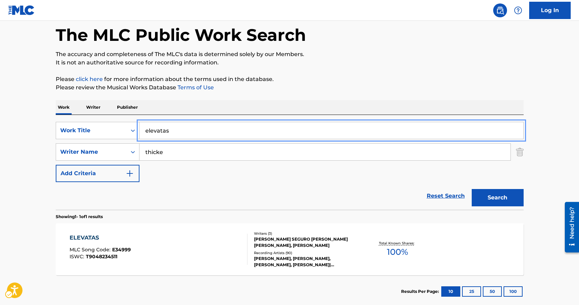
drag, startPoint x: 207, startPoint y: 127, endPoint x: 5, endPoint y: 117, distance: 202.5
type input "rollacoasta"
click at [472, 189] on button "Search" at bounding box center [498, 197] width 52 height 17
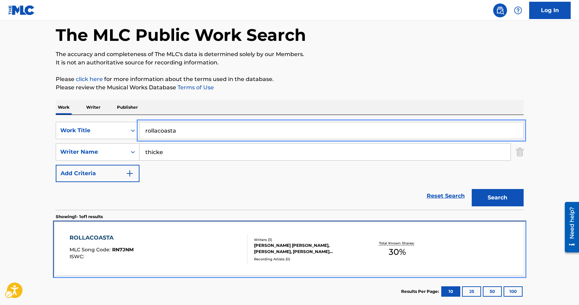
click at [320, 241] on div "Writers ( 3 )" at bounding box center [306, 239] width 105 height 5
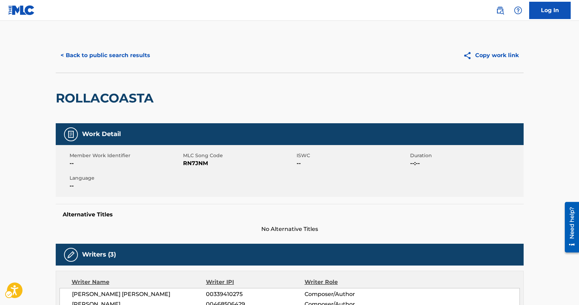
click at [199, 162] on span "MLC Song Code - RN7JNM" at bounding box center [239, 163] width 112 height 8
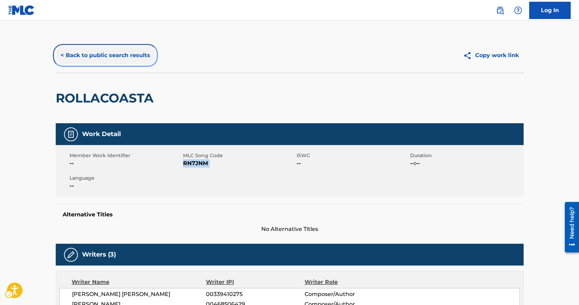
drag, startPoint x: 130, startPoint y: 51, endPoint x: 232, endPoint y: 128, distance: 127.7
click at [130, 51] on button "< Back to public search results" at bounding box center [105, 55] width 99 height 17
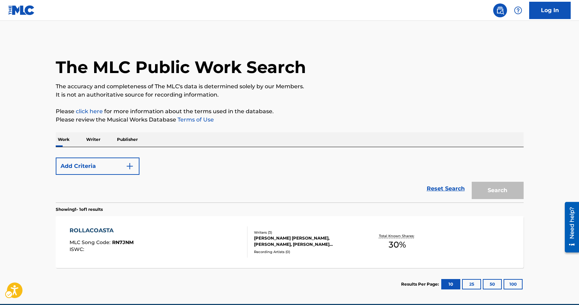
scroll to position [32, 0]
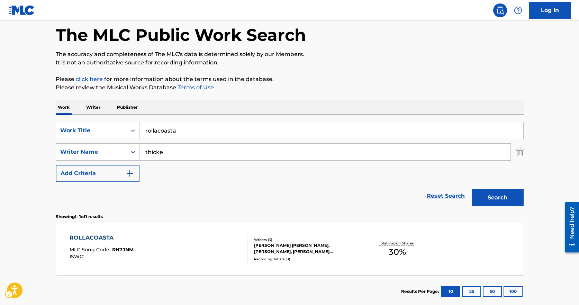
click at [202, 141] on div "SearchWithCriteria17c8ba11-b080-4b1a-a173-13c064a93d5e Work Title rollacoasta S…" at bounding box center [290, 152] width 468 height 60
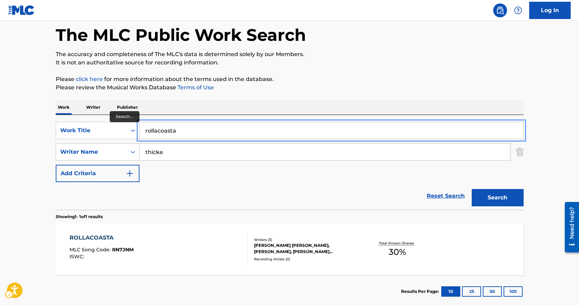
click at [190, 135] on input "rollacoasta" at bounding box center [332, 130] width 384 height 17
type input "million dollar baby"
click at [472, 189] on button "Search" at bounding box center [498, 197] width 52 height 17
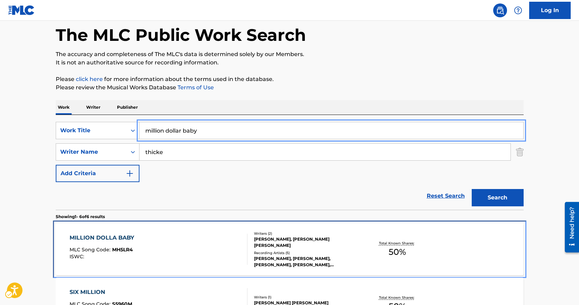
click at [164, 258] on div "MILLION DOLLA BABY MLC Song Code : MH5LR4 ISWC :" at bounding box center [159, 249] width 178 height 31
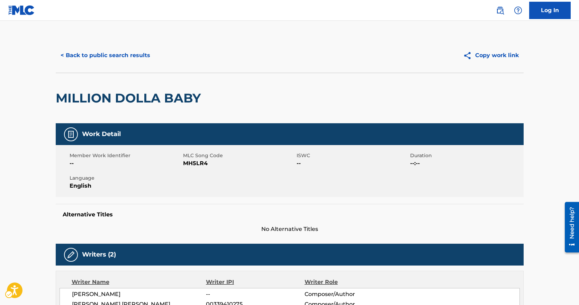
click at [196, 163] on span "MLC Song Code - MH5LR4" at bounding box center [239, 163] width 112 height 8
drag, startPoint x: 118, startPoint y: 89, endPoint x: 114, endPoint y: 71, distance: 18.1
click at [118, 89] on div "MILLION DOLLA BABY" at bounding box center [130, 98] width 149 height 50
click at [112, 58] on button "< Back to public search results" at bounding box center [105, 55] width 99 height 17
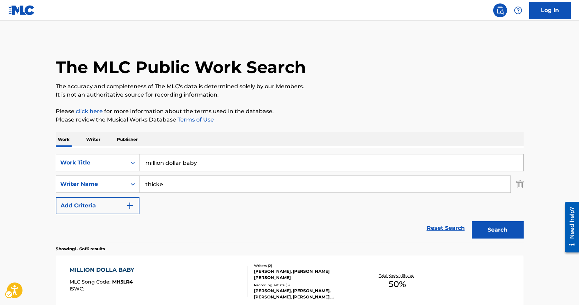
scroll to position [32, 0]
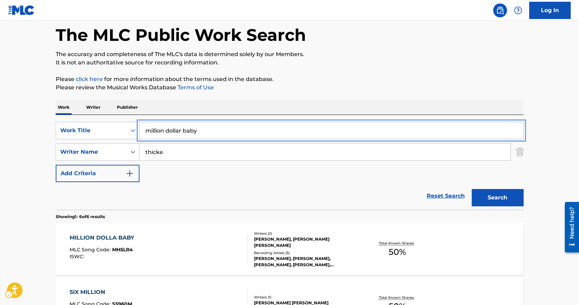
drag, startPoint x: 203, startPoint y: 132, endPoint x: 129, endPoint y: 116, distance: 76.2
type input "2 luv birds"
click at [472, 189] on button "Search" at bounding box center [498, 197] width 52 height 17
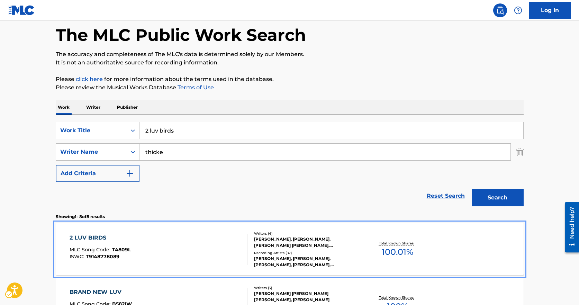
click at [128, 255] on div "ISWC : T9148778089" at bounding box center [100, 256] width 61 height 5
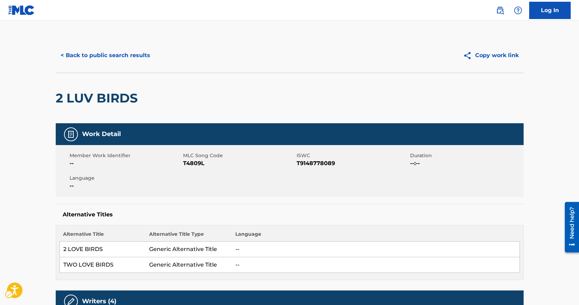
drag, startPoint x: 185, startPoint y: 186, endPoint x: 202, endPoint y: 99, distance: 88.4
click at [194, 162] on span "MLC Song Code - T4809L" at bounding box center [239, 163] width 112 height 8
click at [79, 44] on div "< Back to public search results Copy work link" at bounding box center [290, 55] width 468 height 35
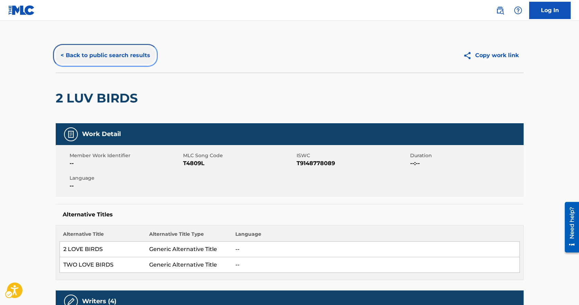
click at [88, 59] on button "< Back to public search results" at bounding box center [105, 55] width 99 height 17
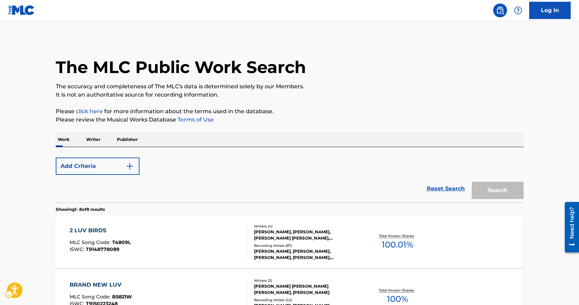
scroll to position [32, 0]
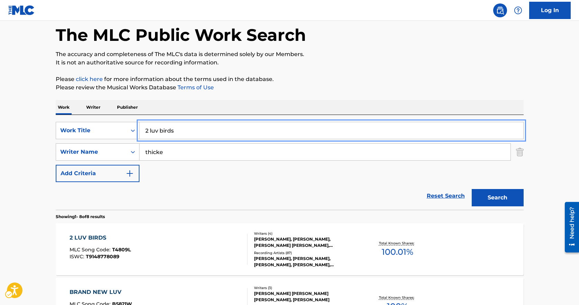
drag, startPoint x: 182, startPoint y: 127, endPoint x: 84, endPoint y: 122, distance: 97.8
type input "jus birds"
click at [472, 189] on button "Search" at bounding box center [498, 197] width 52 height 17
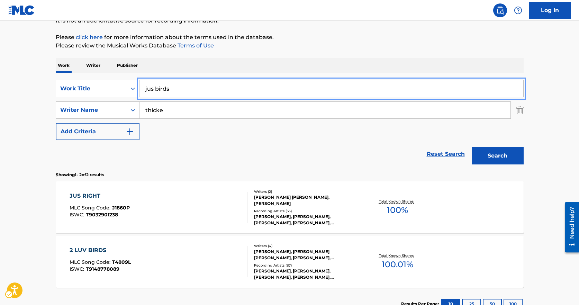
scroll to position [126, 0]
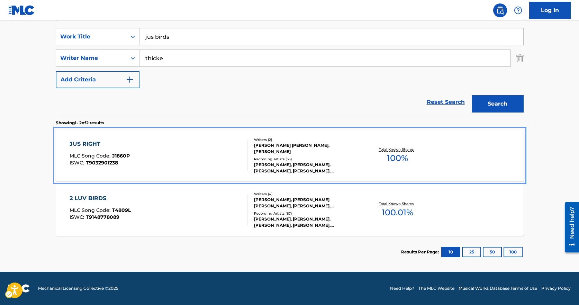
click at [169, 162] on div "JUS RIGHT MLC Song Code : J1860P ISWC : T9032901238" at bounding box center [159, 155] width 178 height 31
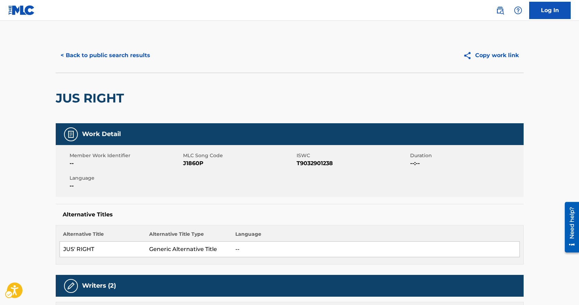
drag, startPoint x: 192, startPoint y: 156, endPoint x: 197, endPoint y: 165, distance: 10.1
click at [191, 156] on span "MLC Song Code" at bounding box center [239, 155] width 112 height 7
click at [190, 156] on span "MLC Song Code" at bounding box center [239, 155] width 112 height 7
click at [197, 165] on span "MLC Song Code - J1860P" at bounding box center [239, 163] width 112 height 8
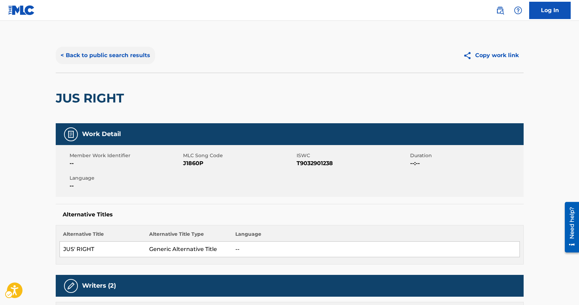
click at [105, 45] on div "< Back to public search results Copy work link" at bounding box center [290, 55] width 468 height 35
click at [106, 49] on button "< Back to public search results" at bounding box center [105, 55] width 99 height 17
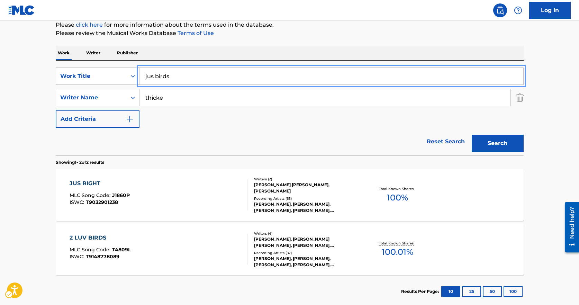
click at [209, 81] on input "jus birds" at bounding box center [332, 76] width 384 height 17
drag, startPoint x: 210, startPoint y: 81, endPoint x: 214, endPoint y: 80, distance: 4.9
click at [212, 81] on input "jus birds" at bounding box center [332, 76] width 384 height 17
type input "diamonds"
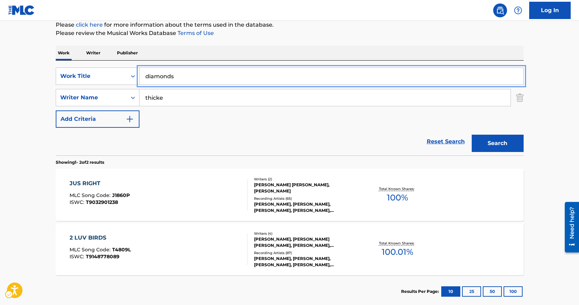
click at [472, 135] on button "Search" at bounding box center [498, 143] width 52 height 17
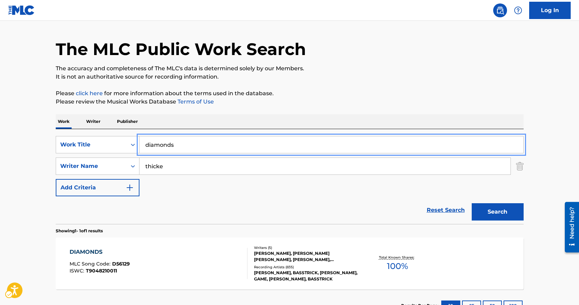
scroll to position [72, 0]
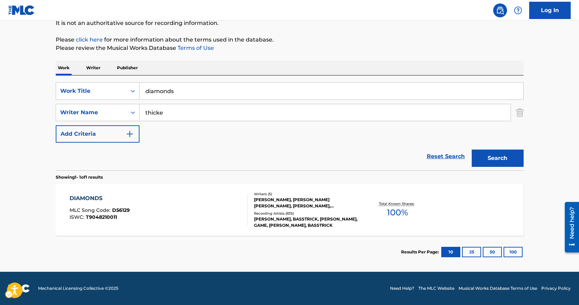
drag, startPoint x: 140, startPoint y: 267, endPoint x: 166, endPoint y: 213, distance: 59.6
click at [153, 252] on section "Results Per Page: 10 25 50 100" at bounding box center [290, 252] width 468 height 33
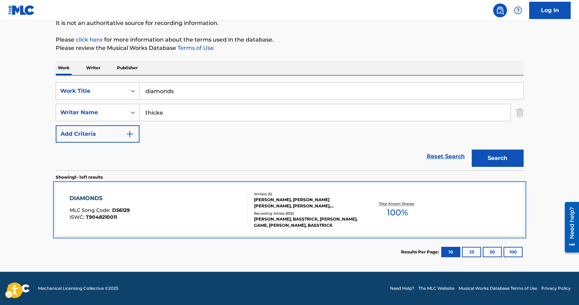
click at [166, 212] on div "DIAMONDS MLC Song Code : D56129 ISWC : T9048210011" at bounding box center [159, 209] width 178 height 31
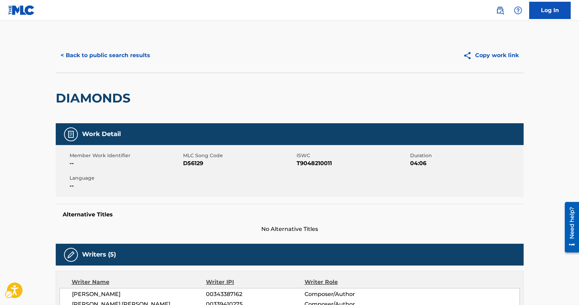
click at [187, 160] on span "MLC Song Code - D56129" at bounding box center [239, 163] width 112 height 8
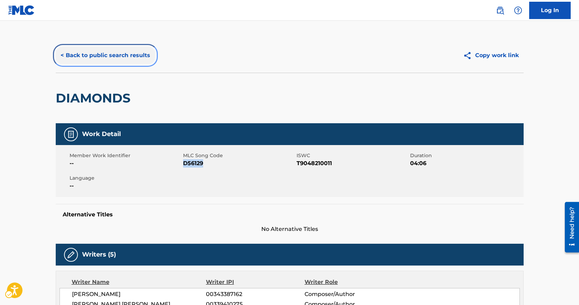
click at [134, 53] on button "< Back to public search results" at bounding box center [105, 55] width 99 height 17
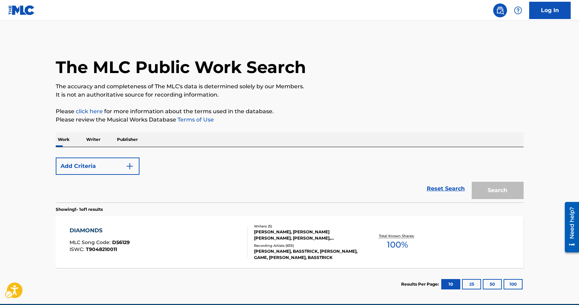
scroll to position [32, 0]
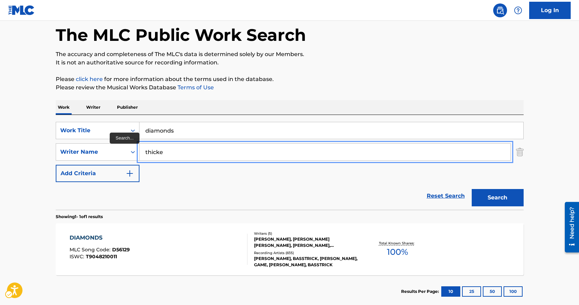
click at [160, 145] on input "thicke" at bounding box center [325, 152] width 371 height 17
paste input "[PERSON_NAME]"
type input "[PERSON_NAME]"
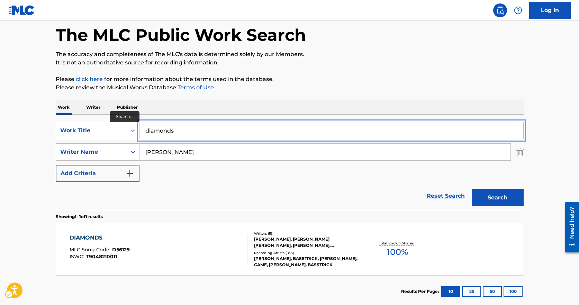
click at [167, 126] on input "diamonds" at bounding box center [332, 130] width 384 height 17
type input "boogie fever"
click at [472, 189] on button "Search" at bounding box center [498, 197] width 52 height 17
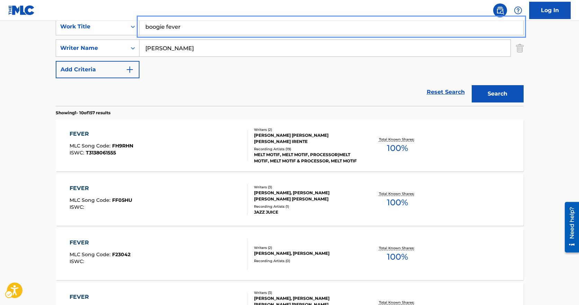
scroll to position [171, 0]
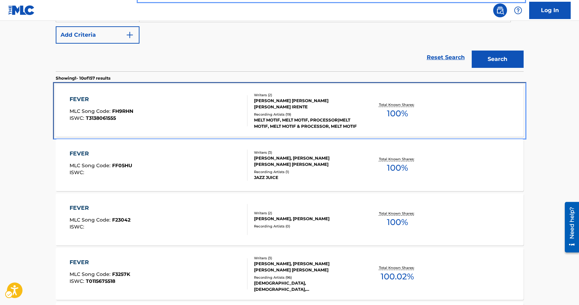
click at [210, 132] on div "FEVER MLC Song Code : FH9RHN ISWC : T3138061555 Writers ( 2 ) [PERSON_NAME] [PE…" at bounding box center [290, 111] width 468 height 52
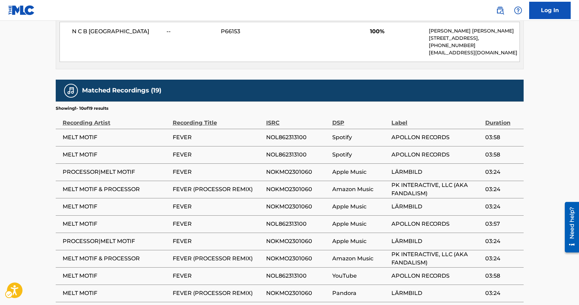
scroll to position [417, 0]
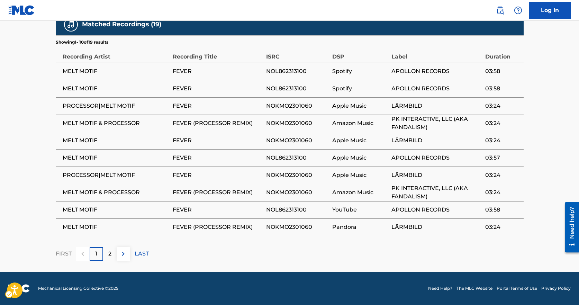
click at [134, 251] on div "FIRST 1 2 LAST" at bounding box center [290, 254] width 468 height 14
click at [139, 253] on p "LAST" at bounding box center [142, 254] width 14 height 8
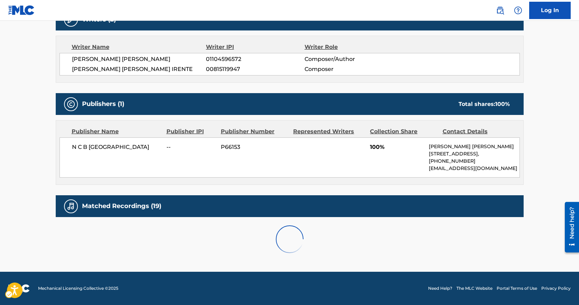
scroll to position [400, 0]
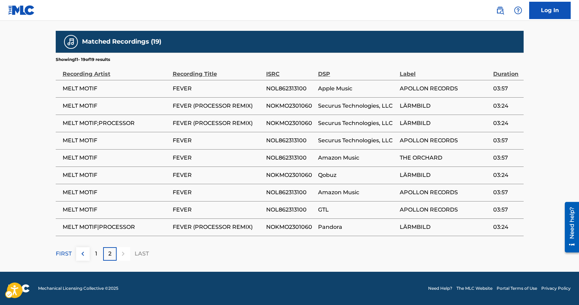
drag, startPoint x: 144, startPoint y: 235, endPoint x: 143, endPoint y: 222, distance: 12.5
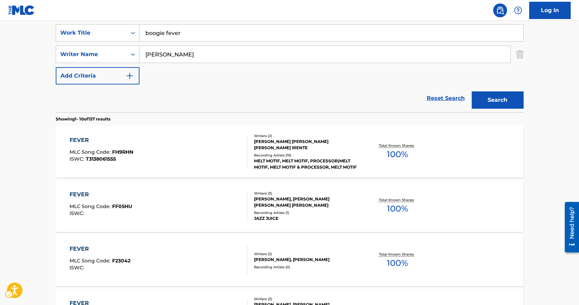
scroll to position [69, 0]
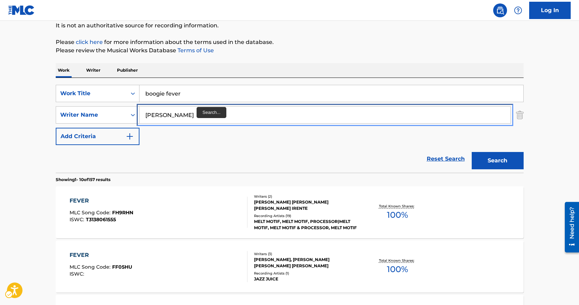
click at [189, 114] on input "[PERSON_NAME]" at bounding box center [325, 115] width 371 height 17
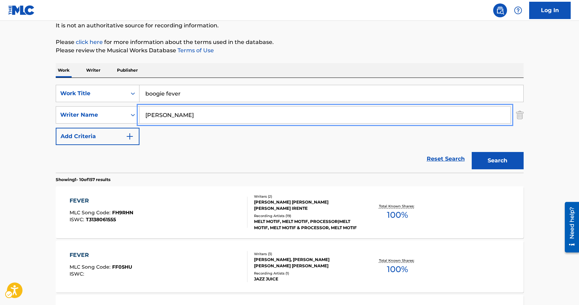
click at [189, 114] on input "[PERSON_NAME]" at bounding box center [325, 115] width 371 height 17
type input "[PERSON_NAME]"
click at [472, 152] on button "Search" at bounding box center [498, 160] width 52 height 17
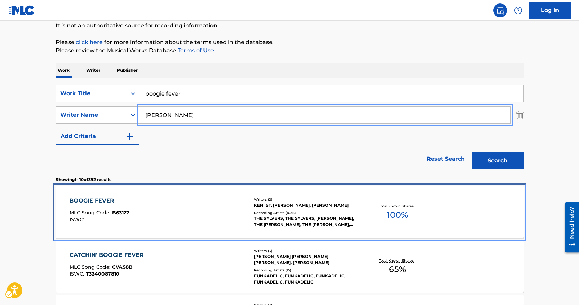
click at [175, 199] on div "BOOGIE FEVER MLC Song Code : B63127 ISWC :" at bounding box center [159, 212] width 178 height 31
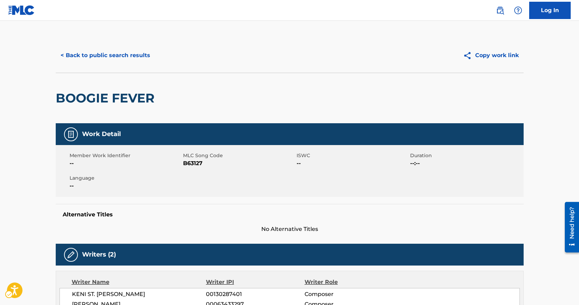
click at [202, 165] on span "MLC Song Code - B63127" at bounding box center [239, 163] width 112 height 8
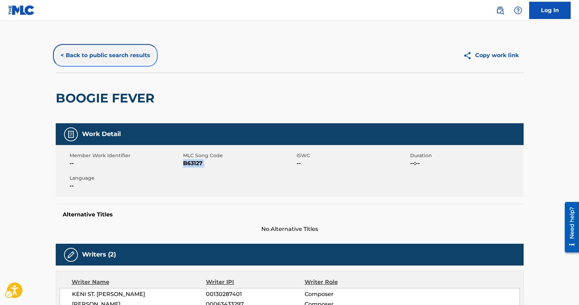
click at [71, 63] on button "< Back to public search results" at bounding box center [105, 55] width 99 height 17
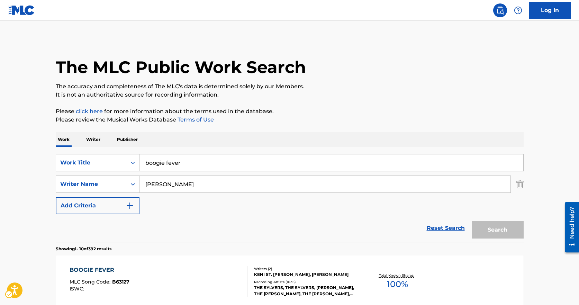
scroll to position [69, 0]
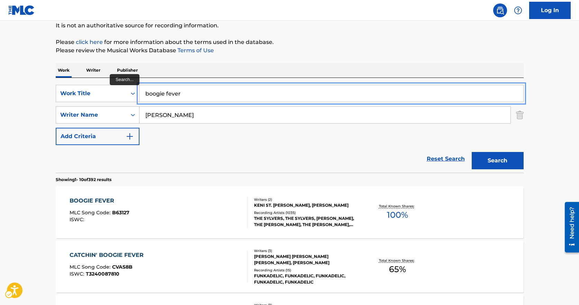
drag, startPoint x: 184, startPoint y: 95, endPoint x: 137, endPoint y: 56, distance: 60.7
type input "you should be dancing"
click at [472, 152] on button "Search" at bounding box center [498, 160] width 52 height 17
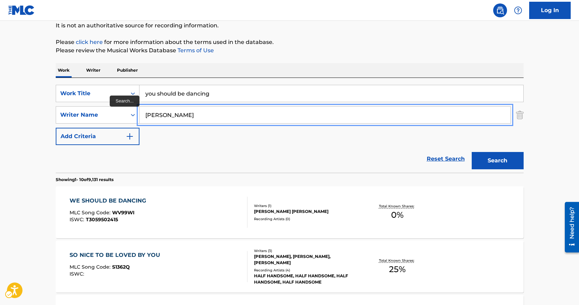
click at [197, 109] on input "[PERSON_NAME]" at bounding box center [325, 115] width 371 height 17
type input "[PERSON_NAME]"
click at [472, 152] on button "Search" at bounding box center [498, 160] width 52 height 17
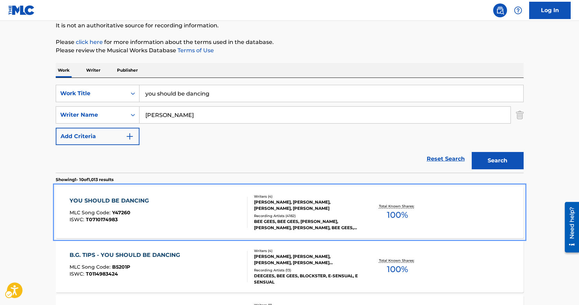
click at [188, 219] on div "YOU SHOULD BE DANCING MLC Song Code : Y47260 ISWC : T0710174983" at bounding box center [159, 212] width 178 height 31
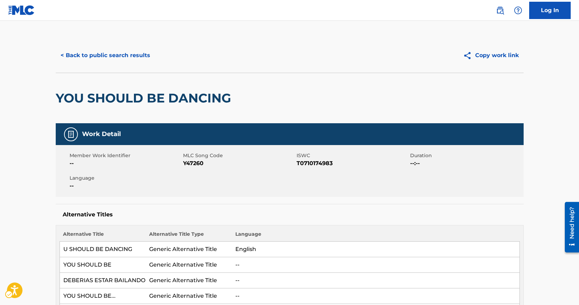
click at [194, 159] on span "MLC Song Code - Y47260" at bounding box center [239, 163] width 112 height 8
